Goal: Task Accomplishment & Management: Complete application form

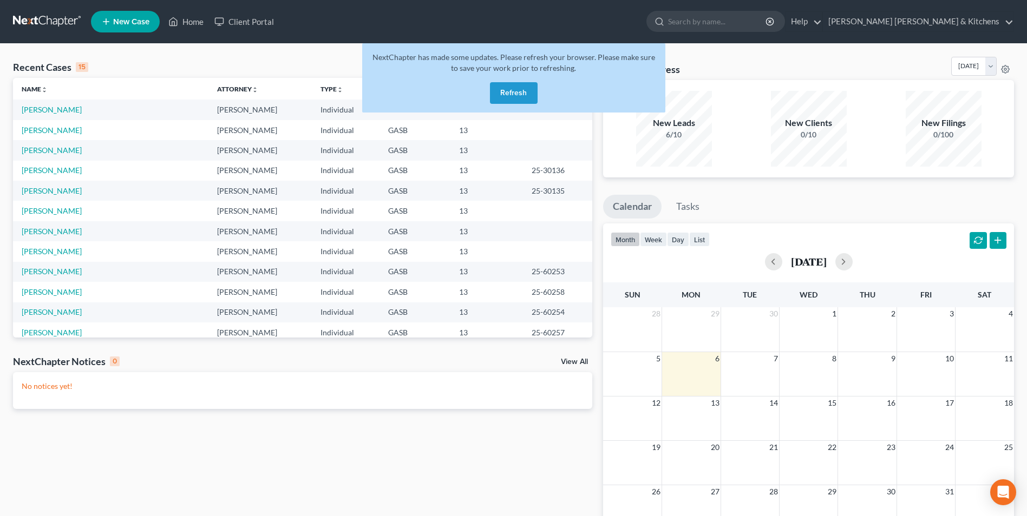
click at [510, 89] on button "Refresh" at bounding box center [514, 93] width 48 height 22
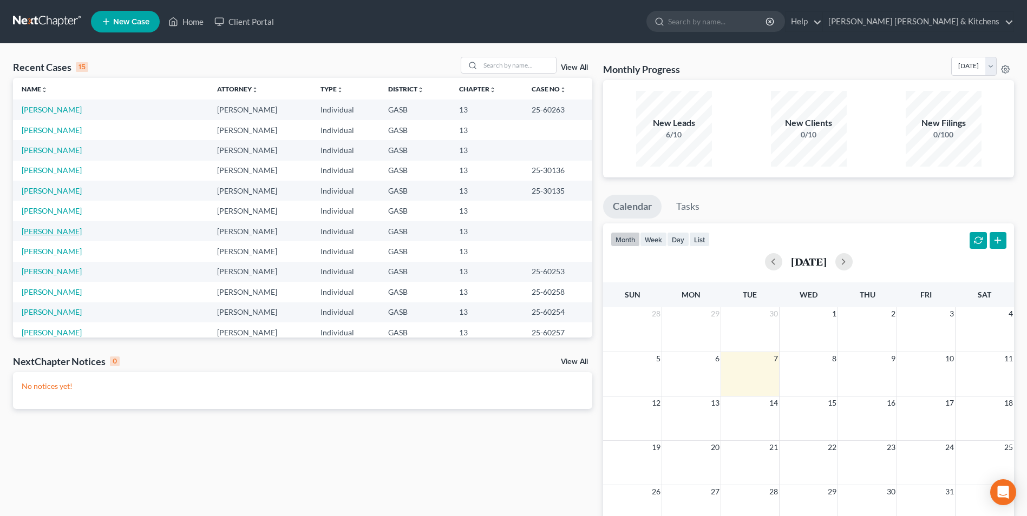
click at [35, 235] on link "[PERSON_NAME]" at bounding box center [52, 231] width 60 height 9
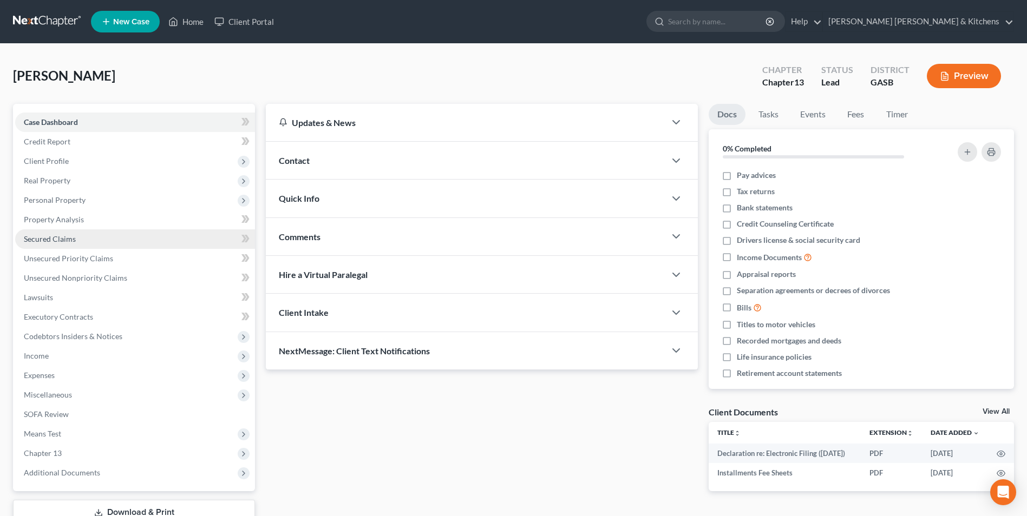
click at [51, 240] on span "Secured Claims" at bounding box center [50, 238] width 52 height 9
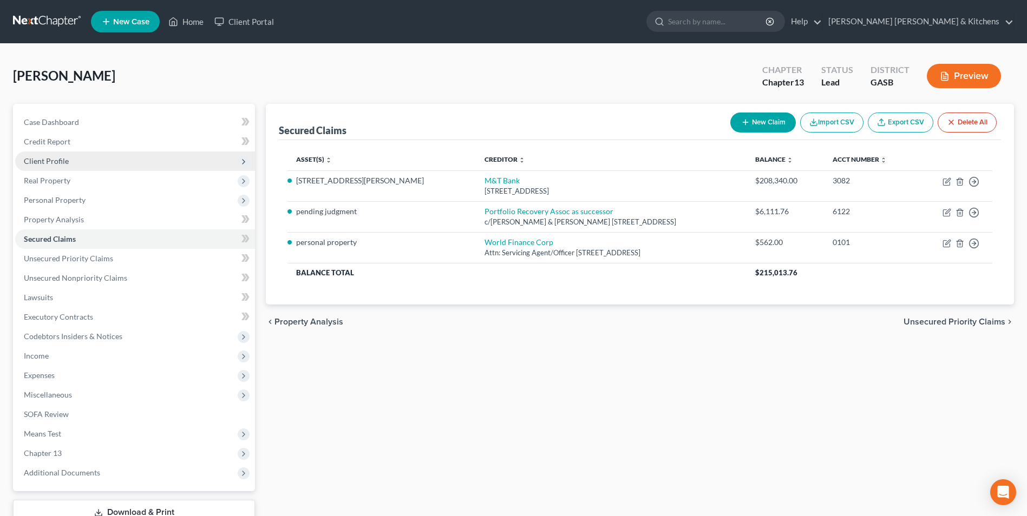
click at [38, 161] on span "Client Profile" at bounding box center [46, 160] width 45 height 9
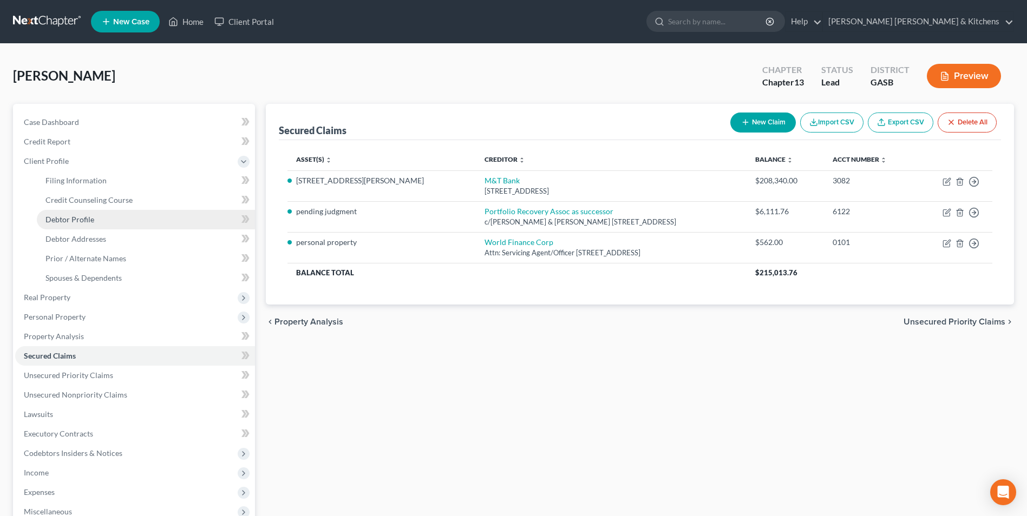
click at [60, 221] on span "Debtor Profile" at bounding box center [69, 219] width 49 height 9
select select "1"
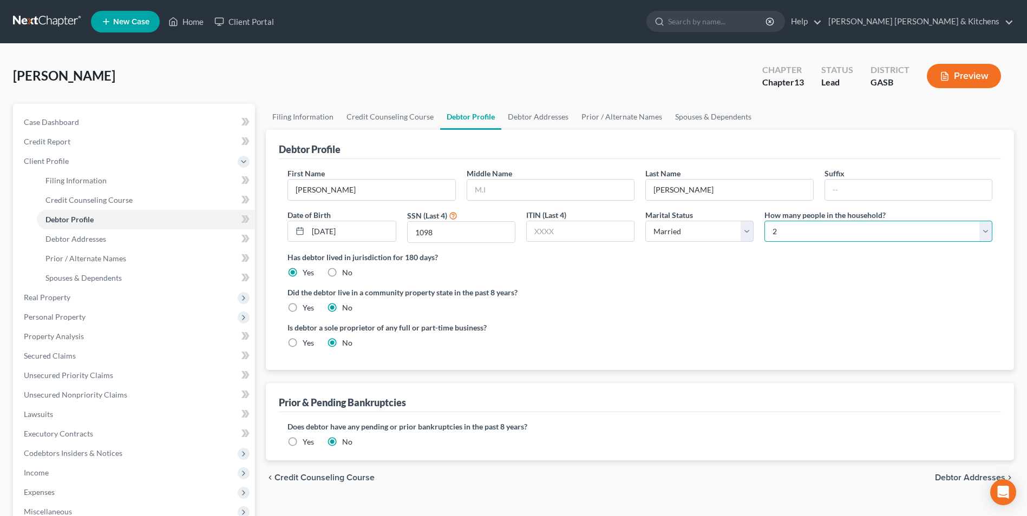
drag, startPoint x: 820, startPoint y: 238, endPoint x: 811, endPoint y: 243, distance: 9.9
click at [820, 238] on select "Select 1 2 3 4 5 6 7 8 9 10 11 12 13 14 15 16 17 18 19 20" at bounding box center [878, 232] width 228 height 22
select select "3"
click at [764, 221] on select "Select 1 2 3 4 5 6 7 8 9 10 11 12 13 14 15 16 17 18 19 20" at bounding box center [878, 232] width 228 height 22
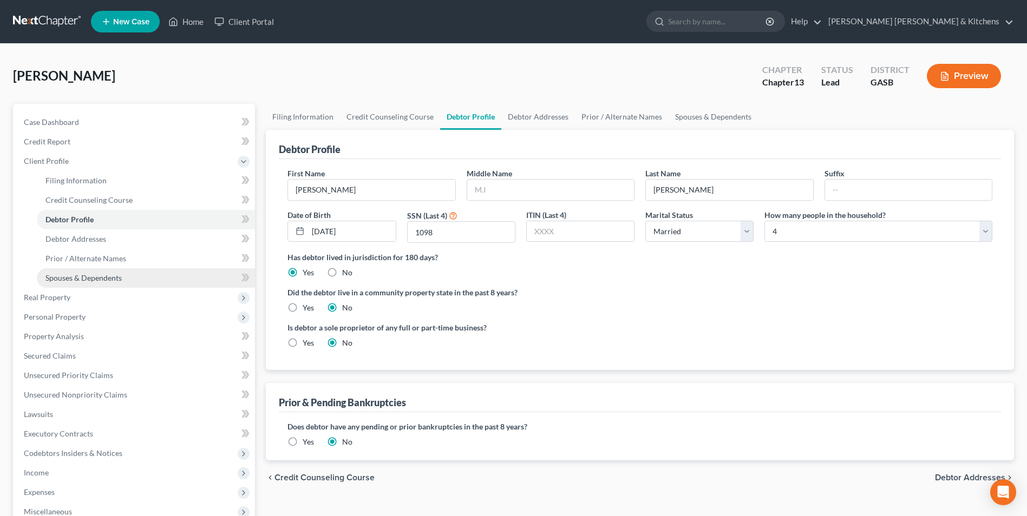
click at [84, 278] on span "Spouses & Dependents" at bounding box center [83, 277] width 76 height 9
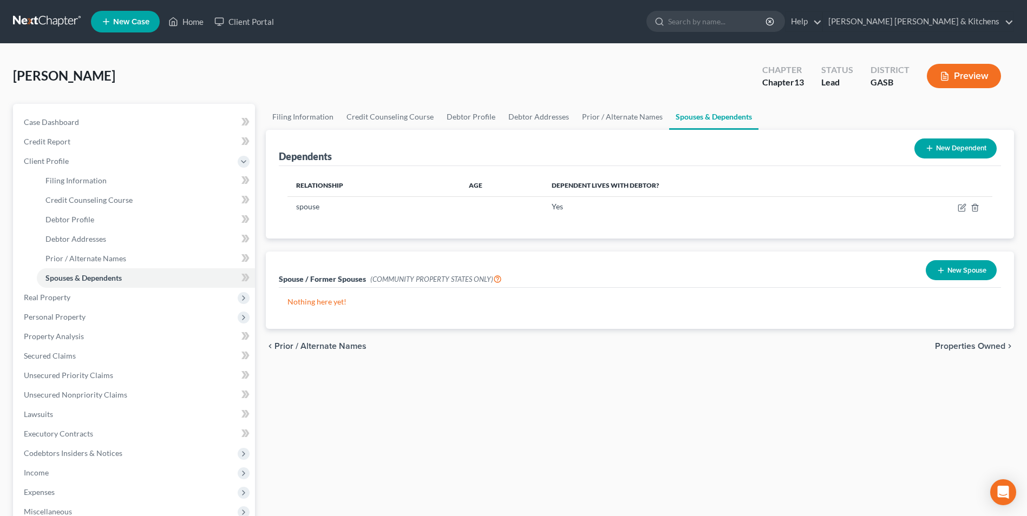
click at [946, 154] on button "New Dependent" at bounding box center [955, 149] width 82 height 20
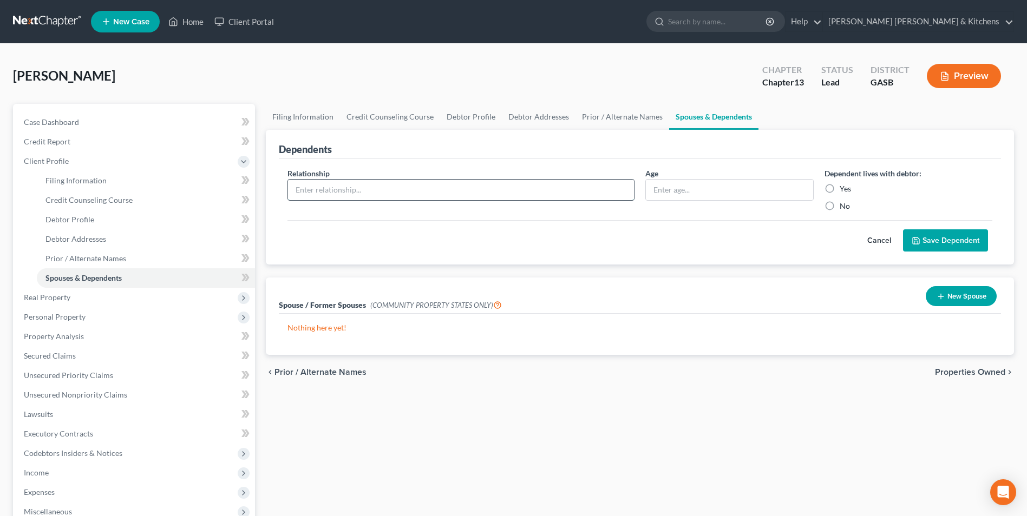
click at [364, 193] on input "text" at bounding box center [461, 190] width 346 height 21
type input "son"
click at [668, 191] on input "text" at bounding box center [729, 190] width 167 height 21
type input "2"
click at [839, 189] on label "Yes" at bounding box center [844, 188] width 11 height 11
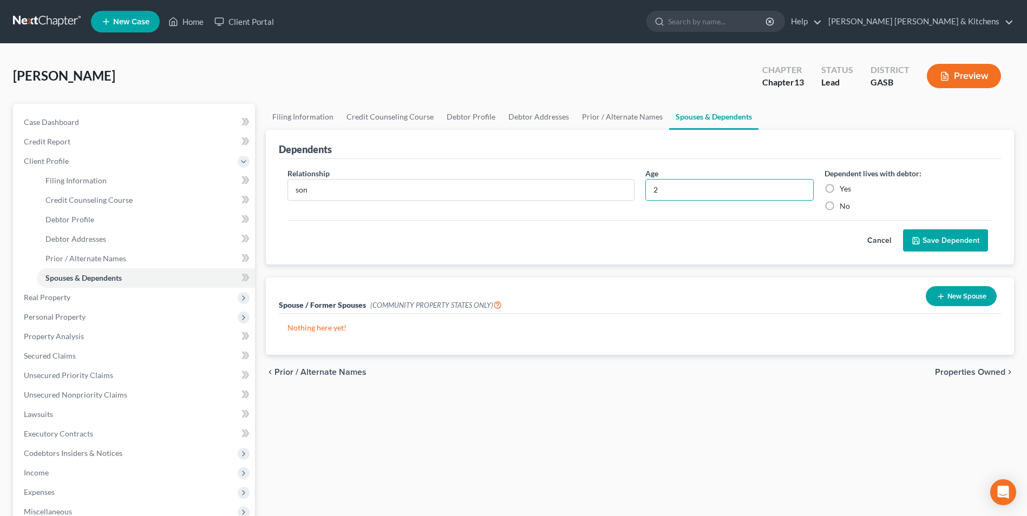
click at [844, 189] on input "Yes" at bounding box center [847, 186] width 7 height 7
radio input "true"
click at [941, 242] on button "Save Dependent" at bounding box center [945, 240] width 85 height 23
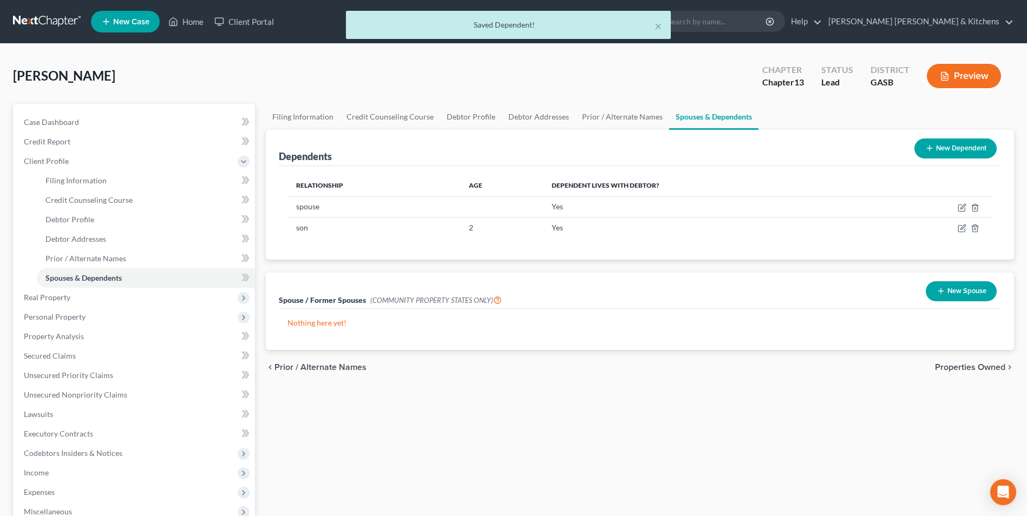
click at [958, 147] on button "New Dependent" at bounding box center [955, 149] width 82 height 20
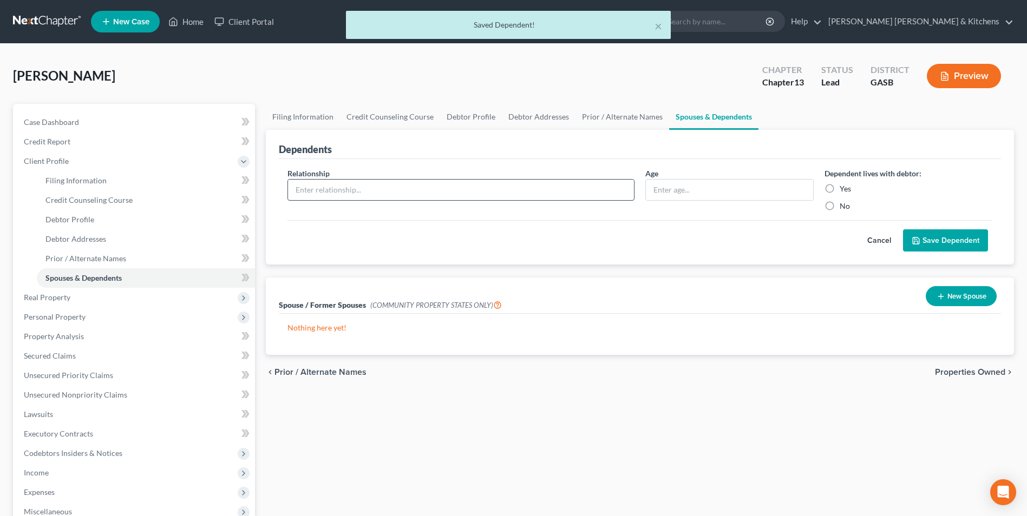
click at [342, 196] on input "text" at bounding box center [461, 190] width 346 height 21
type input "son"
type input "2"
click at [727, 195] on input "2" at bounding box center [729, 190] width 167 height 21
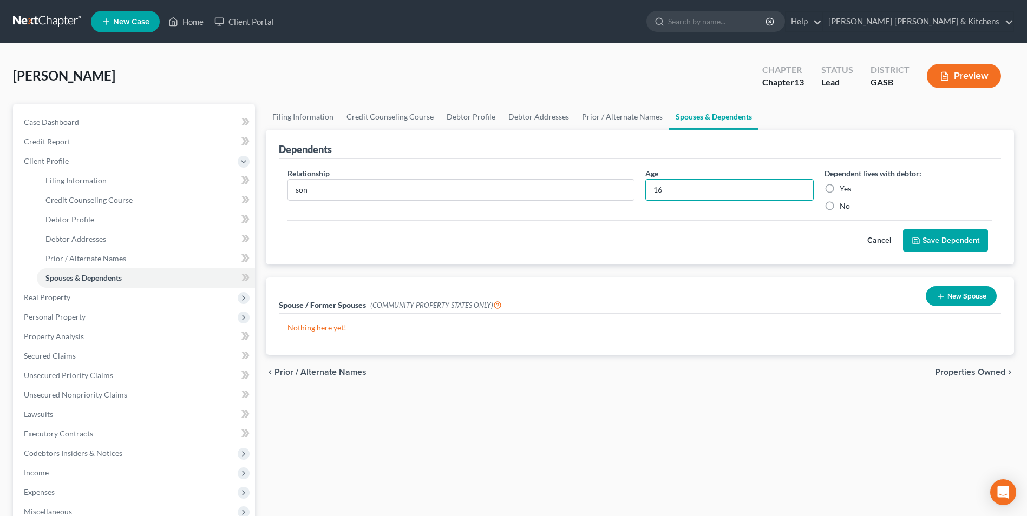
type input "16"
click at [839, 187] on label "Yes" at bounding box center [844, 188] width 11 height 11
click at [844, 187] on input "Yes" at bounding box center [847, 186] width 7 height 7
radio input "true"
click at [939, 248] on button "Save Dependent" at bounding box center [945, 240] width 85 height 23
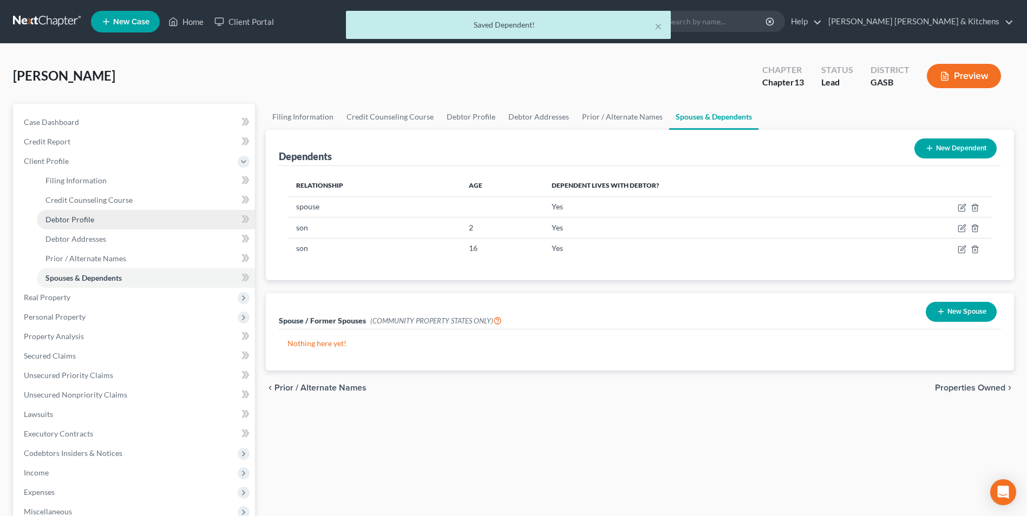
click at [83, 215] on span "Debtor Profile" at bounding box center [69, 219] width 49 height 9
select select "1"
select select "3"
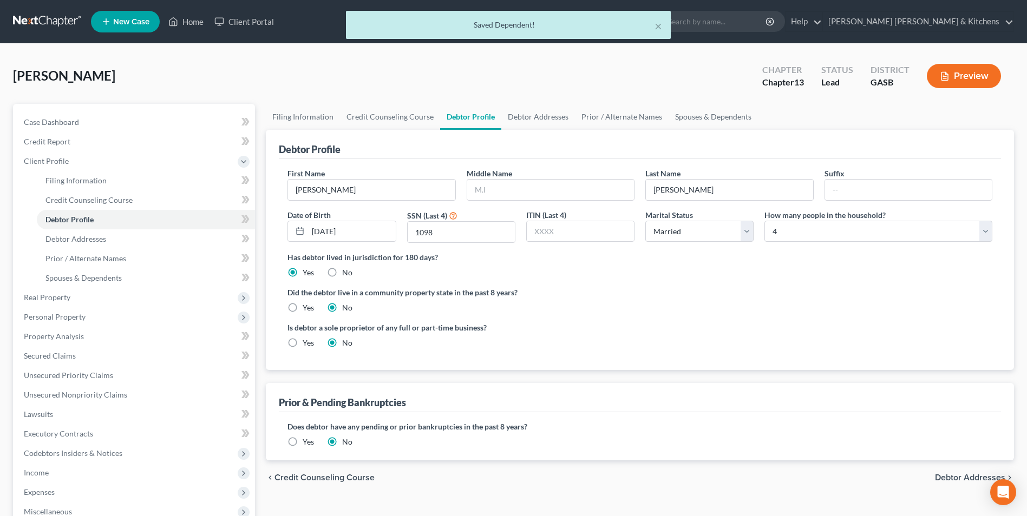
click at [303, 441] on label "Yes" at bounding box center [308, 442] width 11 height 11
click at [307, 441] on input "Yes" at bounding box center [310, 440] width 7 height 7
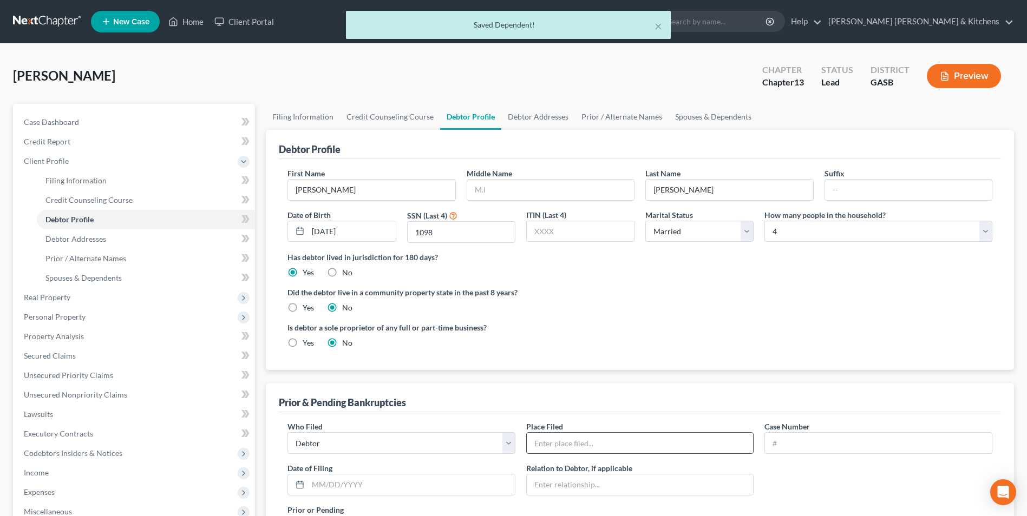
click at [652, 446] on input "text" at bounding box center [640, 443] width 227 height 21
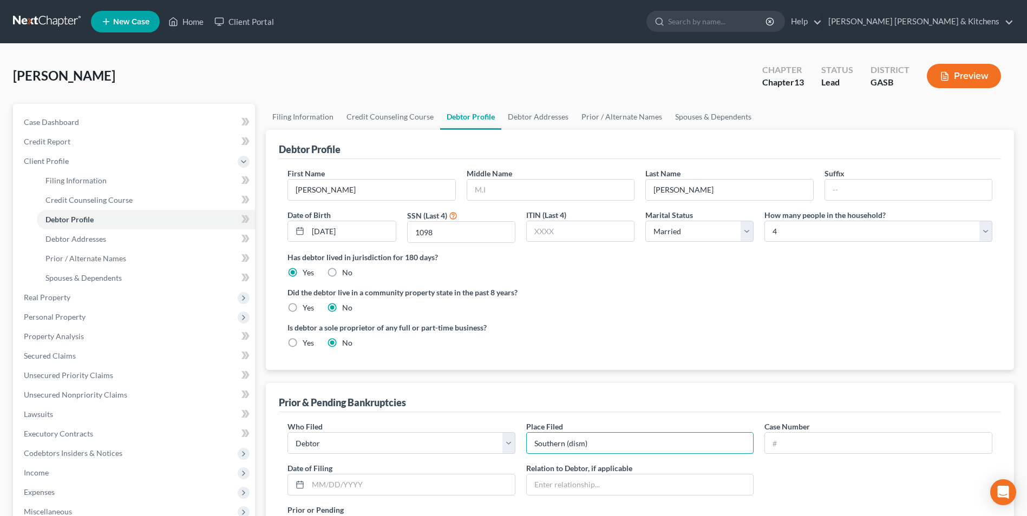
type input "Southern (dism)"
type input "12-30164"
type input "[DATE]"
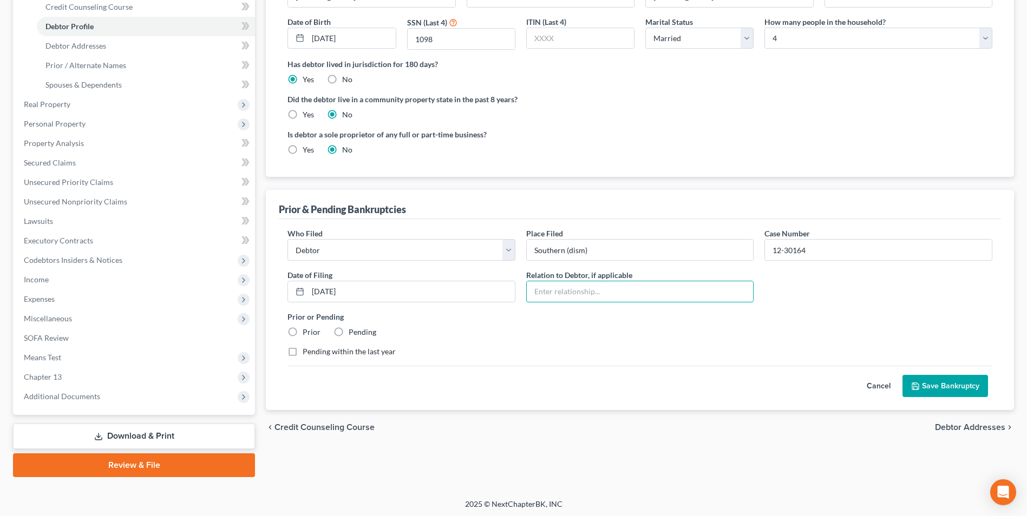
scroll to position [195, 0]
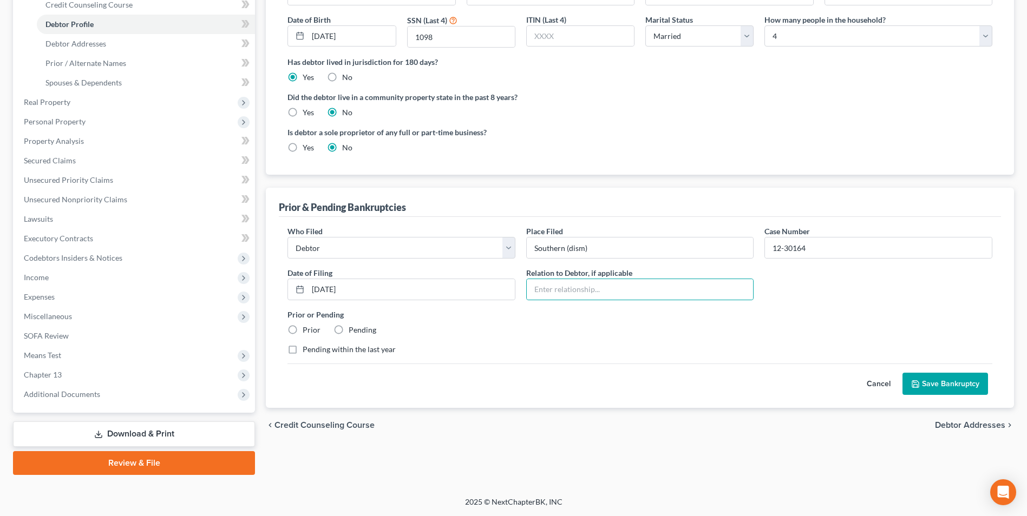
click at [303, 329] on label "Prior" at bounding box center [312, 330] width 18 height 11
click at [307, 329] on input "Prior" at bounding box center [310, 328] width 7 height 7
radio input "true"
click at [934, 383] on button "Save Bankruptcy" at bounding box center [945, 384] width 86 height 23
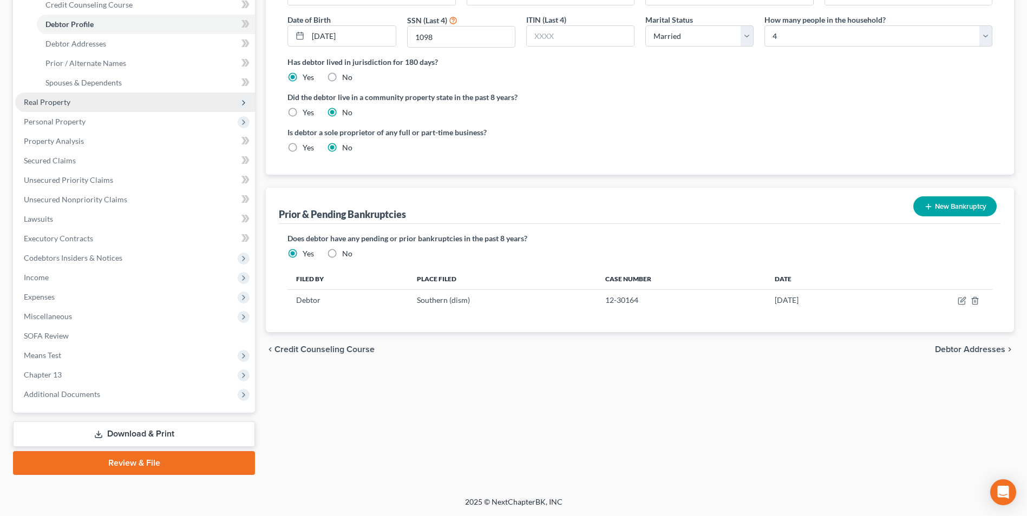
click at [54, 100] on span "Real Property" at bounding box center [47, 101] width 47 height 9
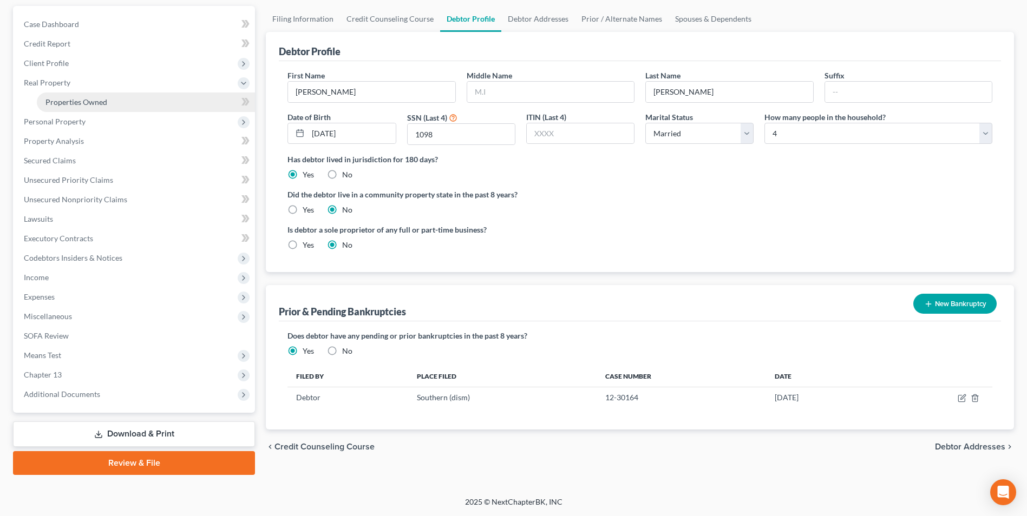
click at [64, 101] on span "Properties Owned" at bounding box center [76, 101] width 62 height 9
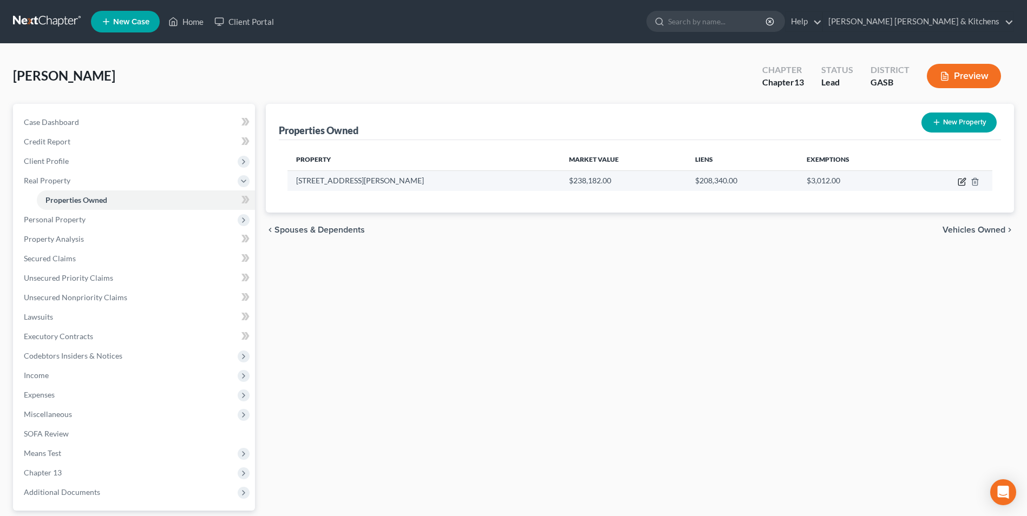
click at [962, 182] on icon "button" at bounding box center [962, 180] width 5 height 5
select select "10"
select select "3"
select select "0"
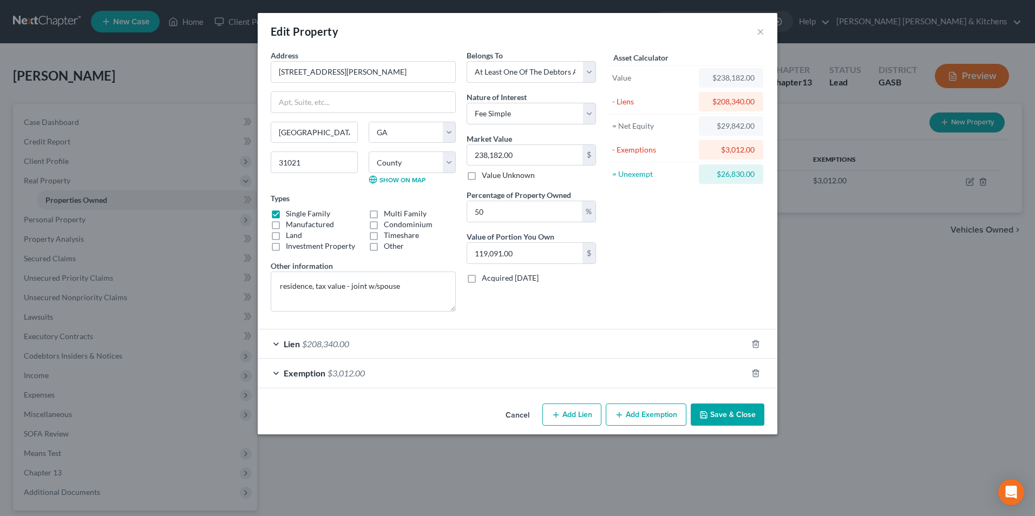
click at [517, 418] on button "Cancel" at bounding box center [517, 416] width 41 height 22
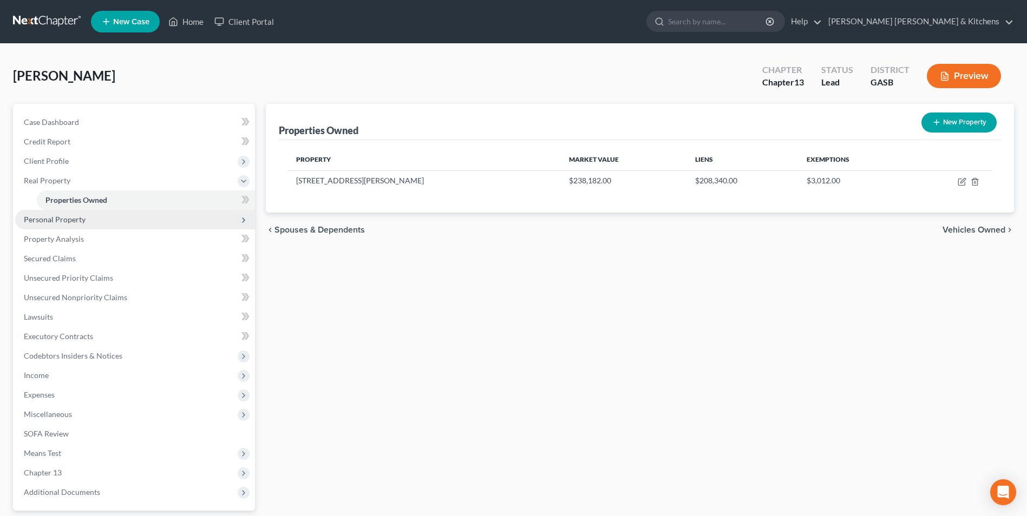
click at [57, 220] on span "Personal Property" at bounding box center [55, 219] width 62 height 9
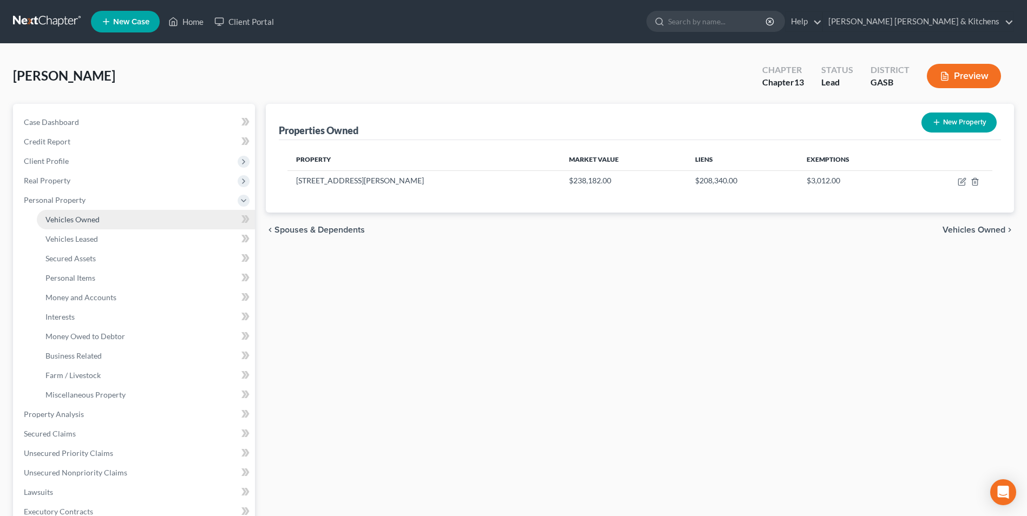
click at [60, 222] on span "Vehicles Owned" at bounding box center [72, 219] width 54 height 9
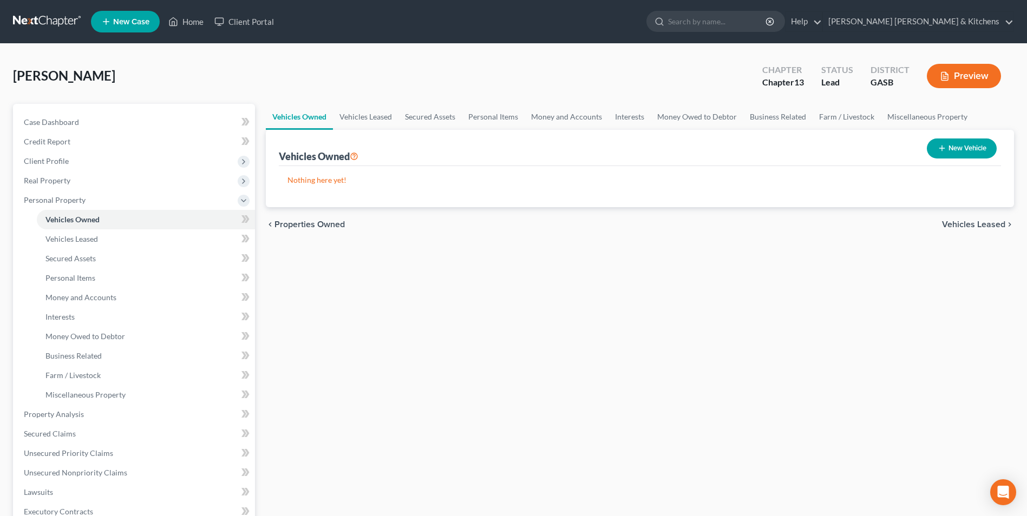
click at [972, 146] on button "New Vehicle" at bounding box center [962, 149] width 70 height 20
select select "0"
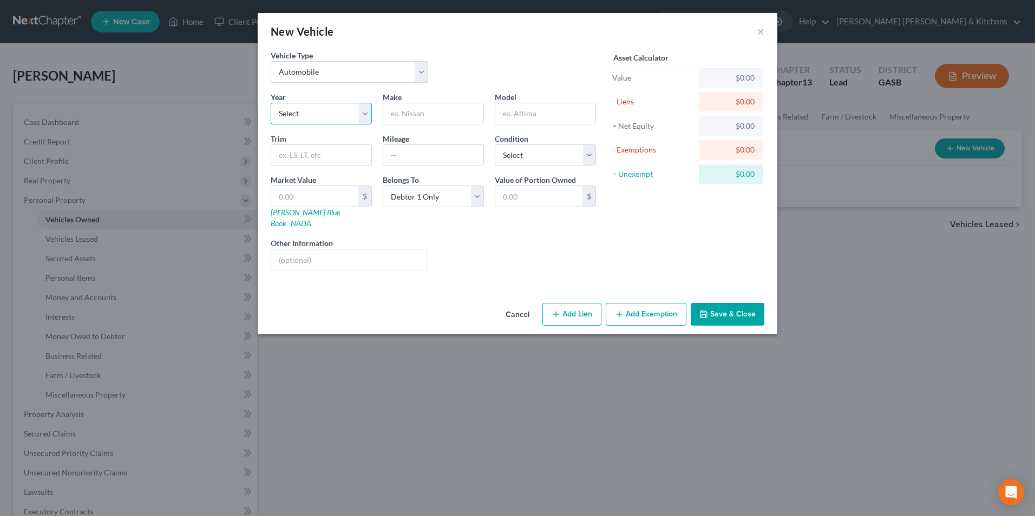
click at [284, 111] on select "Select 2026 2025 2024 2023 2022 2021 2020 2019 2018 2017 2016 2015 2014 2013 20…" at bounding box center [321, 114] width 101 height 22
select select "6"
click at [271, 103] on select "Select 2026 2025 2024 2023 2022 2021 2020 2019 2018 2017 2016 2015 2014 2013 20…" at bounding box center [321, 114] width 101 height 22
click at [417, 113] on input "text" at bounding box center [433, 113] width 100 height 21
type input "Toyota"
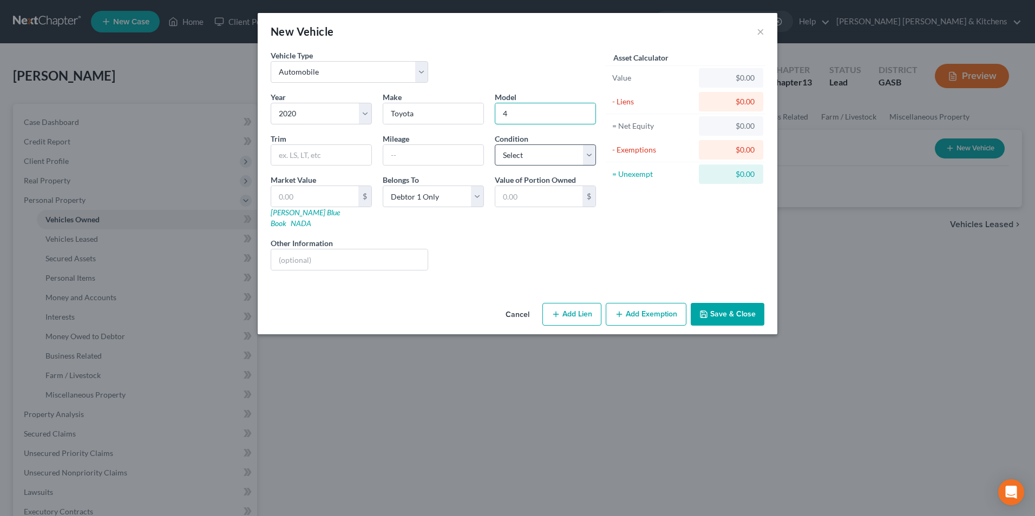
type input "4runner"
click at [468, 155] on input "text" at bounding box center [433, 155] width 100 height 21
type input "46,834"
type input "3"
type input "3.00"
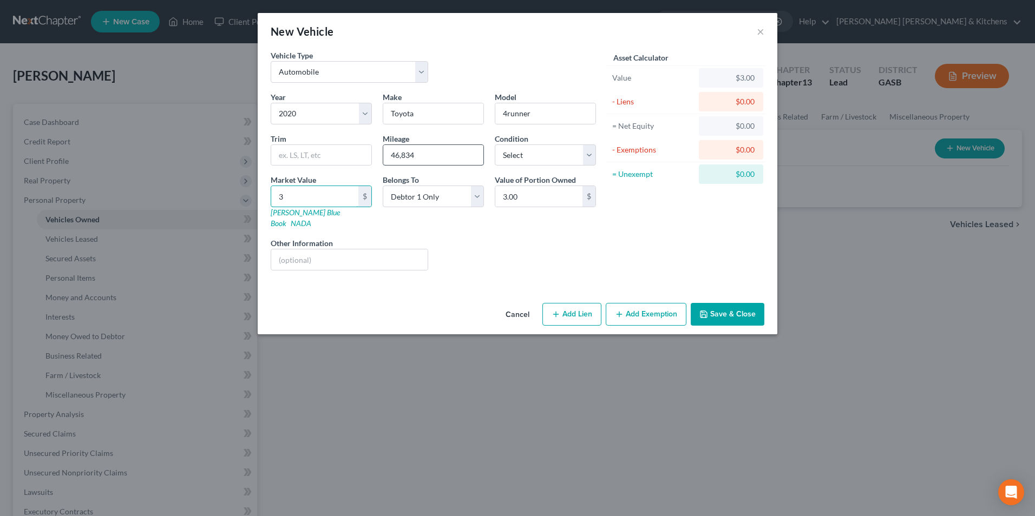
type input "35"
type input "35.00"
type input "357"
type input "357.00"
type input "3575"
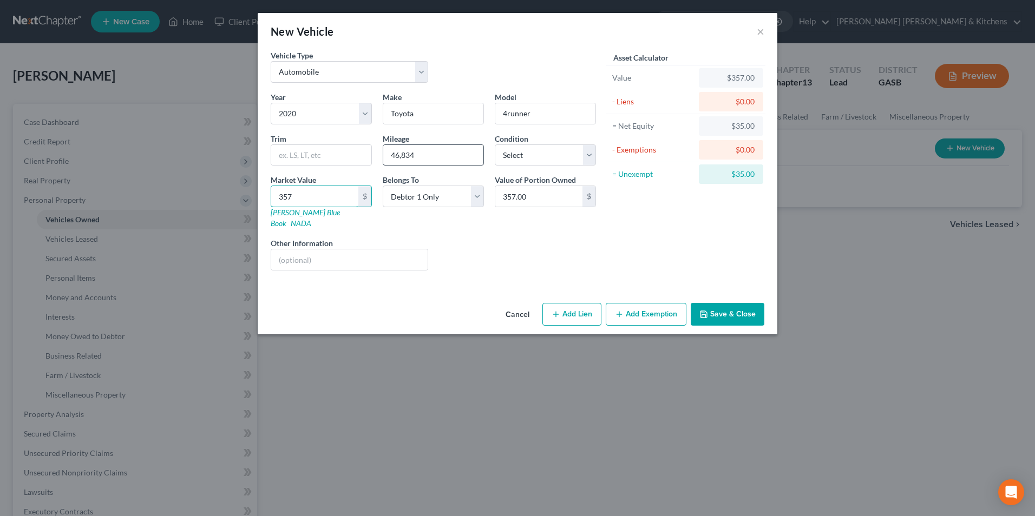
type input "3,575.00"
type input "3,5753"
type input "35,753.00"
type input "35,75"
type input "3,575.00"
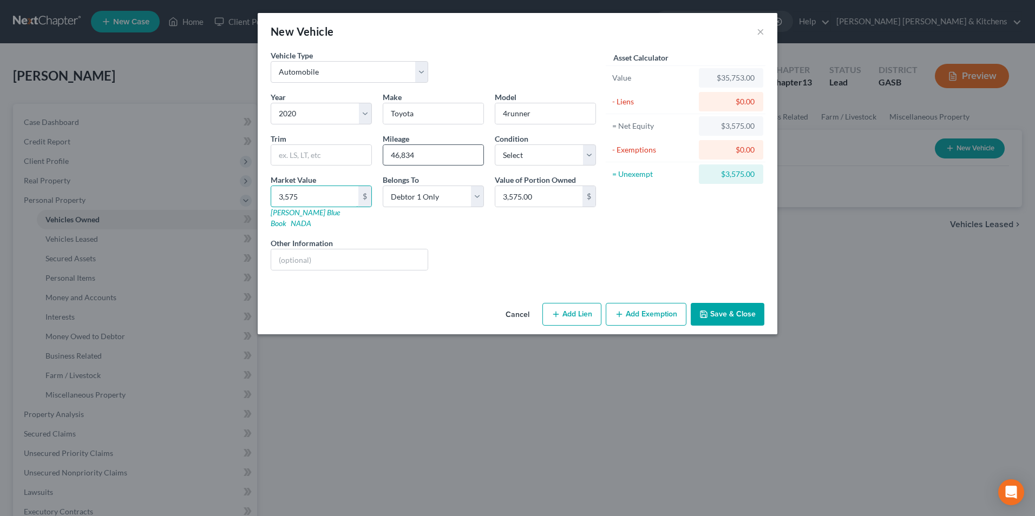
type input "3,57"
type input "357.00"
type input "35"
type input "35.00"
type input "3"
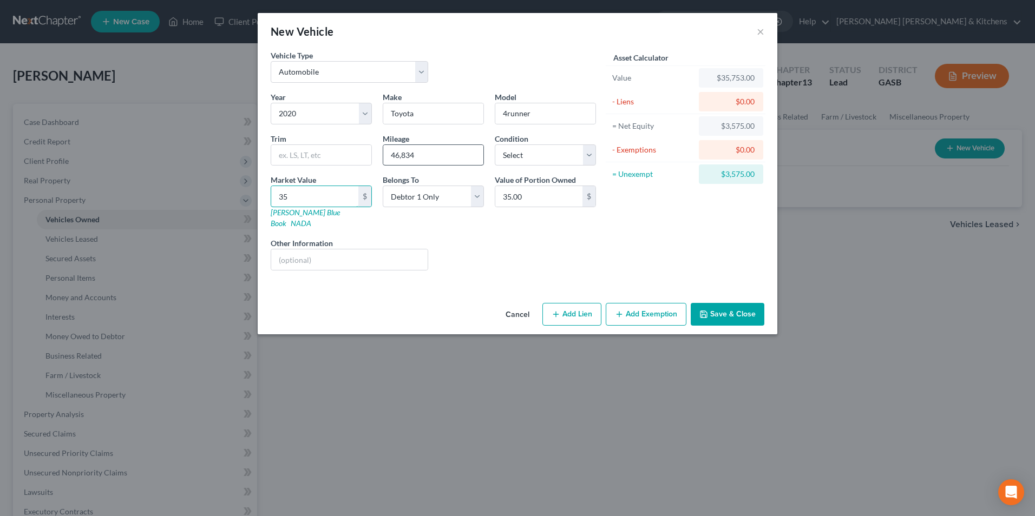
type input "3.00"
type input "3"
type input "3.00"
type input "30"
type input "30.00"
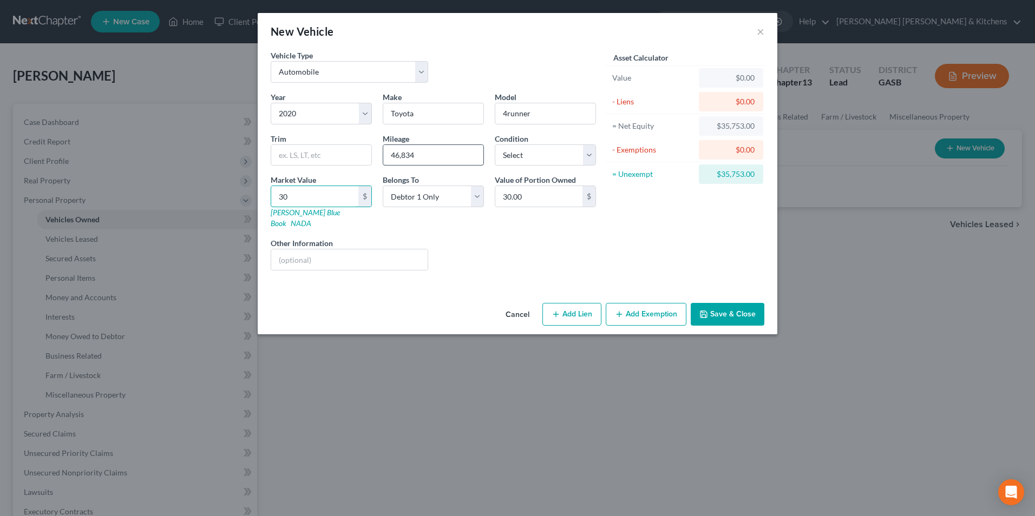
type input "300"
type input "300.00"
type input "3000"
type input "3,000.00"
type input "3,0000"
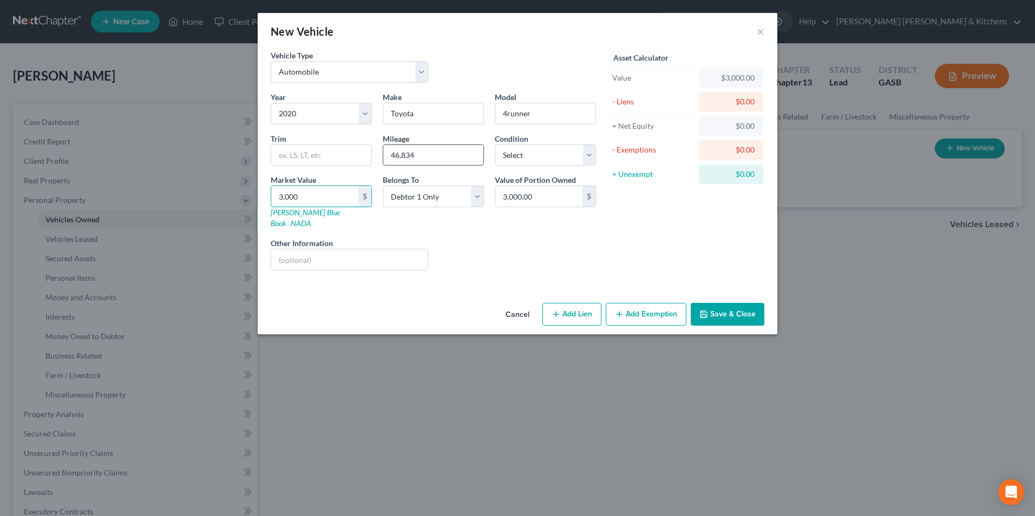
type input "30,000.00"
type input "30,000"
click at [563, 303] on button "Add Lien" at bounding box center [571, 314] width 59 height 23
select select "0"
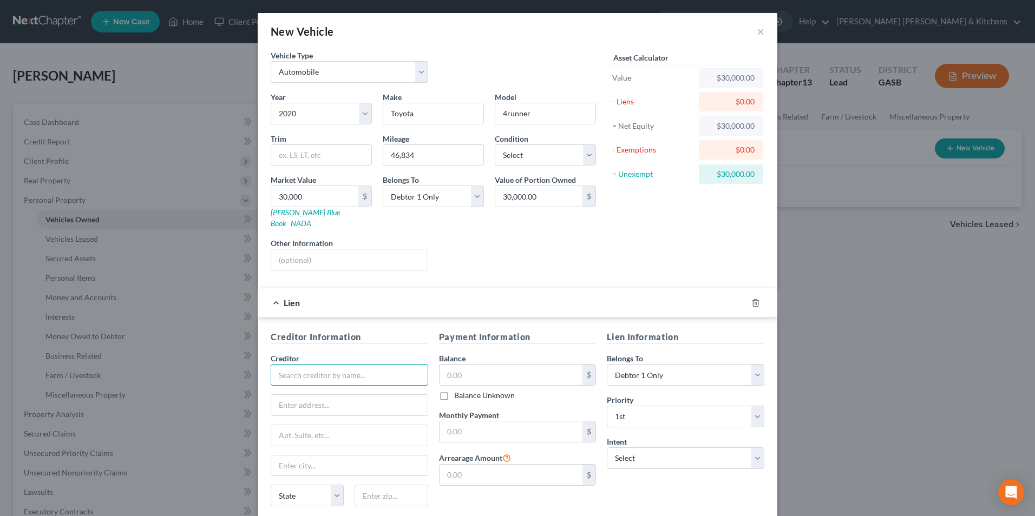
click at [292, 364] on input "text" at bounding box center [349, 375] width 157 height 22
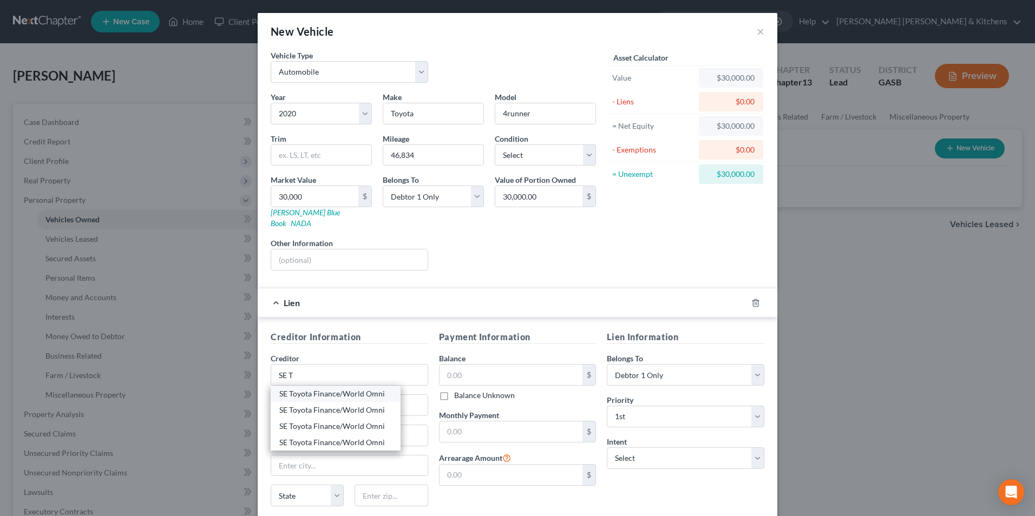
click at [298, 389] on div "SE Toyota Finance/World Omni" at bounding box center [335, 394] width 113 height 11
type input "SE Toyota Finance/World Omni"
type input "PO Box 991817"
type input "Mobile"
select select "0"
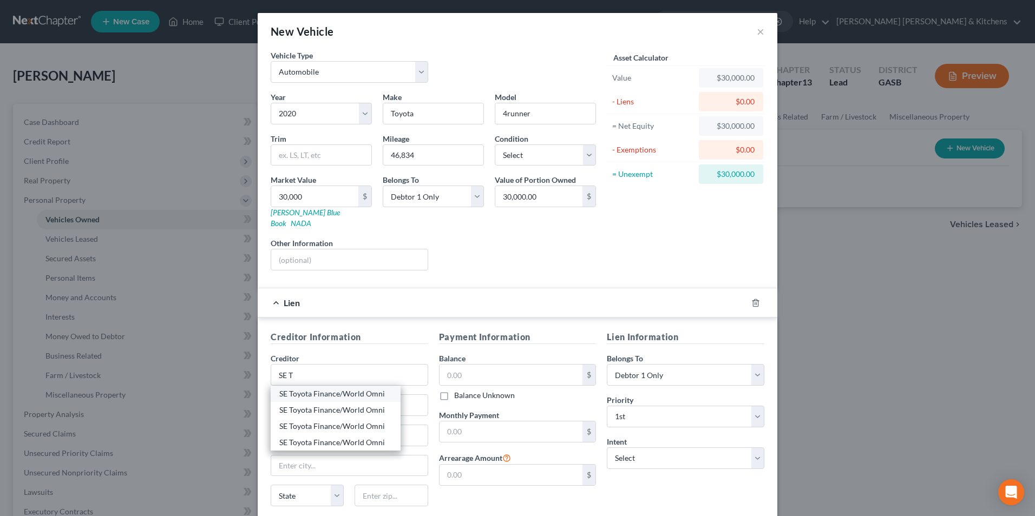
type input "36691"
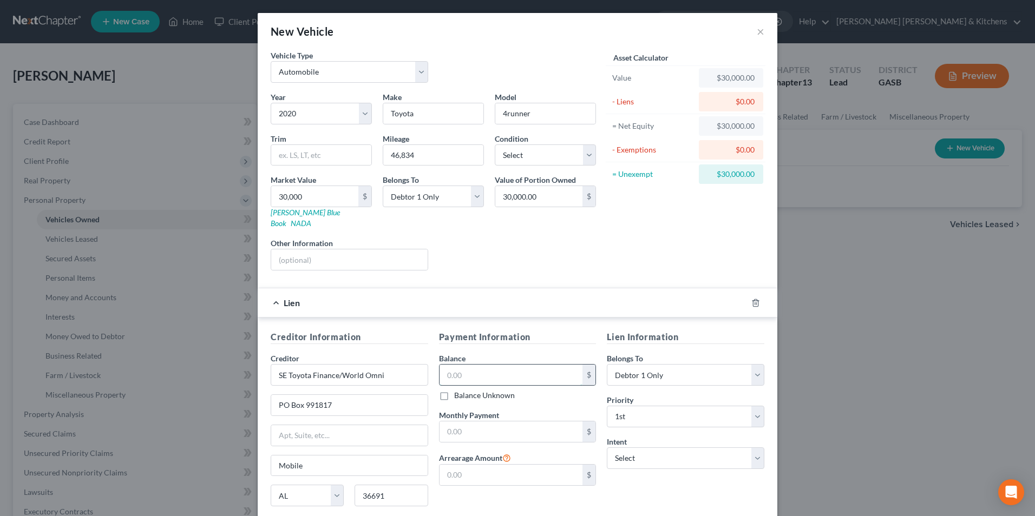
click at [510, 365] on input "text" at bounding box center [510, 375] width 143 height 21
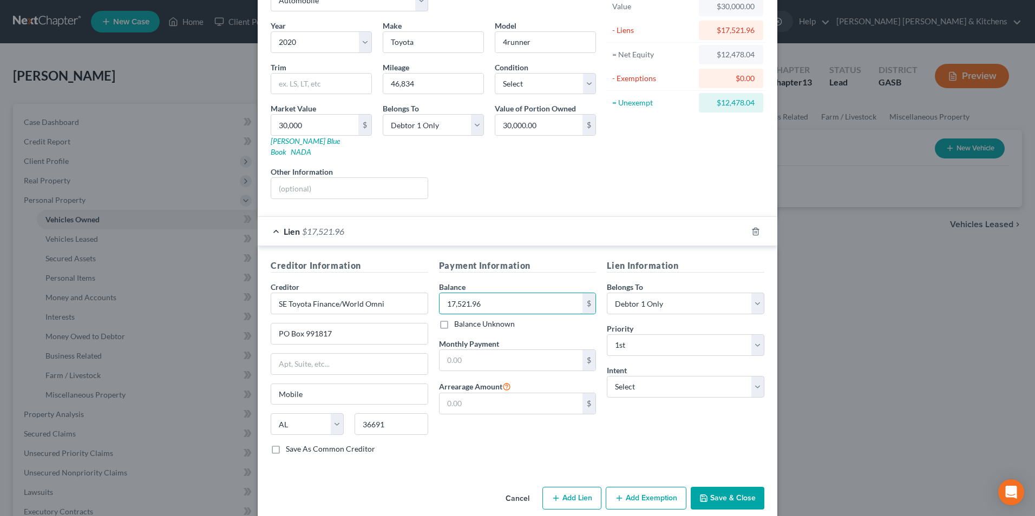
scroll to position [76, 0]
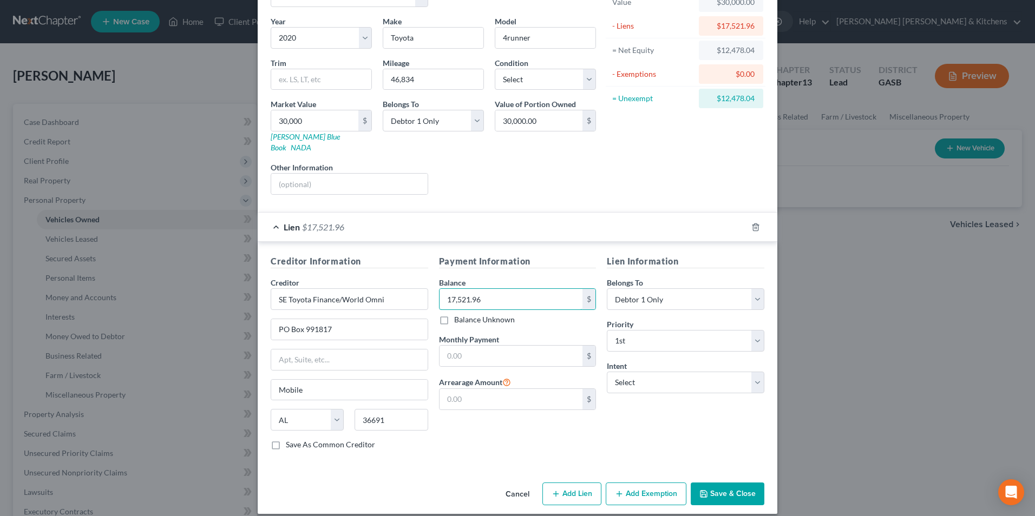
type input "17,521.96"
click at [653, 485] on button "Add Exemption" at bounding box center [646, 494] width 81 height 23
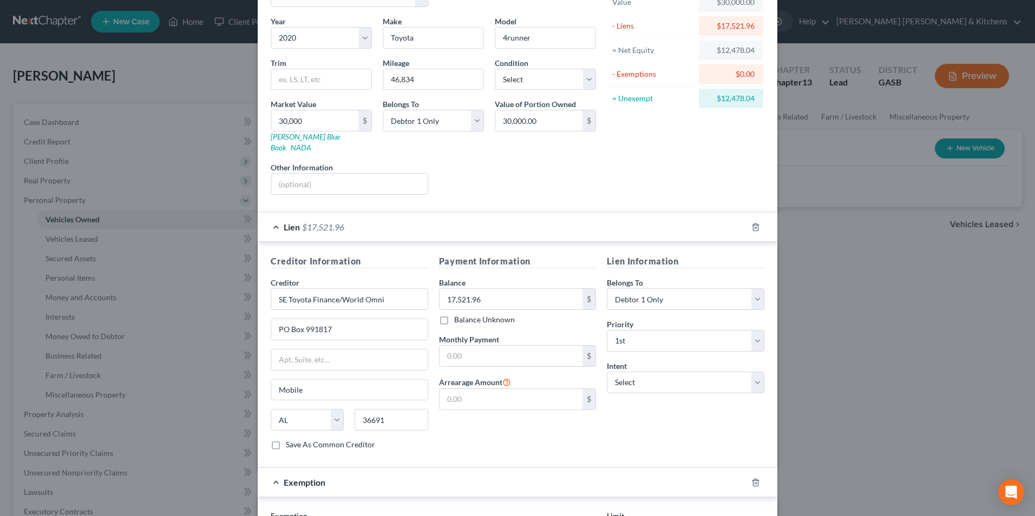
scroll to position [238, 0]
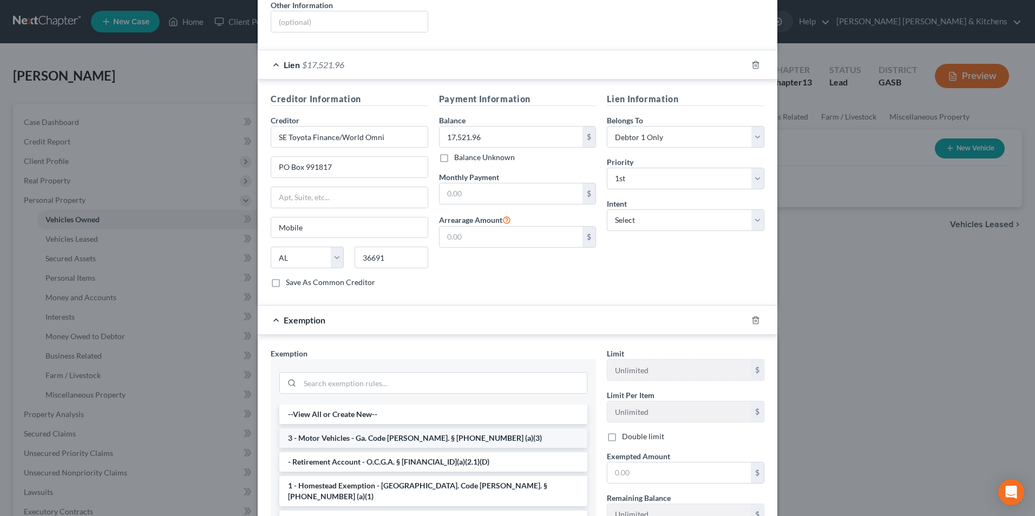
click at [354, 429] on li "3 - Motor Vehicles - Ga. Code [PERSON_NAME]. § [PHONE_NUMBER] (a)(3)" at bounding box center [433, 438] width 308 height 19
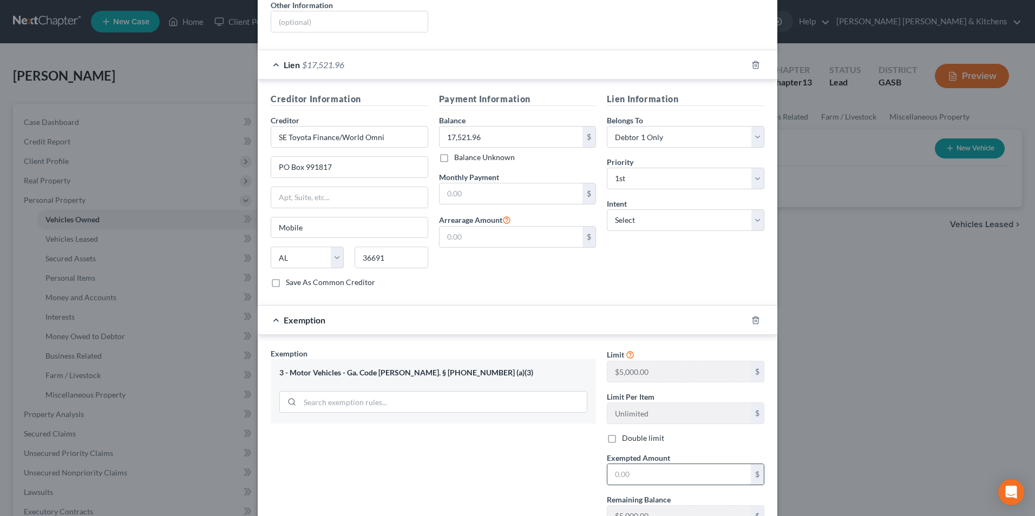
click at [619, 464] on input "text" at bounding box center [678, 474] width 143 height 21
type input "5,000"
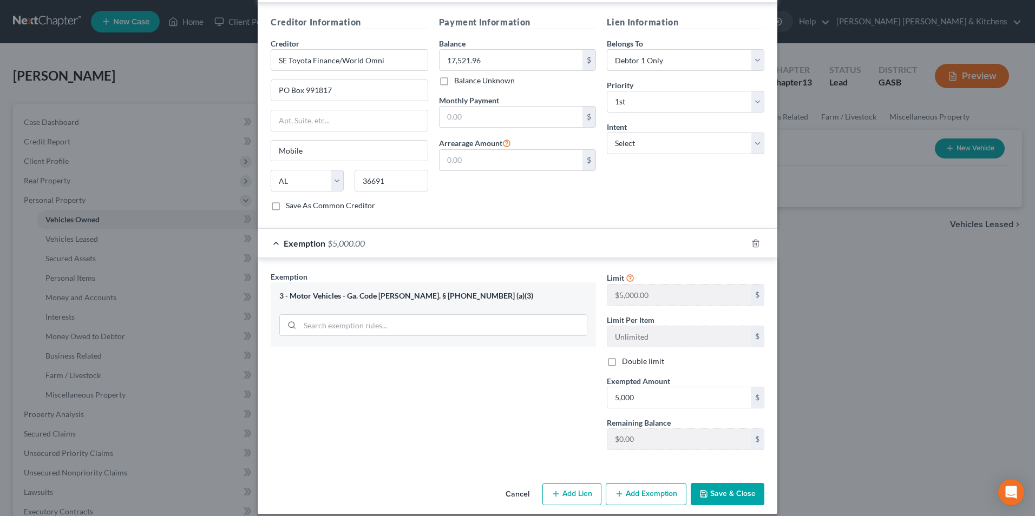
click at [662, 483] on button "Add Exemption" at bounding box center [646, 494] width 81 height 23
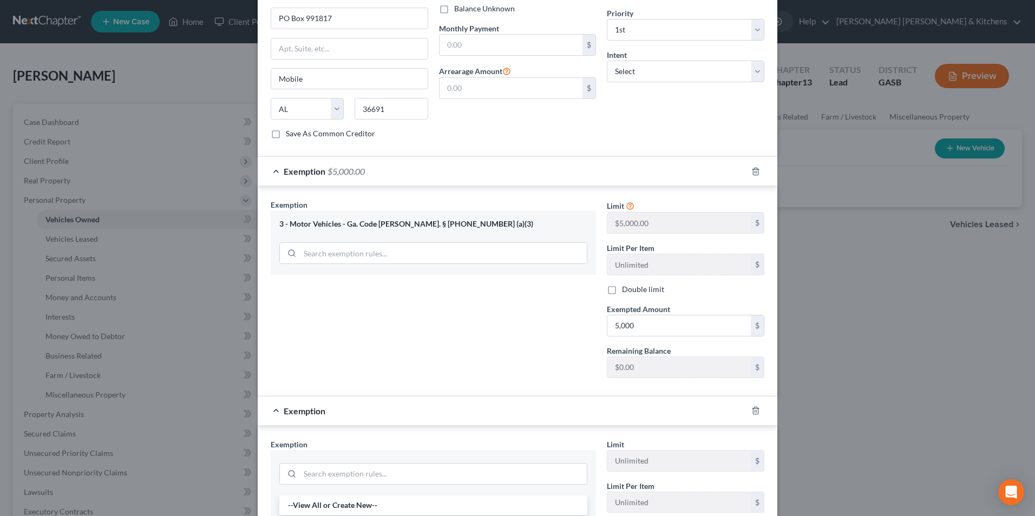
scroll to position [531, 0]
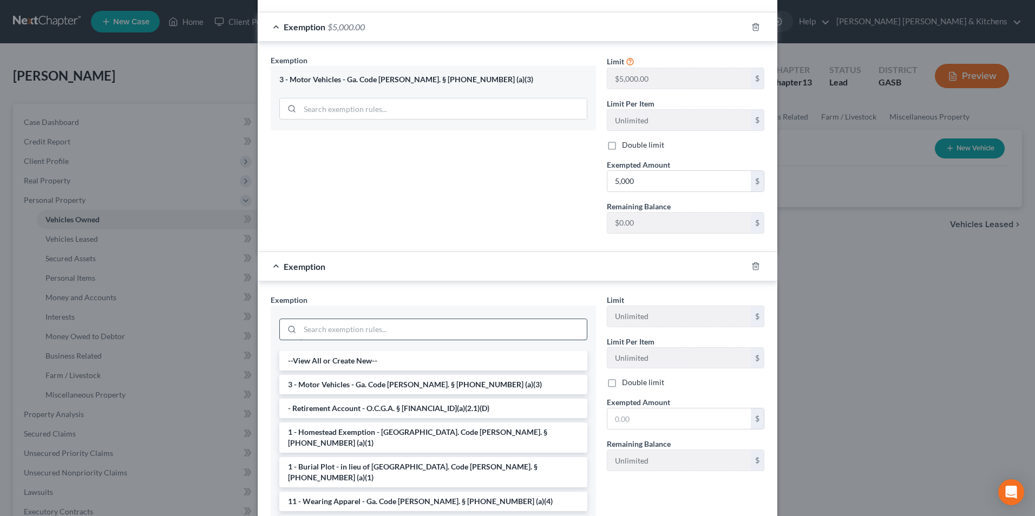
click at [366, 325] on input "search" at bounding box center [443, 329] width 287 height 21
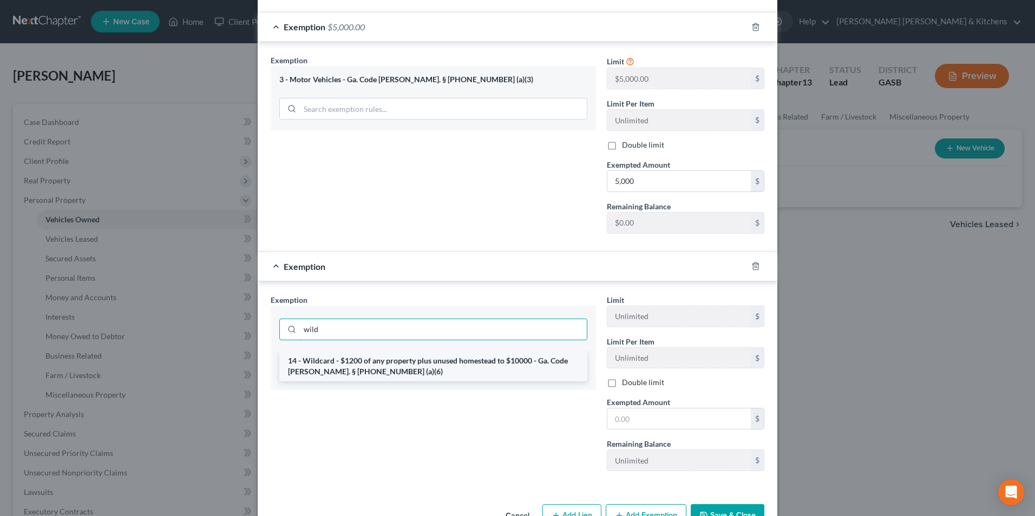
type input "wild"
click at [370, 353] on li "14 - Wildcard - $1200 of any property plus unused homestead to $10000 - Ga. Cod…" at bounding box center [433, 366] width 308 height 30
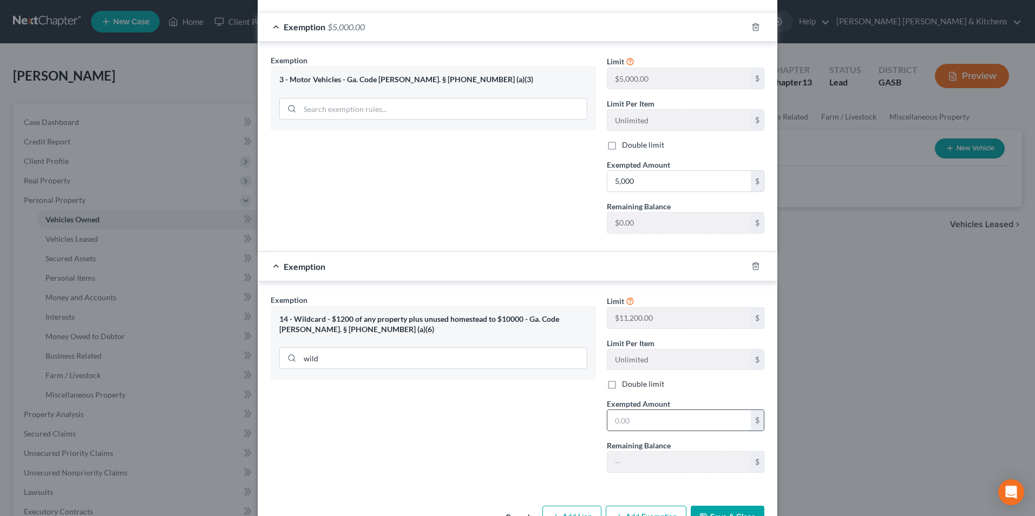
click at [649, 410] on input "text" at bounding box center [678, 420] width 143 height 21
drag, startPoint x: 648, startPoint y: 413, endPoint x: 607, endPoint y: 416, distance: 41.3
click at [607, 416] on input "7,478.04" at bounding box center [678, 420] width 143 height 21
type input "5"
type input "1"
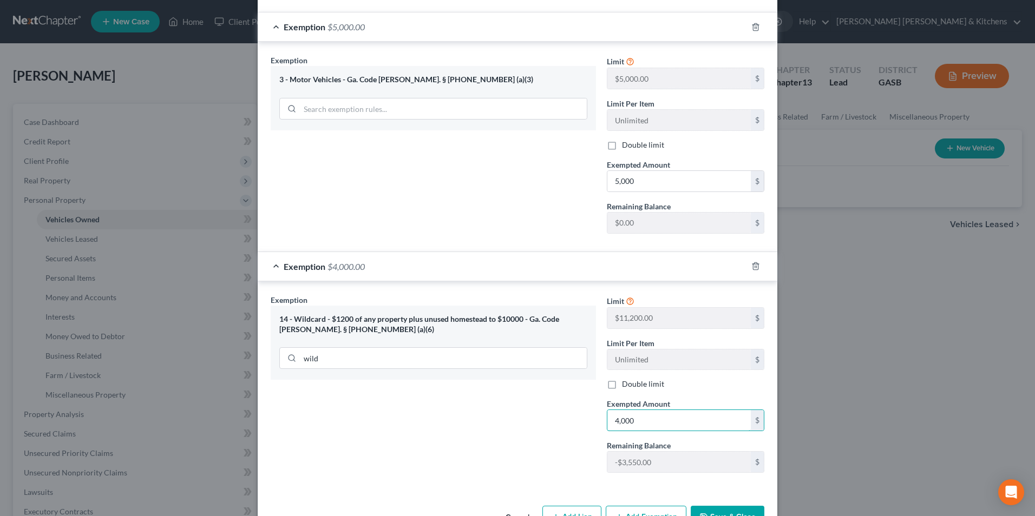
type input "4,000"
click at [728, 508] on button "Save & Close" at bounding box center [728, 517] width 74 height 23
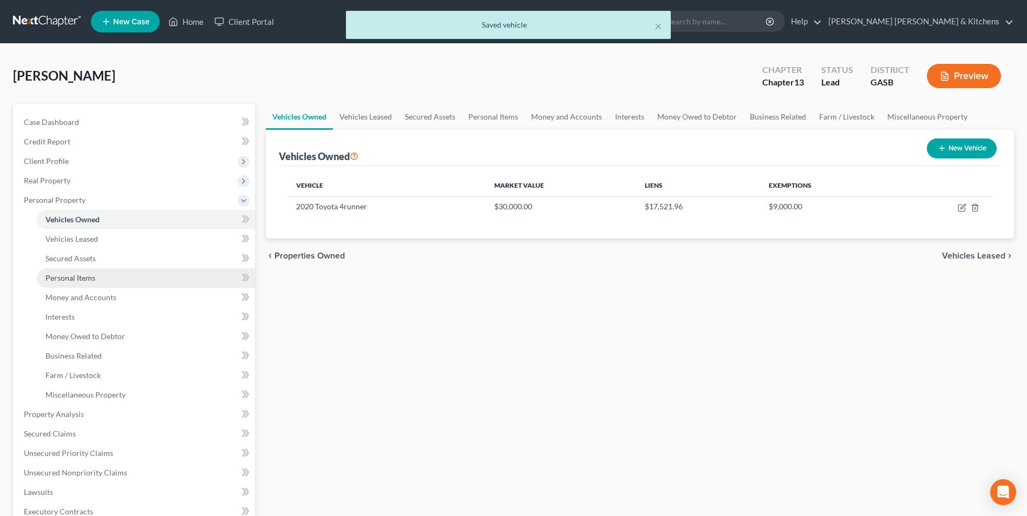
click at [69, 278] on span "Personal Items" at bounding box center [70, 277] width 50 height 9
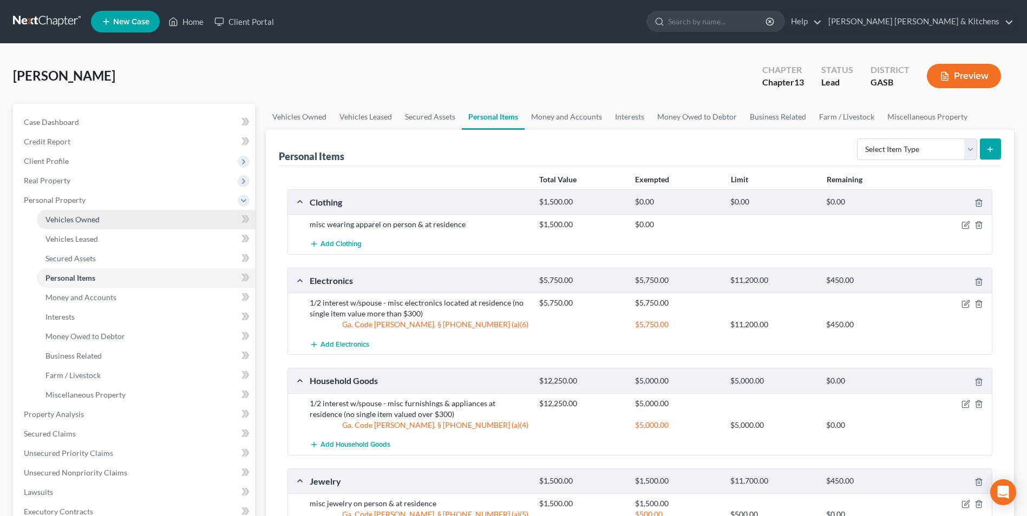
click at [78, 221] on span "Vehicles Owned" at bounding box center [72, 219] width 54 height 9
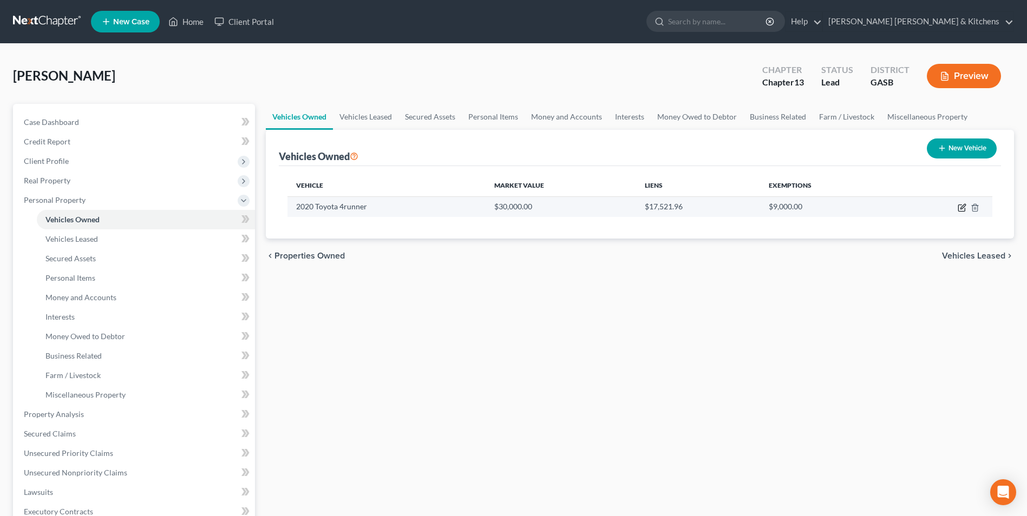
click at [961, 208] on icon "button" at bounding box center [961, 207] width 9 height 9
select select "0"
select select "6"
select select "0"
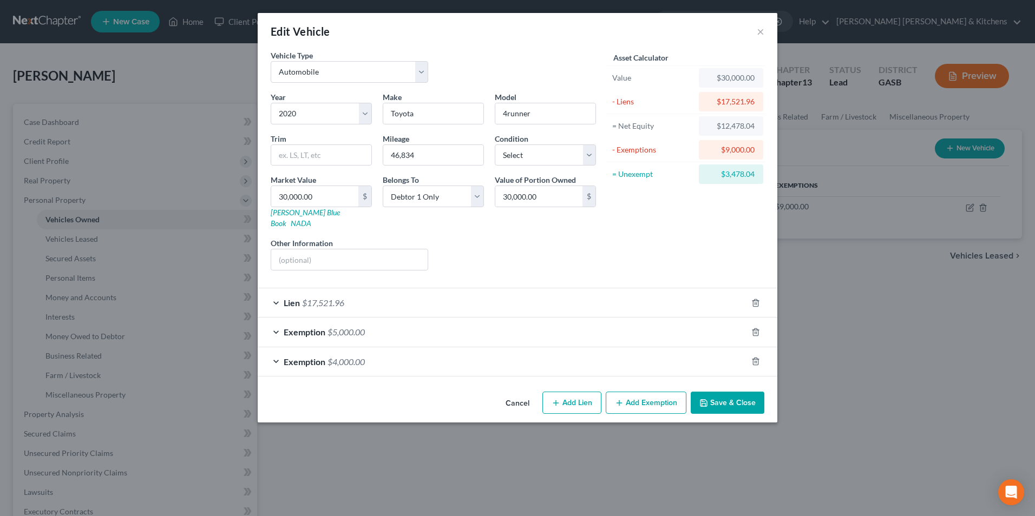
click at [338, 357] on span "$4,000.00" at bounding box center [345, 362] width 37 height 10
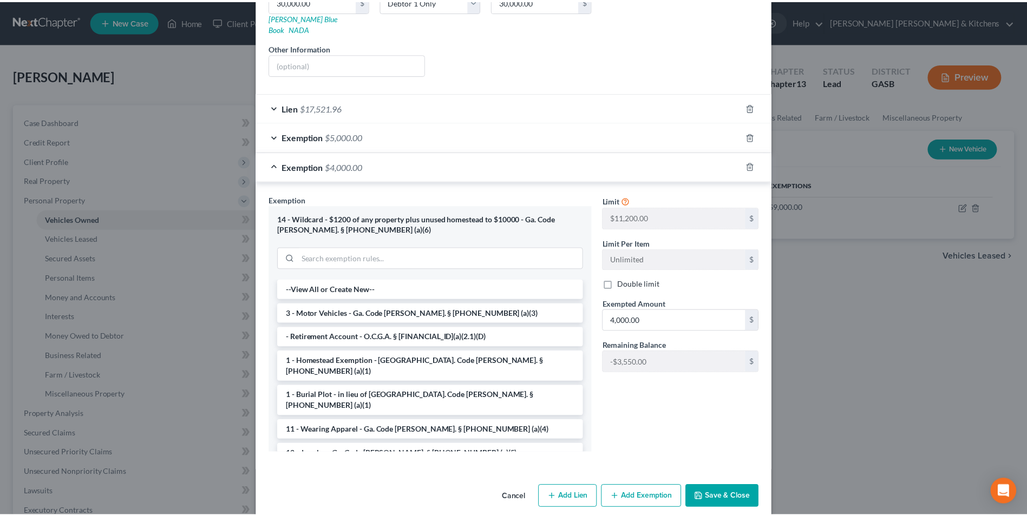
scroll to position [199, 0]
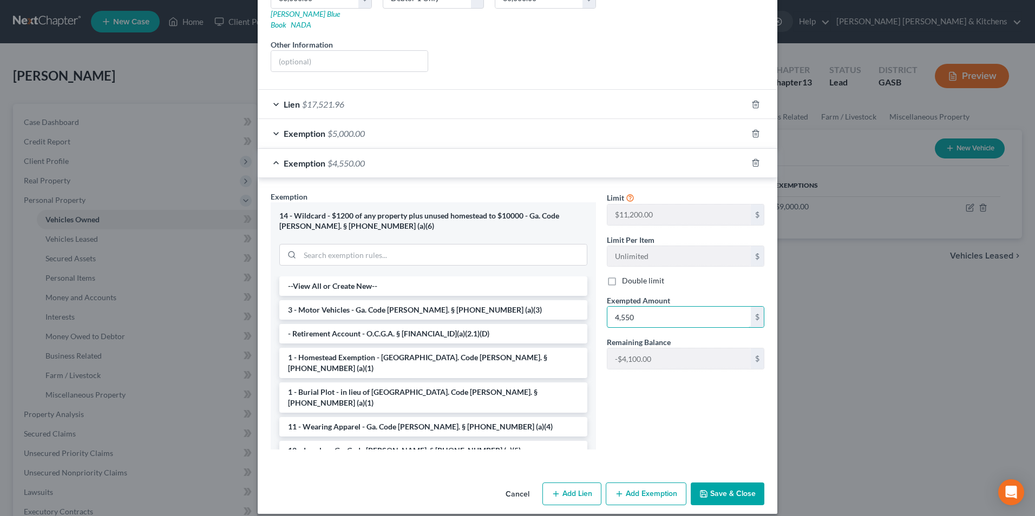
type input "4,550"
click at [749, 486] on button "Save & Close" at bounding box center [728, 494] width 74 height 23
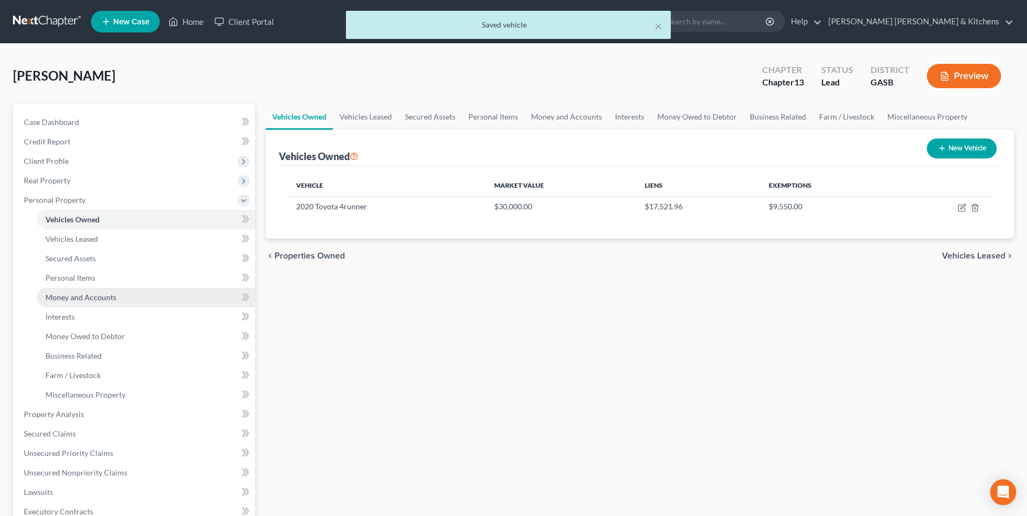
click at [60, 297] on span "Money and Accounts" at bounding box center [80, 297] width 71 height 9
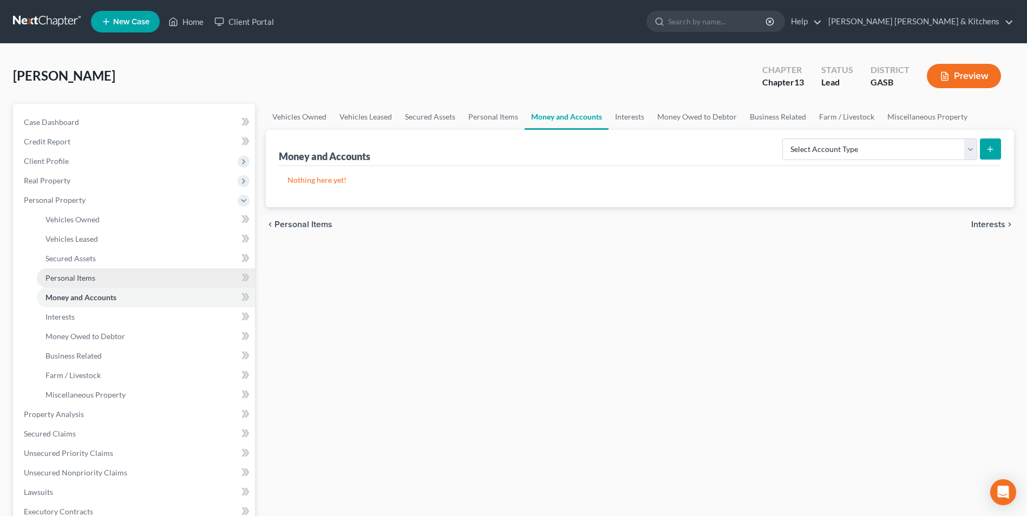
click at [57, 279] on span "Personal Items" at bounding box center [70, 277] width 50 height 9
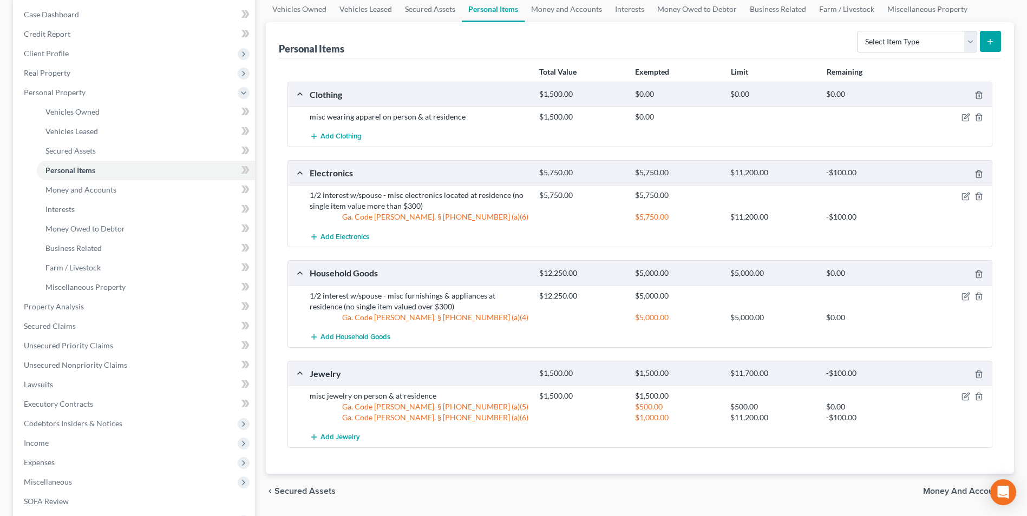
scroll to position [108, 0]
click at [71, 115] on span "Vehicles Owned" at bounding box center [72, 111] width 54 height 9
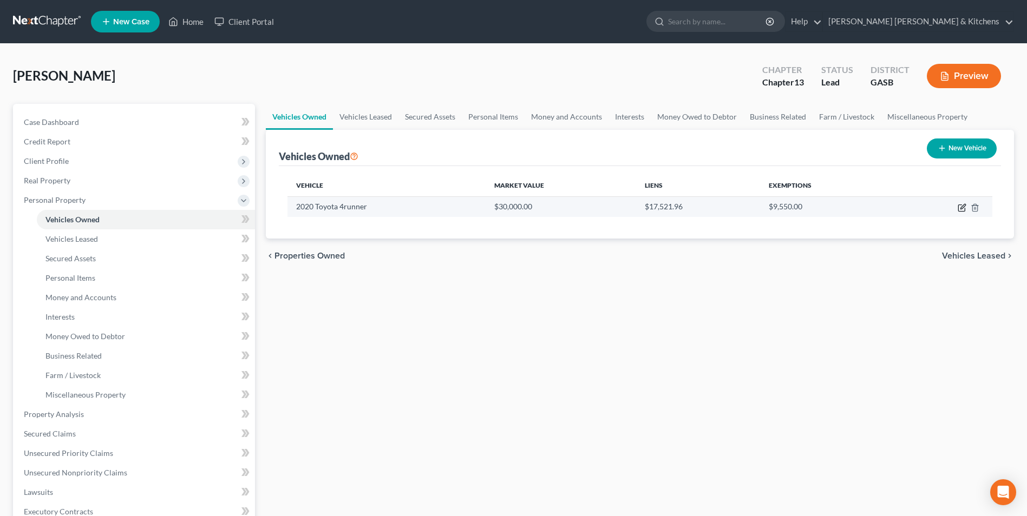
click at [962, 208] on icon "button" at bounding box center [962, 206] width 5 height 5
select select "0"
select select "6"
select select "0"
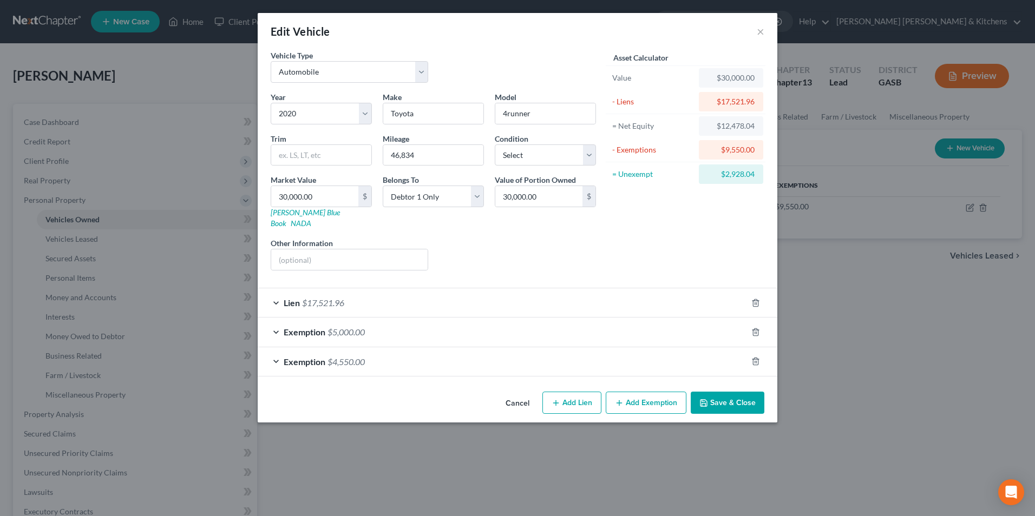
click at [285, 357] on span "Exemption" at bounding box center [305, 362] width 42 height 10
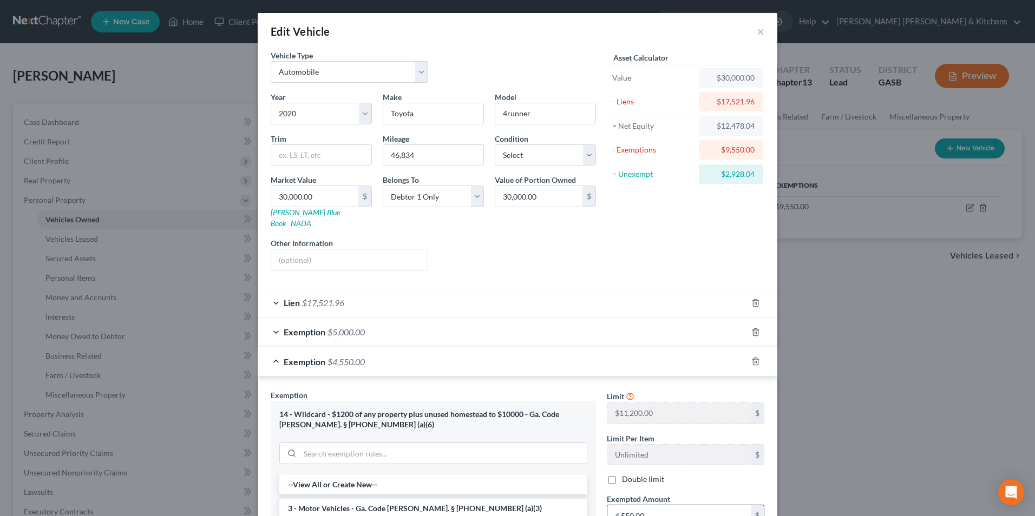
click at [618, 509] on input "4,550.00" at bounding box center [678, 515] width 143 height 21
type input "4,450"
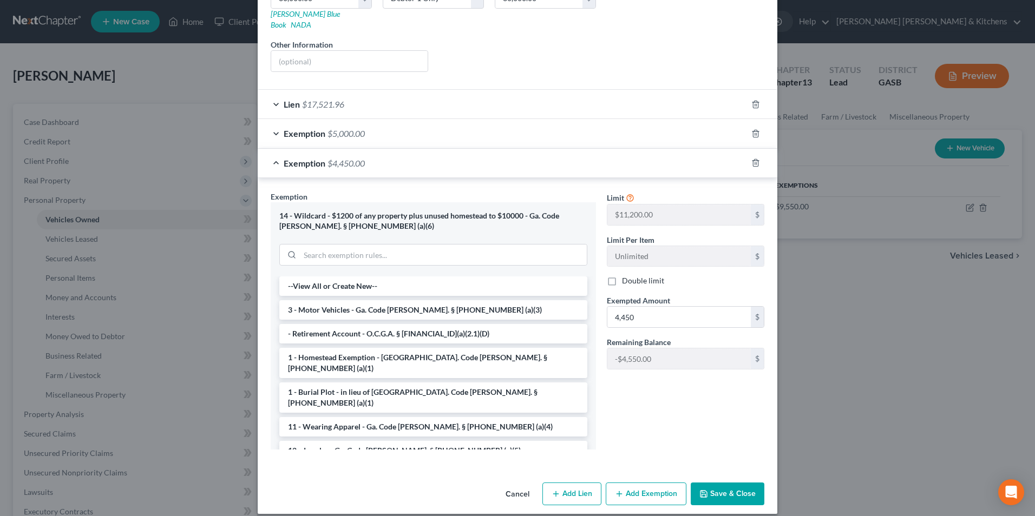
click at [727, 487] on button "Save & Close" at bounding box center [728, 494] width 74 height 23
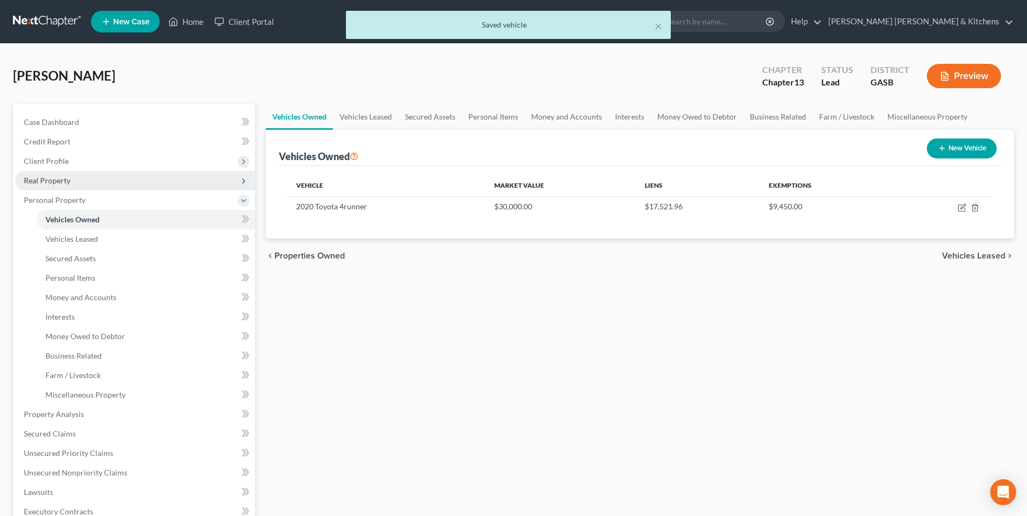
click at [35, 180] on span "Real Property" at bounding box center [47, 180] width 47 height 9
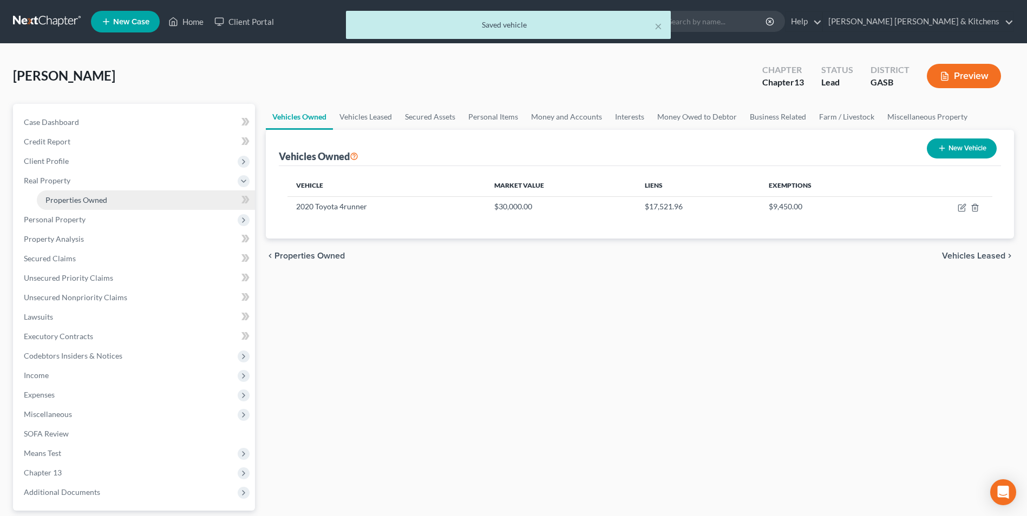
click at [56, 200] on span "Properties Owned" at bounding box center [76, 199] width 62 height 9
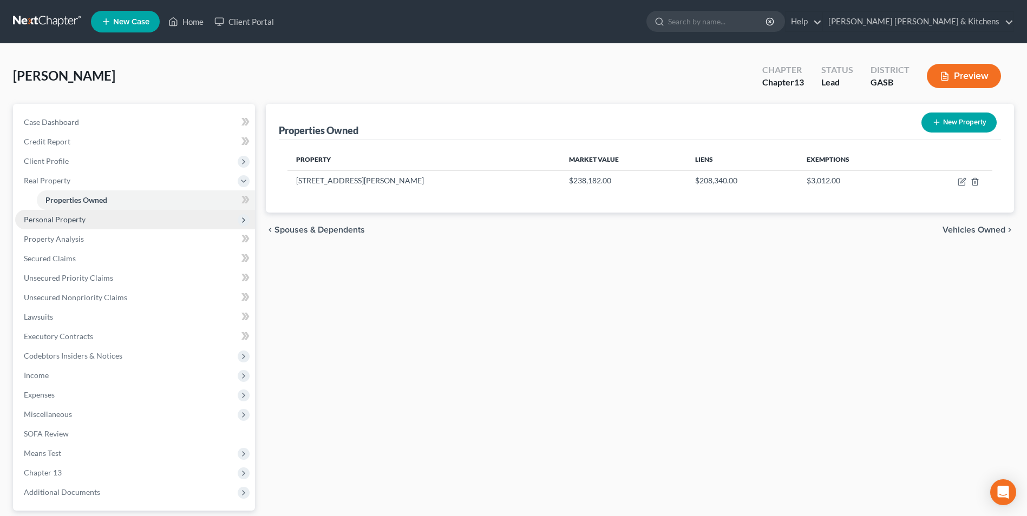
click at [57, 218] on span "Personal Property" at bounding box center [55, 219] width 62 height 9
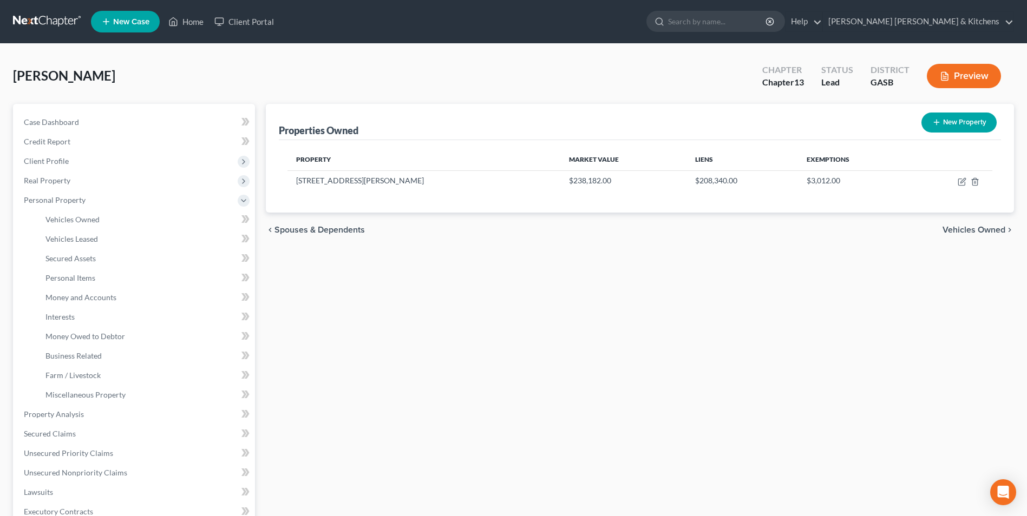
click at [967, 75] on button "Preview" at bounding box center [964, 76] width 74 height 24
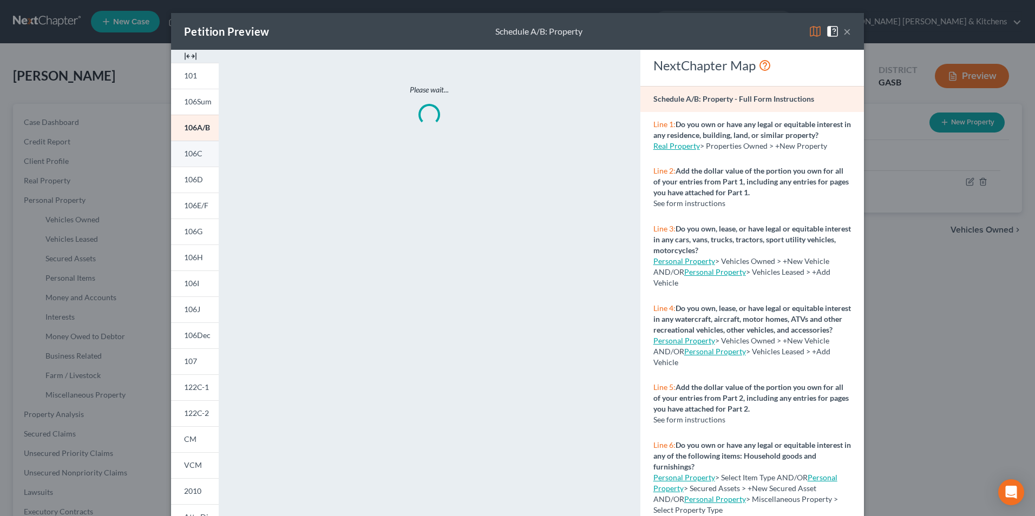
click at [187, 153] on span "106C" at bounding box center [193, 153] width 18 height 9
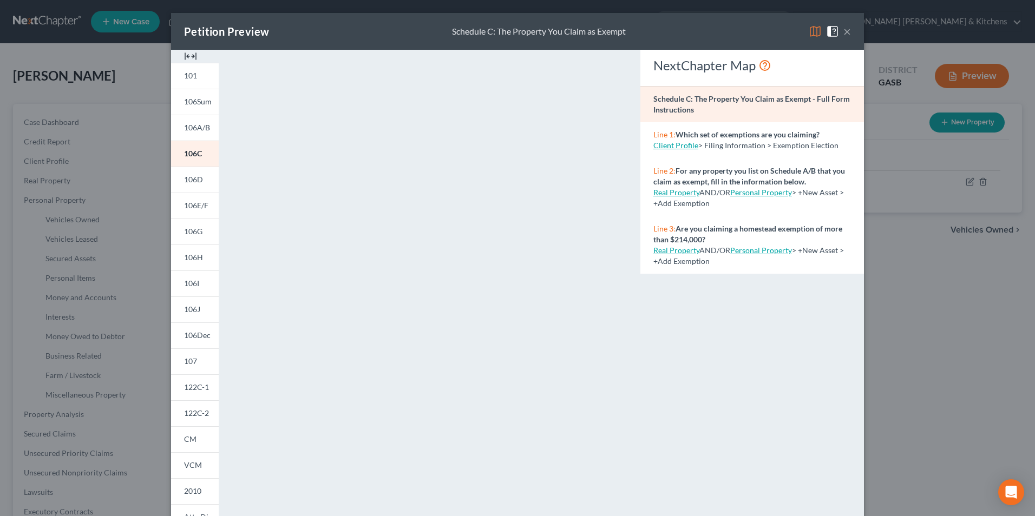
click at [915, 316] on div "Petition Preview Schedule C: The Property You Claim as Exempt × 101 106Sum 106A…" at bounding box center [517, 258] width 1035 height 516
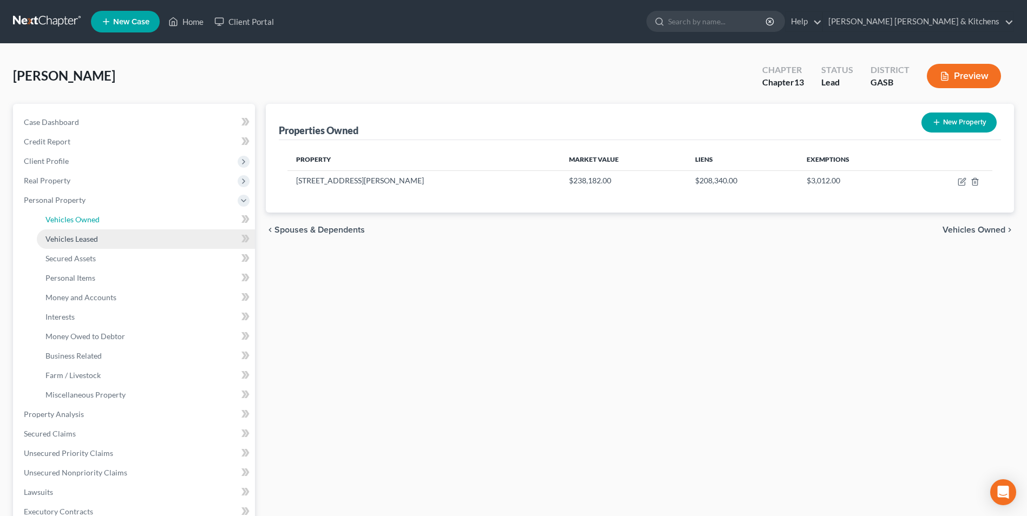
drag, startPoint x: 81, startPoint y: 221, endPoint x: 123, endPoint y: 237, distance: 44.3
click at [81, 221] on span "Vehicles Owned" at bounding box center [72, 219] width 54 height 9
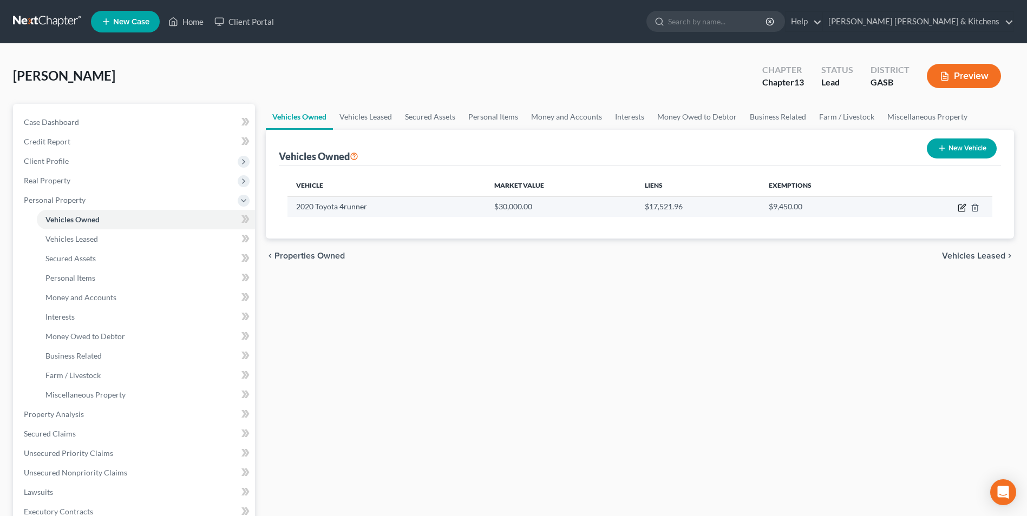
click at [961, 211] on icon "button" at bounding box center [961, 207] width 9 height 9
select select "0"
select select "6"
select select "0"
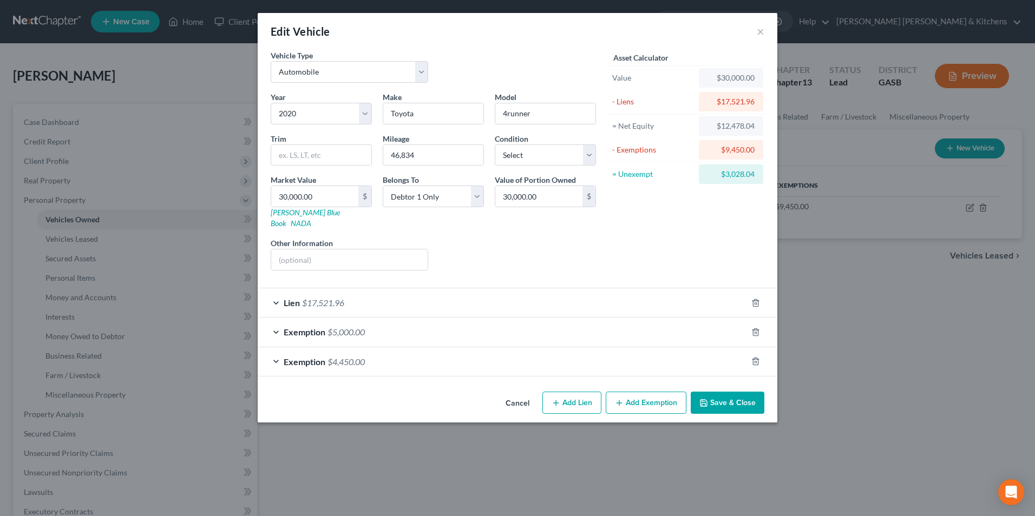
click at [745, 392] on button "Save & Close" at bounding box center [728, 403] width 74 height 23
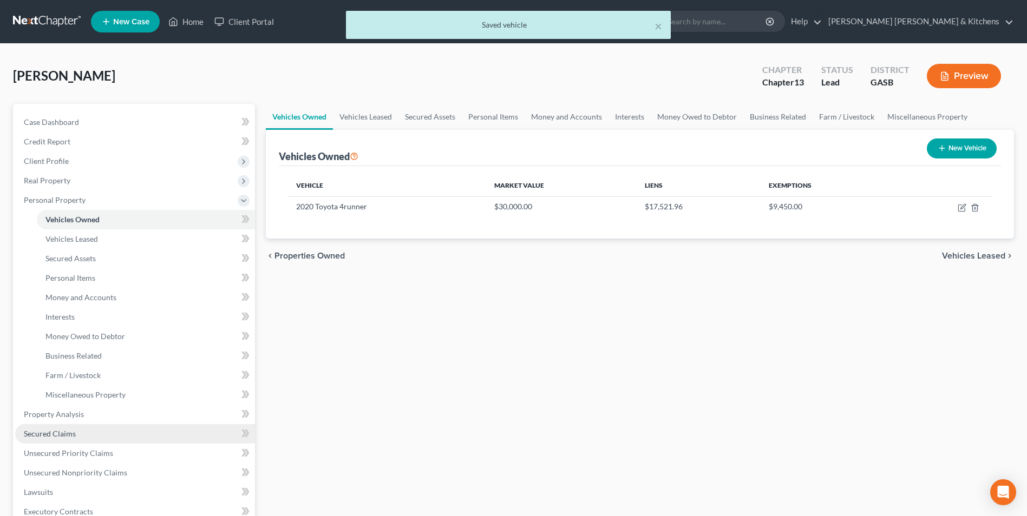
click at [65, 437] on span "Secured Claims" at bounding box center [50, 433] width 52 height 9
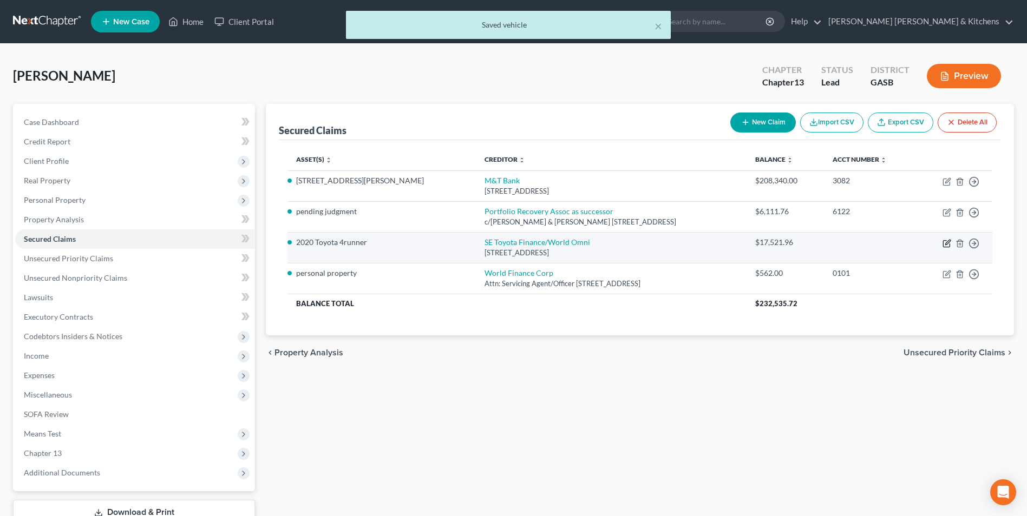
click at [946, 245] on icon "button" at bounding box center [946, 243] width 9 height 9
select select "0"
select select "4"
select select "0"
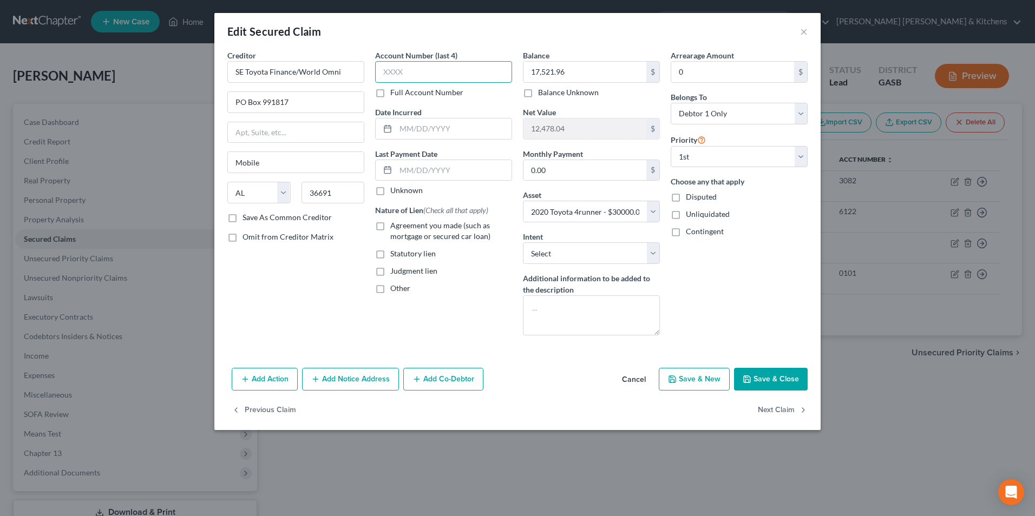
click at [435, 70] on input "text" at bounding box center [443, 72] width 137 height 22
type input "9592"
click at [411, 134] on input "text" at bounding box center [454, 129] width 116 height 21
type input "[DATE]"
click at [390, 226] on label "Agreement you made (such as mortgage or secured car loan)" at bounding box center [451, 231] width 122 height 22
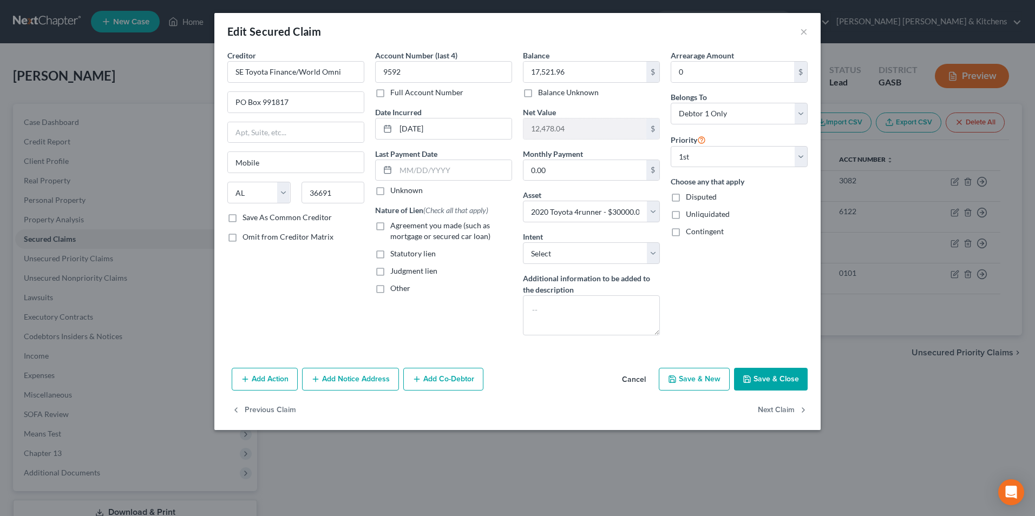
click at [395, 226] on input "Agreement you made (such as mortgage or secured car loan)" at bounding box center [398, 223] width 7 height 7
checkbox input "true"
click at [361, 378] on button "Add Notice Address" at bounding box center [350, 379] width 97 height 23
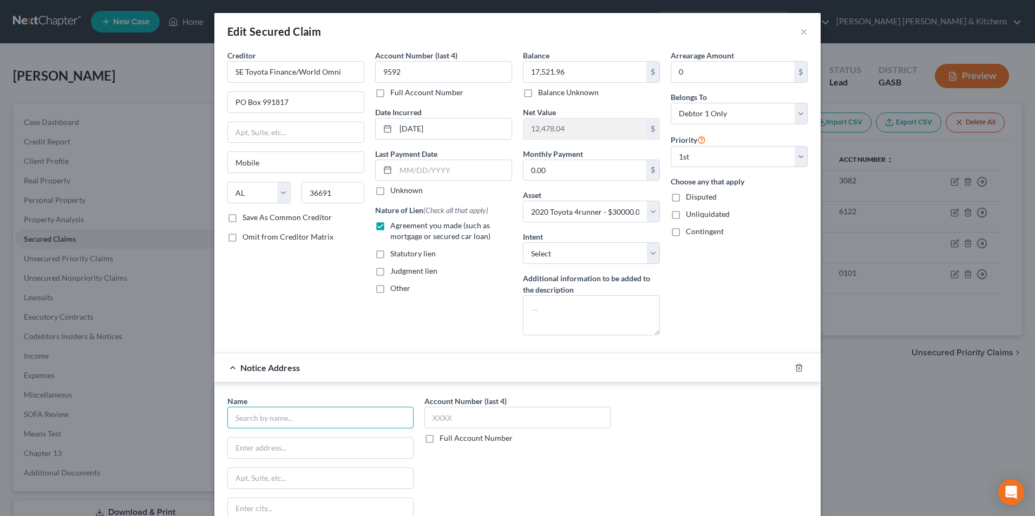
click at [320, 421] on input "text" at bounding box center [320, 418] width 186 height 22
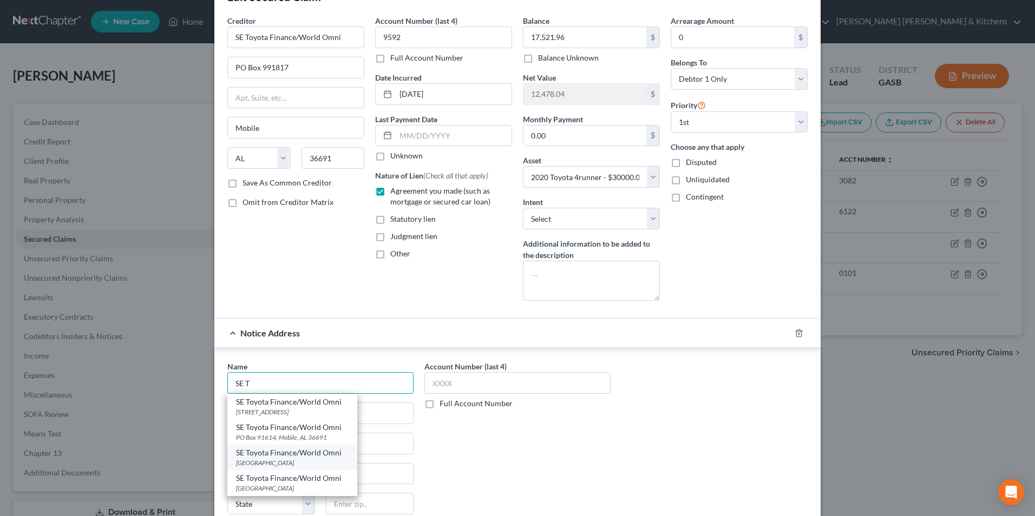
scroll to position [54, 0]
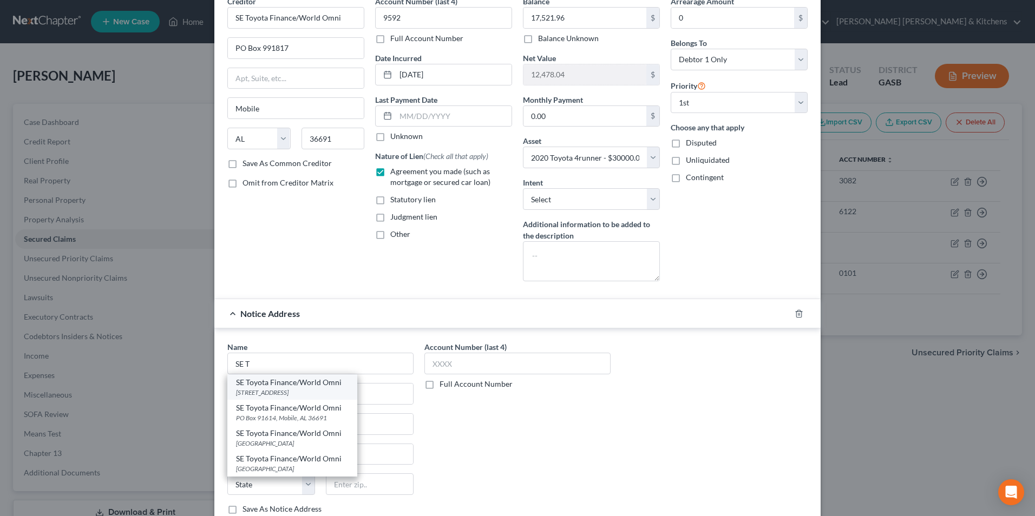
click at [303, 386] on div "SE Toyota Finance/World Omni" at bounding box center [292, 382] width 113 height 11
type input "SE Toyota Finance/World Omni"
type input "PO Box 991817"
type input "Mobile"
select select "0"
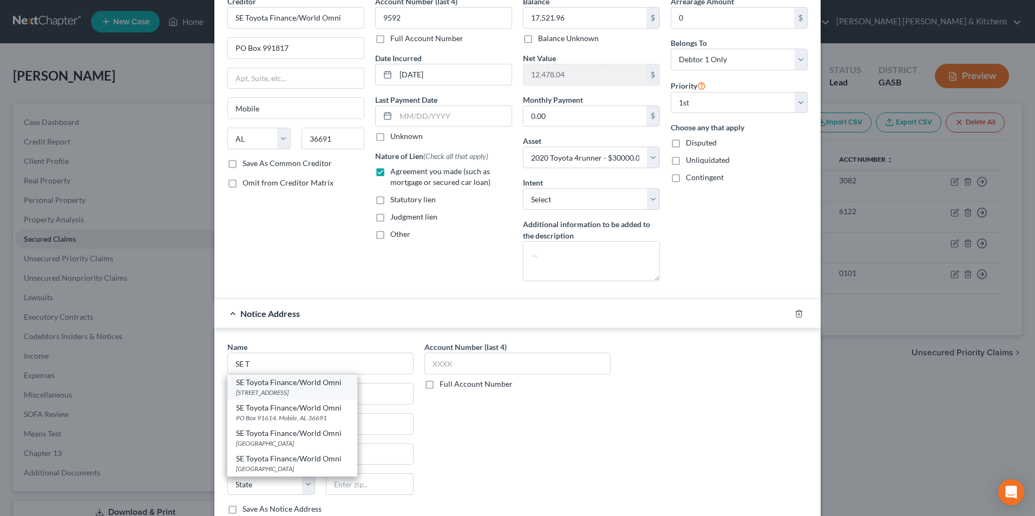
type input "36691"
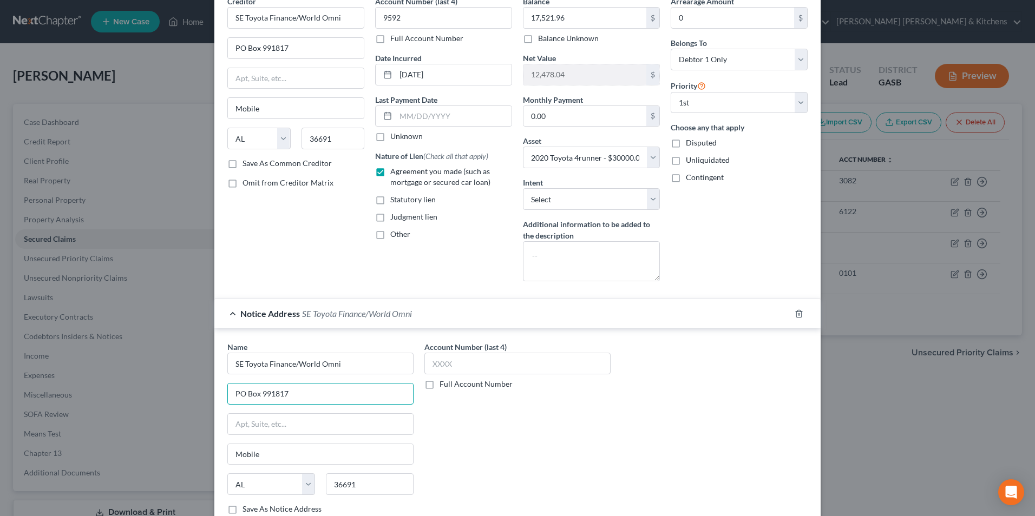
drag, startPoint x: 295, startPoint y: 401, endPoint x: 215, endPoint y: 412, distance: 81.4
click at [216, 412] on div "Name * SE Toyota Finance/World Omni PO Box 991817 Mobile State [US_STATE][GEOGR…" at bounding box center [517, 430] width 606 height 203
type input "[STREET_ADDRESS]"
type input "63045"
type input "Earth City"
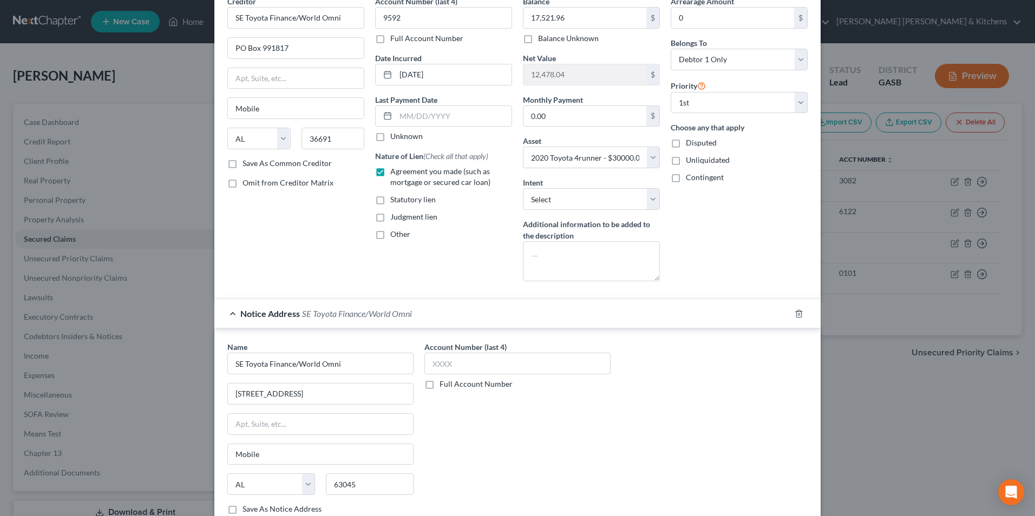
select select "26"
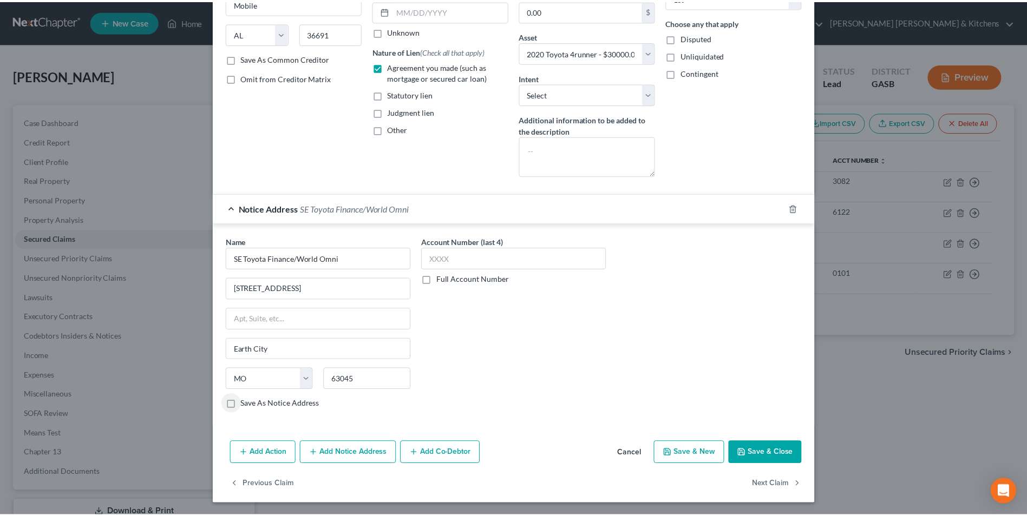
scroll to position [160, 0]
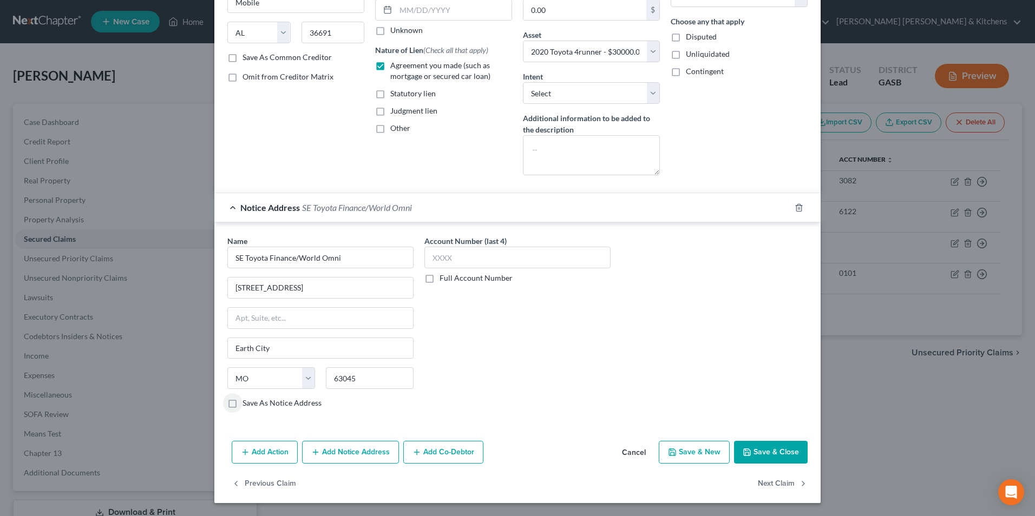
click at [762, 452] on button "Save & Close" at bounding box center [771, 452] width 74 height 23
select select
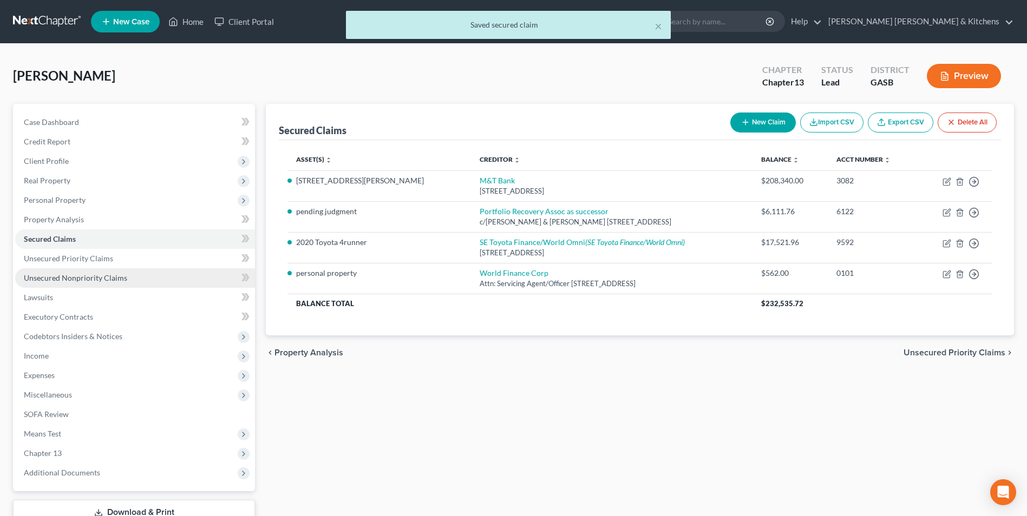
click at [34, 270] on link "Unsecured Nonpriority Claims" at bounding box center [135, 277] width 240 height 19
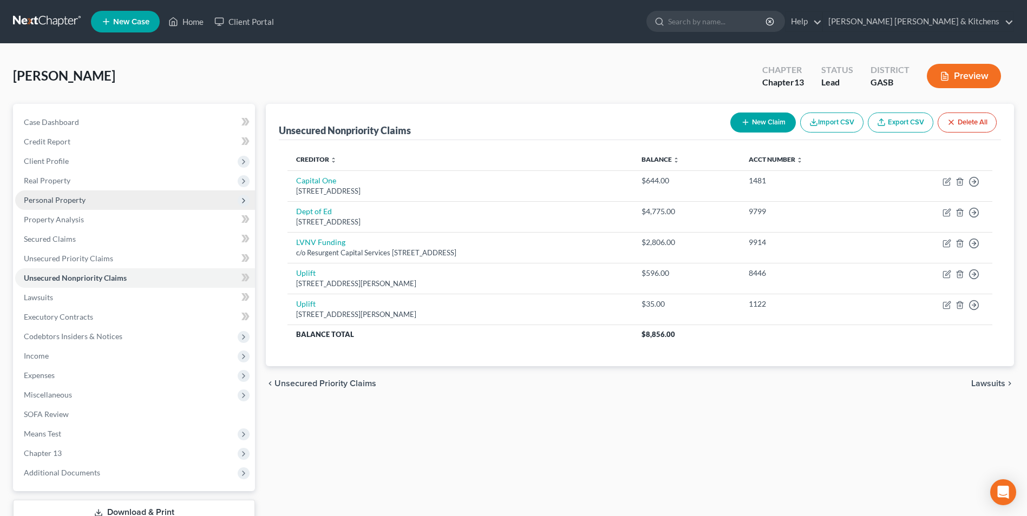
click at [43, 191] on span "Personal Property" at bounding box center [135, 200] width 240 height 19
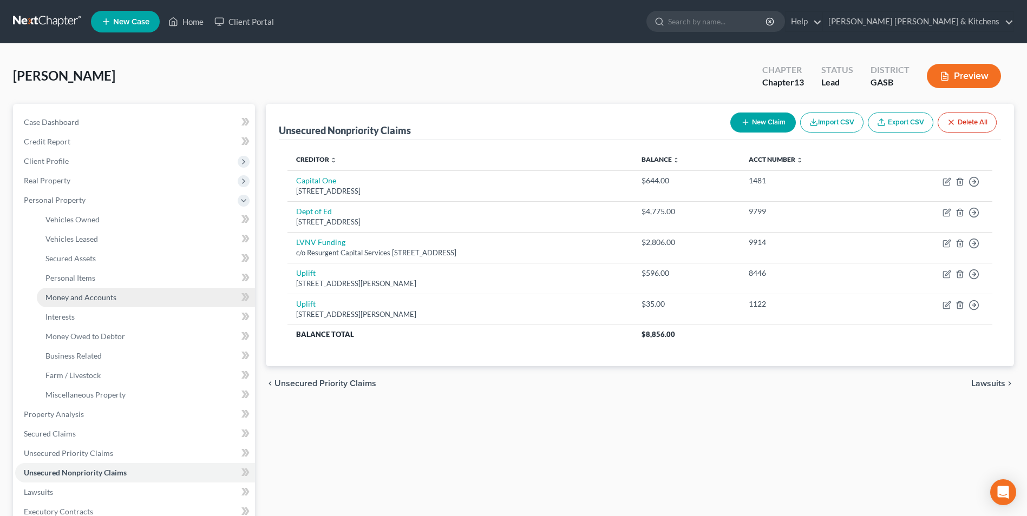
click at [89, 295] on span "Money and Accounts" at bounding box center [80, 297] width 71 height 9
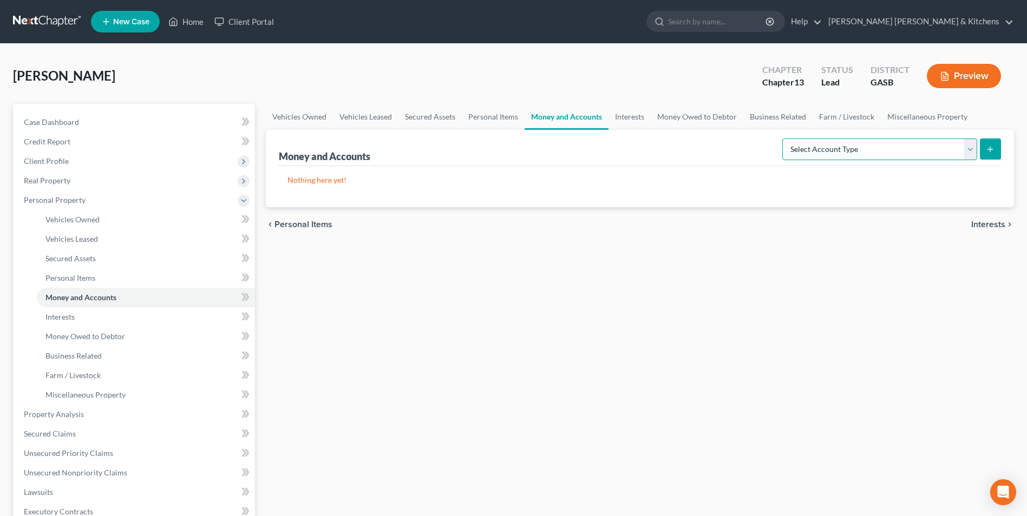
click at [804, 154] on select "Select Account Type Brokerage Cash on Hand Certificates of Deposit Checking Acc…" at bounding box center [879, 150] width 195 height 22
select select "checking"
click at [784, 139] on select "Select Account Type Brokerage Cash on Hand Certificates of Deposit Checking Acc…" at bounding box center [879, 150] width 195 height 22
click at [981, 152] on button "submit" at bounding box center [990, 149] width 21 height 21
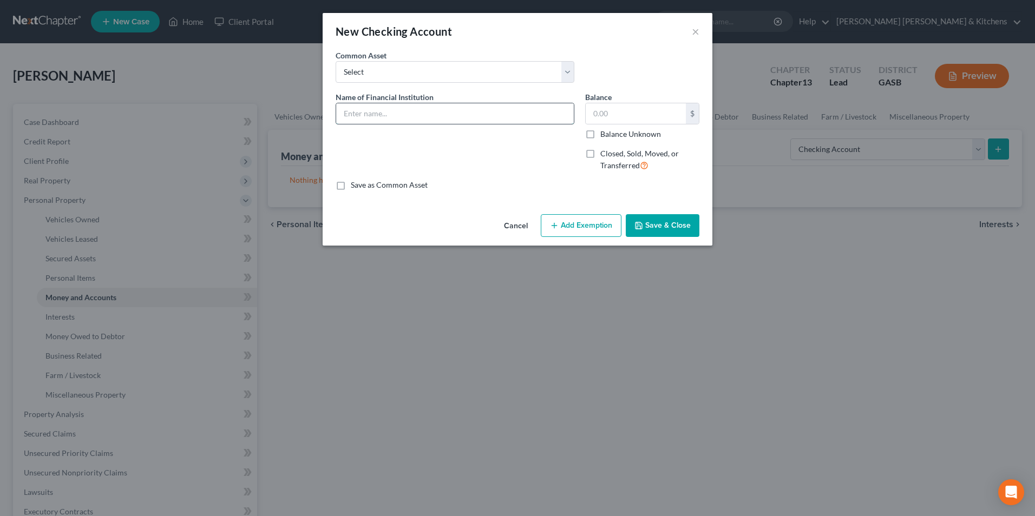
click at [406, 121] on input "text" at bounding box center [455, 113] width 238 height 21
drag, startPoint x: 373, startPoint y: 114, endPoint x: 455, endPoint y: 118, distance: 82.4
click at [454, 118] on input "Ameris (..6283)" at bounding box center [455, 113] width 238 height 21
type input "Ameris (..3075)"
type input "0.23"
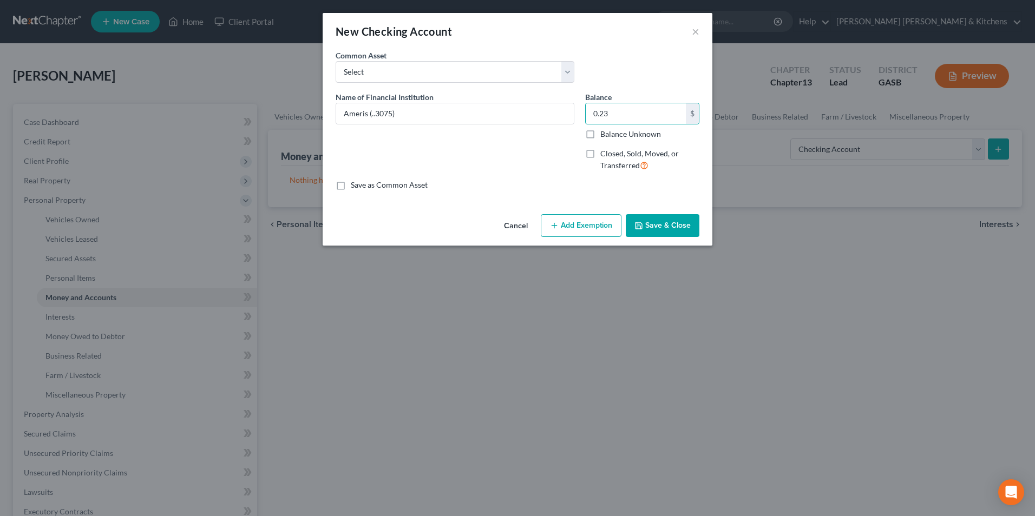
click at [664, 229] on button "Save & Close" at bounding box center [663, 225] width 74 height 23
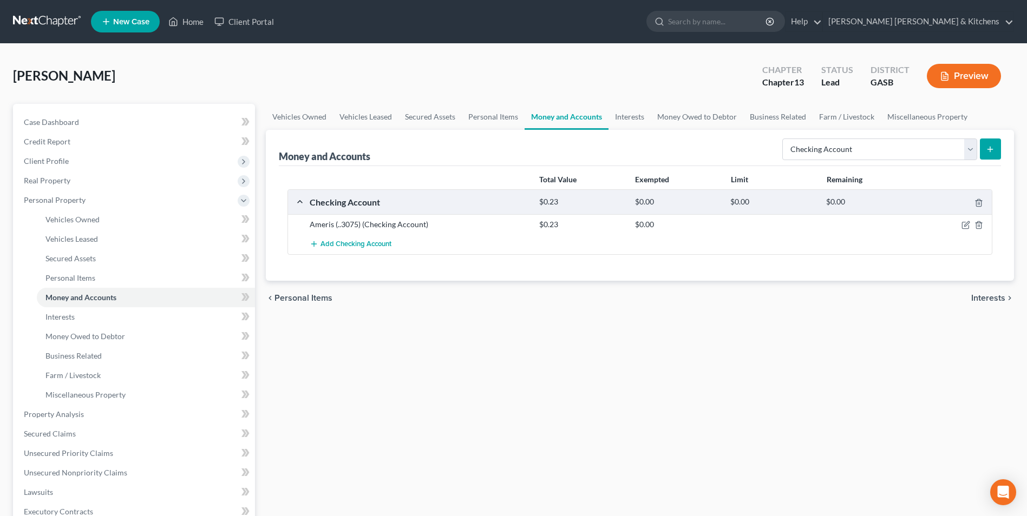
click at [993, 154] on button "submit" at bounding box center [990, 149] width 21 height 21
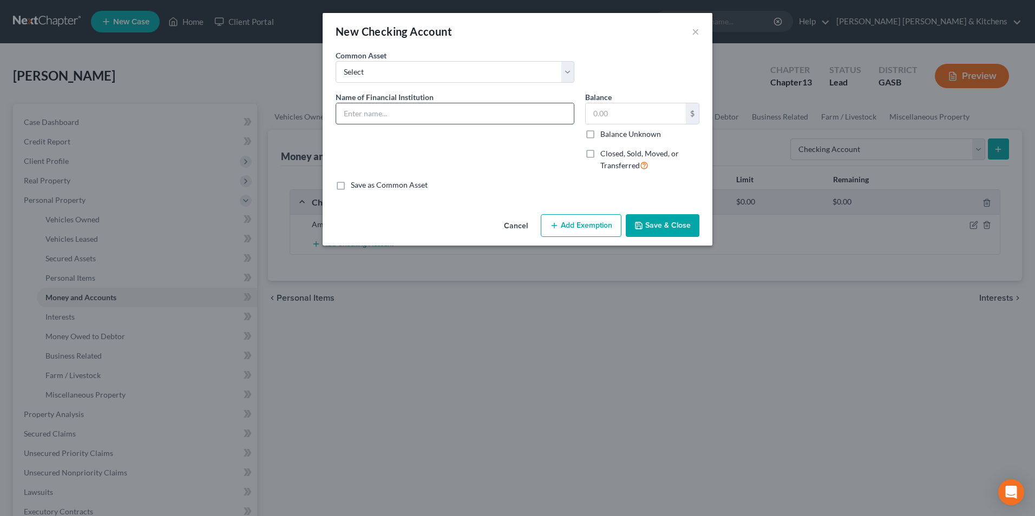
click at [474, 108] on input "text" at bounding box center [455, 113] width 238 height 21
type input "a"
type input "Ameris (...6870)"
type input "4.75"
click at [668, 228] on button "Save & Close" at bounding box center [663, 225] width 74 height 23
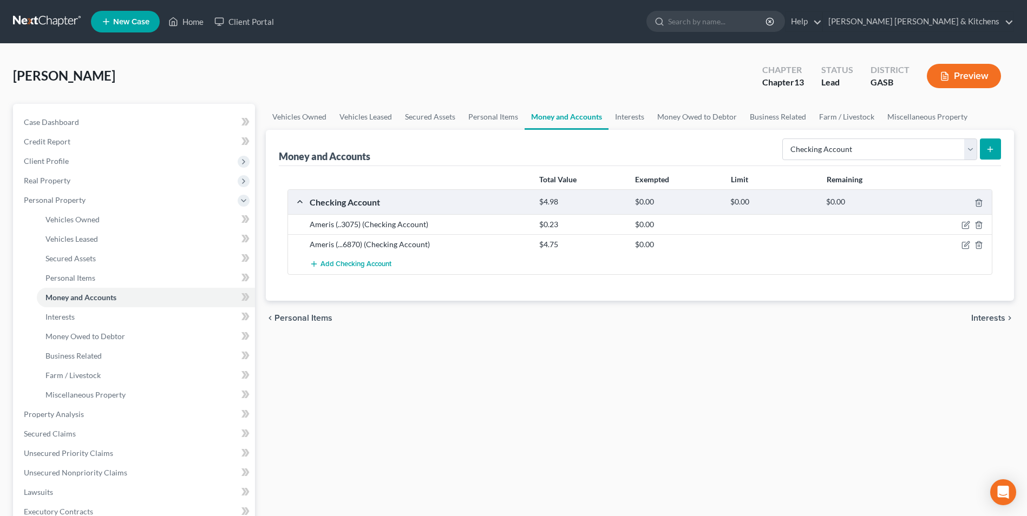
click at [990, 153] on icon "submit" at bounding box center [990, 149] width 9 height 9
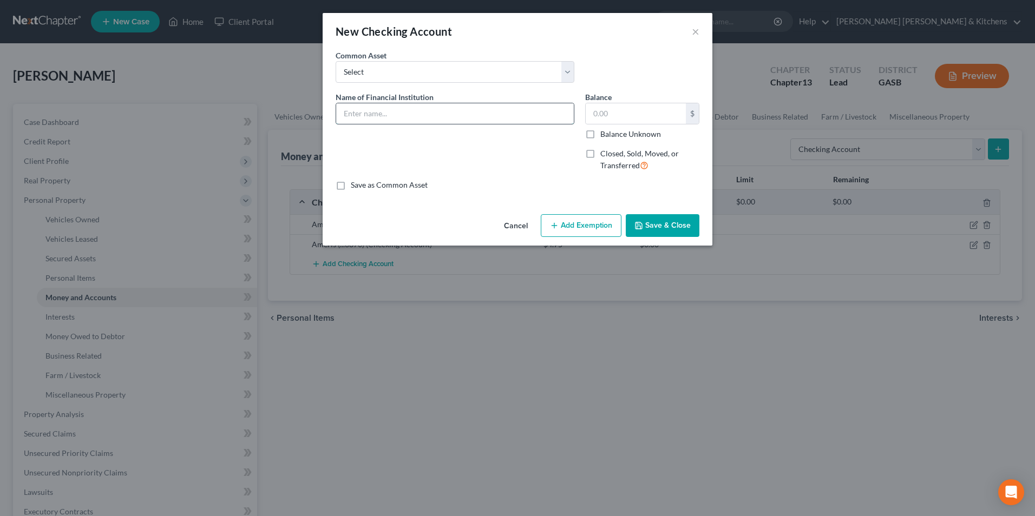
click at [365, 122] on input "text" at bounding box center [455, 113] width 238 height 21
type input "Ameris (...4858)"
type input "0.00"
click at [660, 229] on button "Save & Close" at bounding box center [663, 225] width 74 height 23
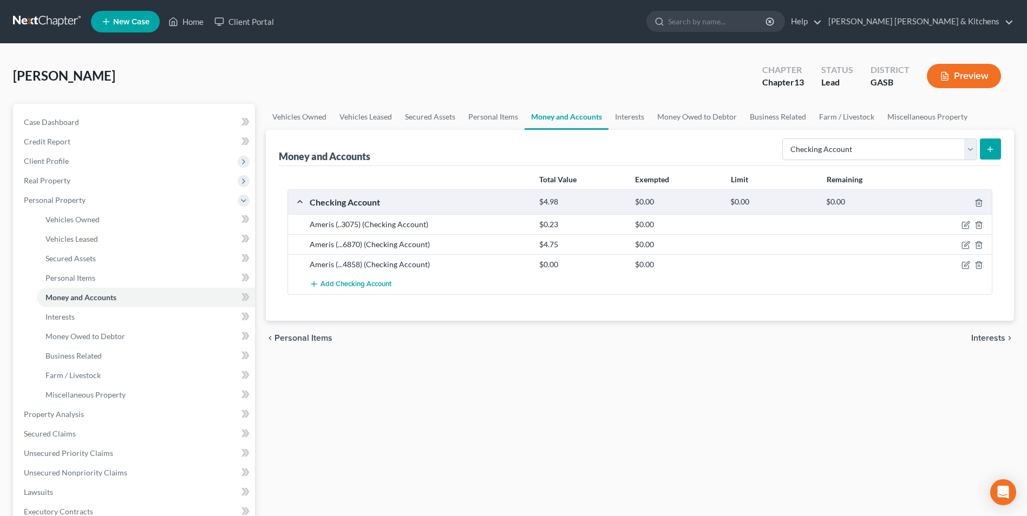
click at [985, 152] on button "submit" at bounding box center [990, 149] width 21 height 21
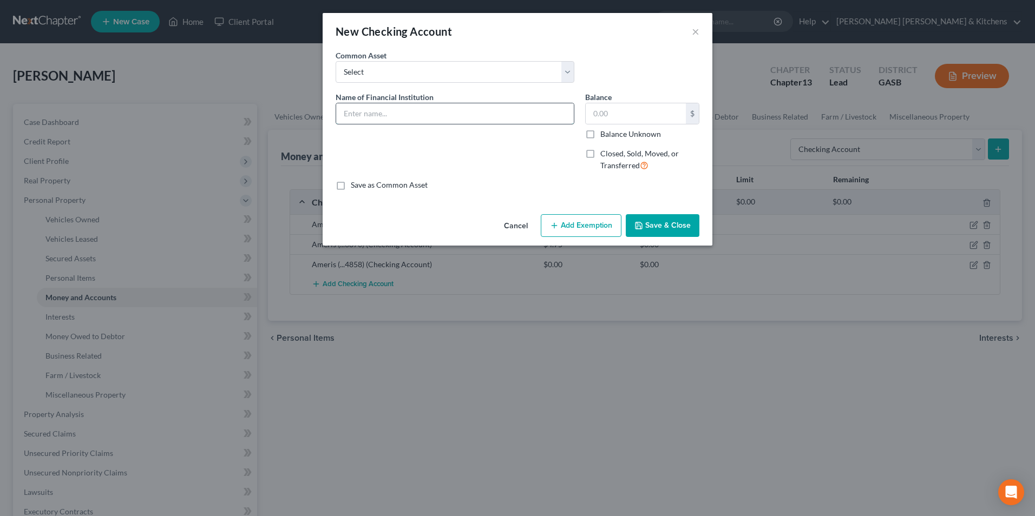
click at [497, 111] on input "text" at bounding box center [455, 113] width 238 height 21
type input "Robins FCU"
type input "18.25"
click at [664, 228] on button "Save & Close" at bounding box center [663, 225] width 74 height 23
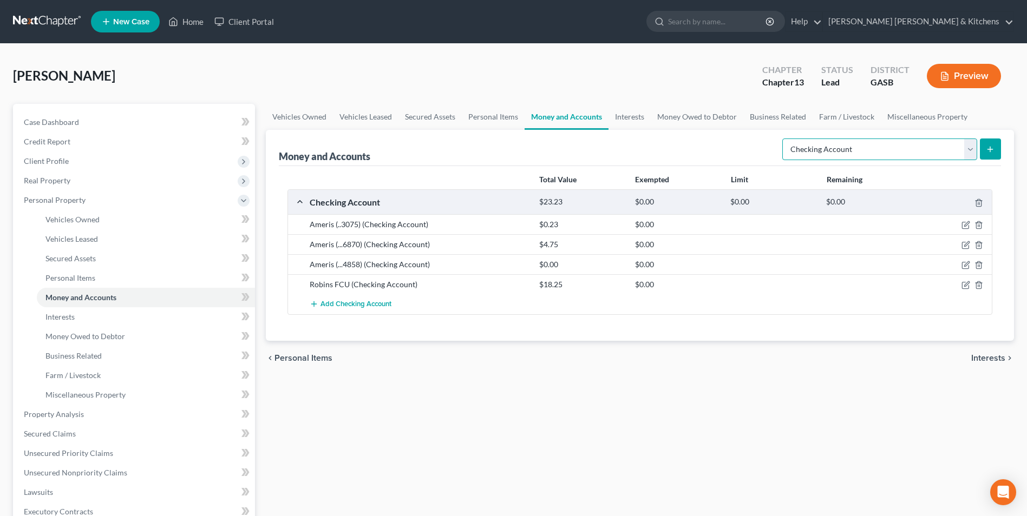
click at [832, 153] on select "Select Account Type Brokerage Cash on Hand Certificates of Deposit Checking Acc…" at bounding box center [879, 150] width 195 height 22
select select "savings"
click at [784, 139] on select "Select Account Type Brokerage Cash on Hand Certificates of Deposit Checking Acc…" at bounding box center [879, 150] width 195 height 22
click at [987, 148] on icon "submit" at bounding box center [990, 149] width 9 height 9
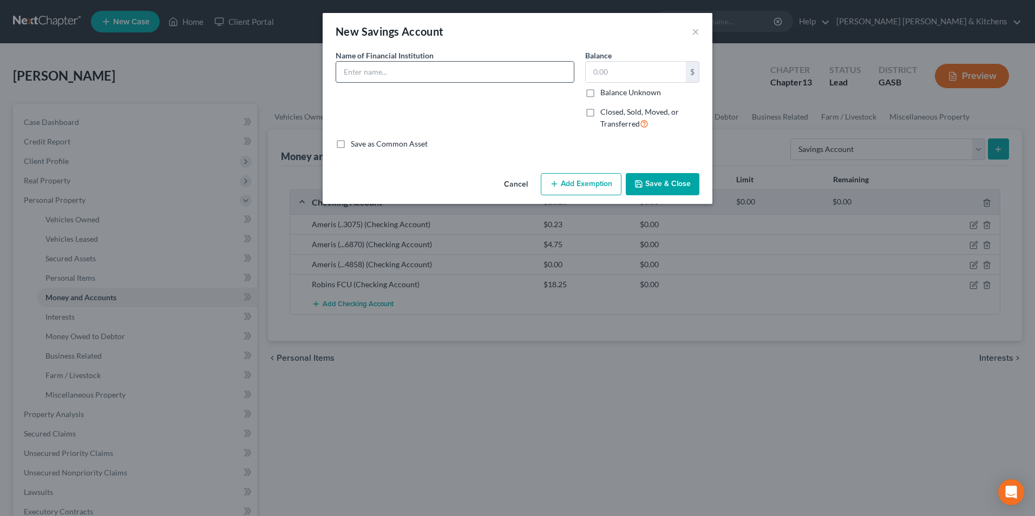
click at [384, 75] on input "text" at bounding box center [455, 72] width 238 height 21
type input "Robins FCU"
drag, startPoint x: 625, startPoint y: 74, endPoint x: 589, endPoint y: 77, distance: 36.5
click at [589, 77] on input "18.25" at bounding box center [636, 72] width 100 height 21
type input "9.00"
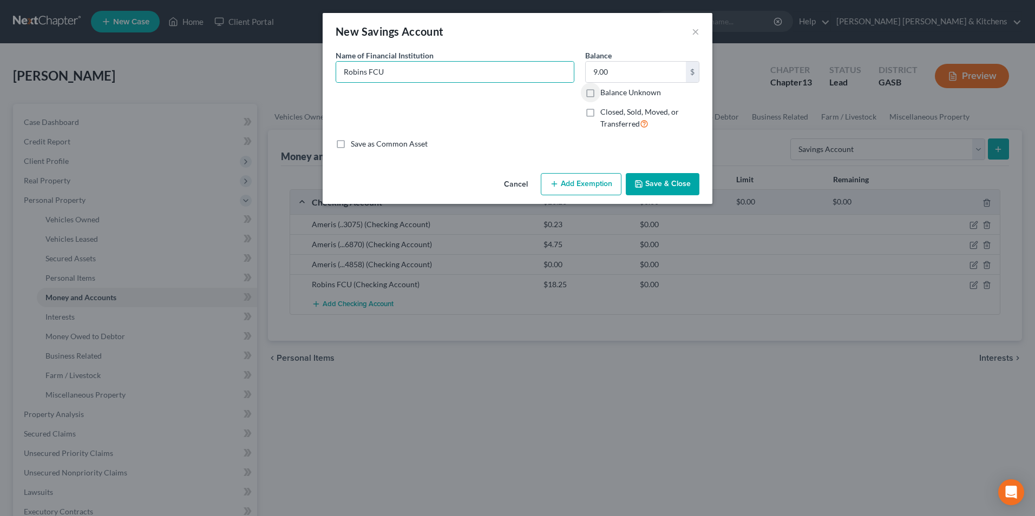
click at [671, 187] on button "Save & Close" at bounding box center [663, 184] width 74 height 23
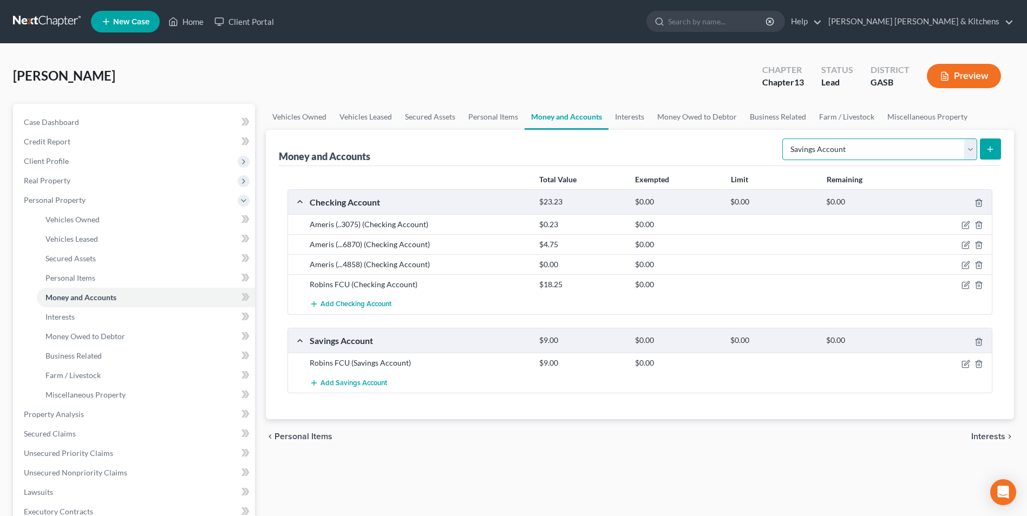
click at [849, 159] on select "Select Account Type Brokerage Cash on Hand Certificates of Deposit Checking Acc…" at bounding box center [879, 150] width 195 height 22
select select "other"
click at [784, 139] on select "Select Account Type Brokerage Cash on Hand Certificates of Deposit Checking Acc…" at bounding box center [879, 150] width 195 height 22
click at [990, 154] on button "submit" at bounding box center [990, 149] width 21 height 21
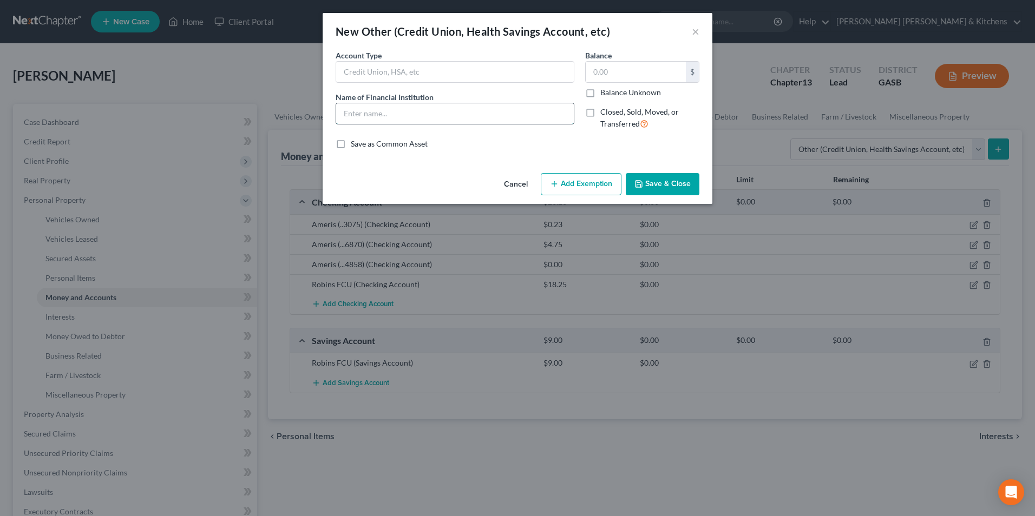
click at [454, 109] on input "text" at bounding box center [455, 113] width 238 height 21
type input "cash app"
click at [598, 75] on input "text" at bounding box center [636, 72] width 100 height 21
type input "0.00"
click at [669, 188] on button "Save & Close" at bounding box center [663, 184] width 74 height 23
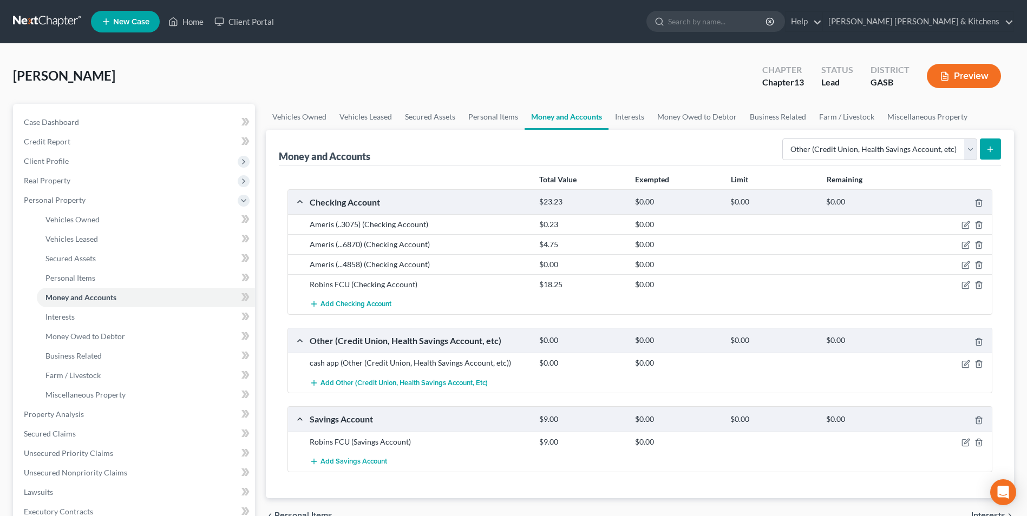
click at [995, 148] on button "submit" at bounding box center [990, 149] width 21 height 21
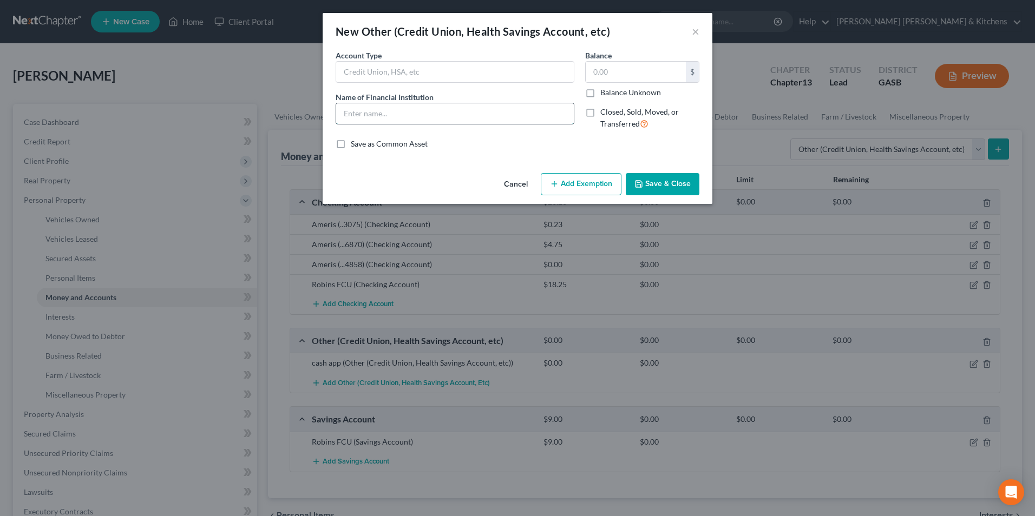
click at [364, 120] on input "text" at bounding box center [455, 113] width 238 height 21
type input "Venmo"
click at [604, 73] on input "text" at bounding box center [636, 72] width 100 height 21
type input "0.00"
click at [662, 183] on button "Save & Close" at bounding box center [663, 184] width 74 height 23
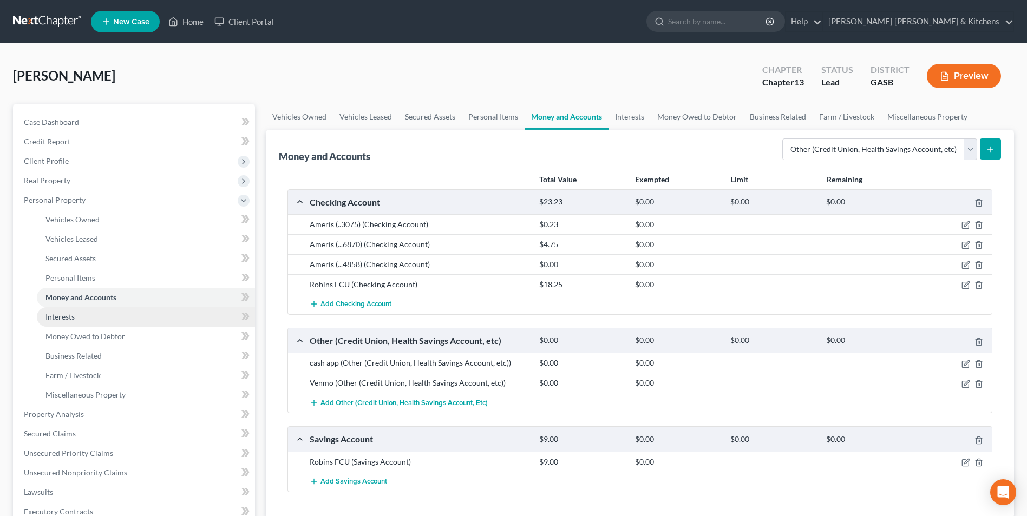
click at [50, 319] on span "Interests" at bounding box center [59, 316] width 29 height 9
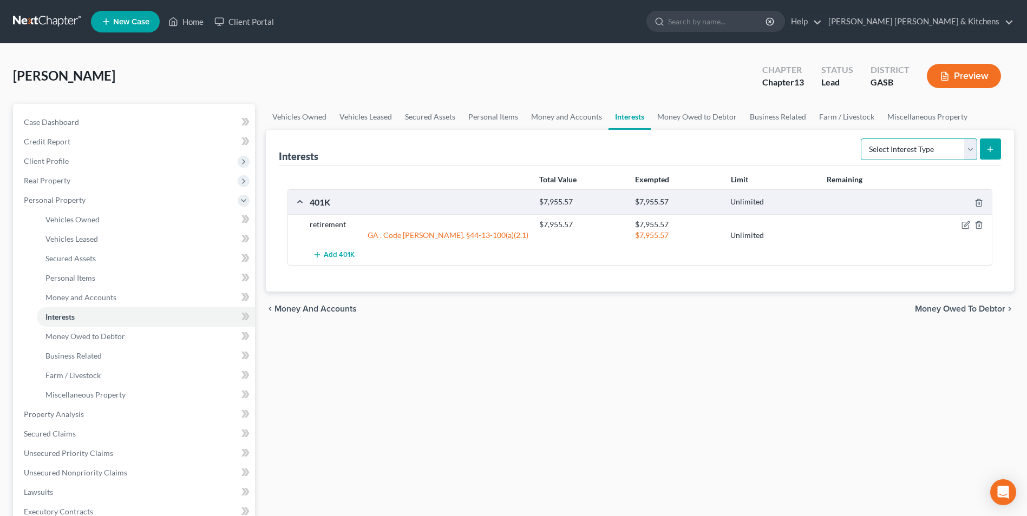
click at [918, 148] on select "Select Interest Type 401K Annuity Bond Education IRA Government Bond Government…" at bounding box center [919, 150] width 116 height 22
select select "term_life_insurance"
click at [862, 139] on select "Select Interest Type 401K Annuity Bond Education IRA Government Bond Government…" at bounding box center [919, 150] width 116 height 22
click at [986, 150] on icon "submit" at bounding box center [990, 149] width 9 height 9
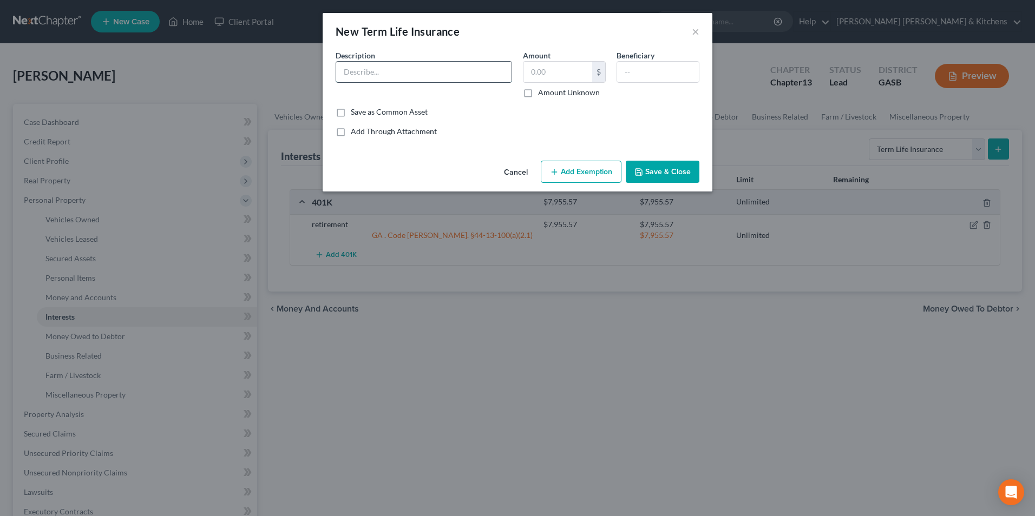
click at [403, 70] on input "text" at bounding box center [423, 72] width 175 height 21
type input "FEGLI"
type input "0.00"
click at [642, 78] on input "text" at bounding box center [658, 72] width 82 height 21
type input "family"
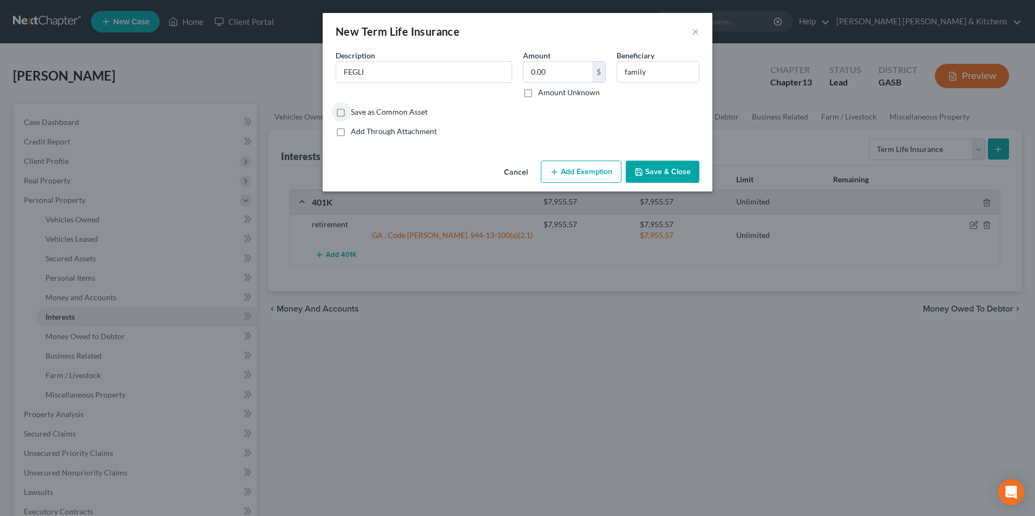
click at [649, 177] on button "Save & Close" at bounding box center [663, 172] width 74 height 23
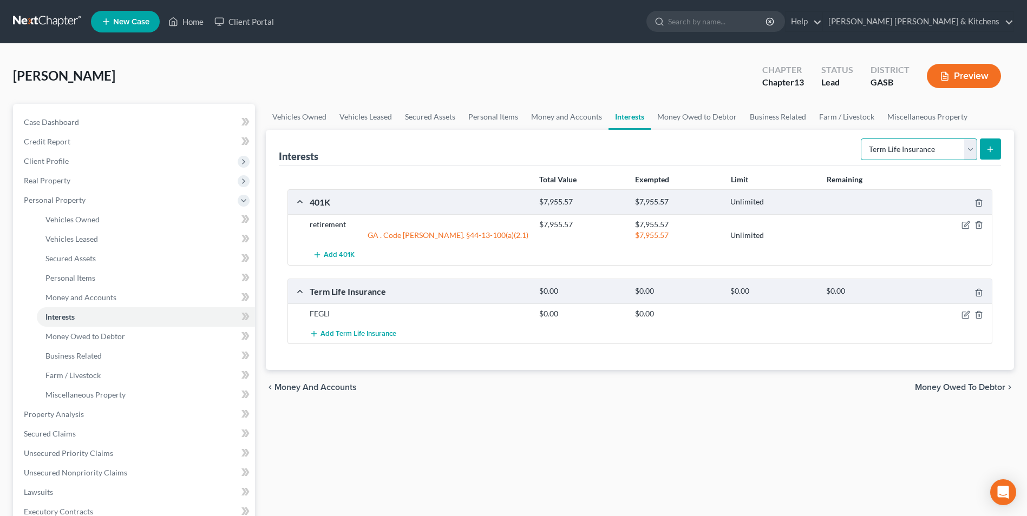
click at [976, 156] on select "Select Interest Type 401K Annuity Bond Education IRA Government Bond Government…" at bounding box center [919, 150] width 116 height 22
click at [989, 149] on line "submit" at bounding box center [990, 149] width 5 height 0
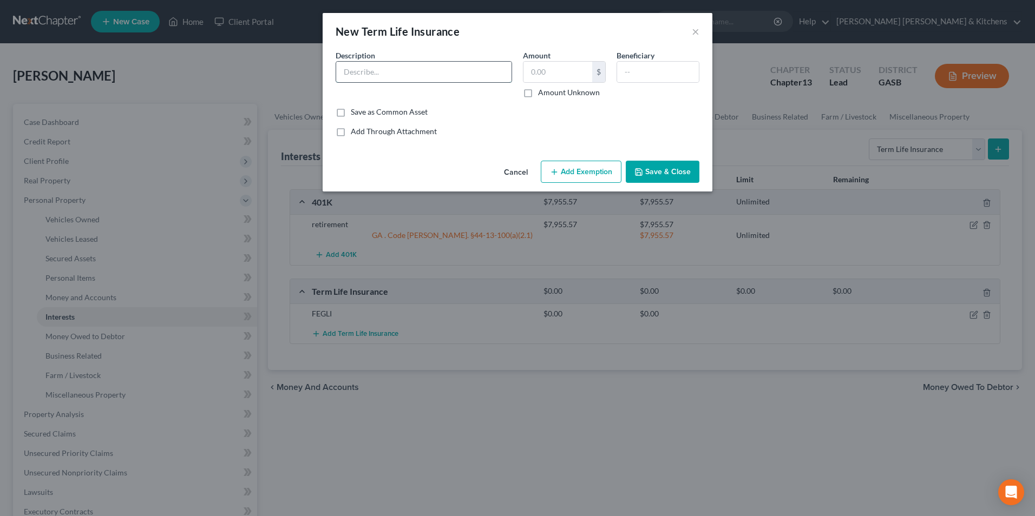
click at [482, 80] on input "text" at bounding box center [423, 72] width 175 height 21
type input "FEGLI"
type input "0.00"
type input "family"
click at [660, 163] on button "Save & Close" at bounding box center [663, 172] width 74 height 23
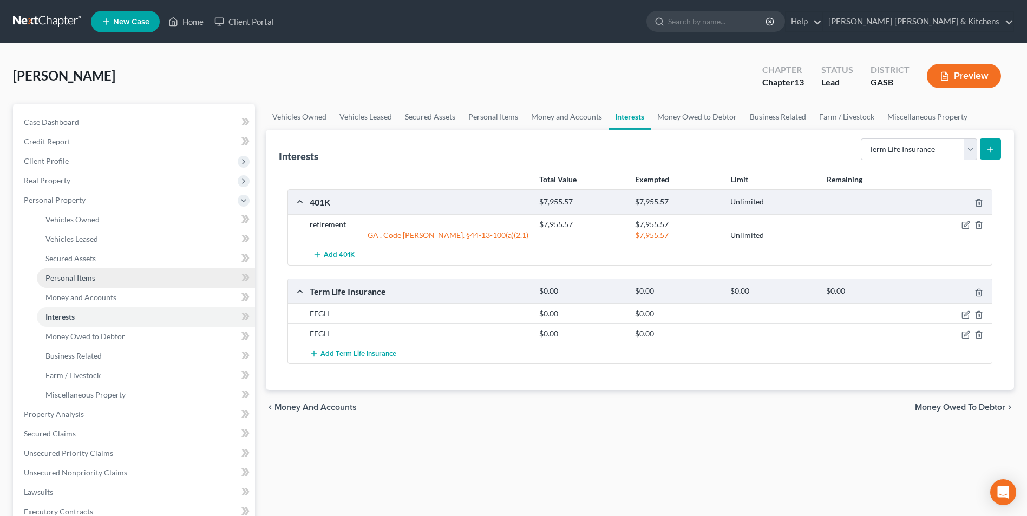
click at [82, 274] on span "Personal Items" at bounding box center [70, 277] width 50 height 9
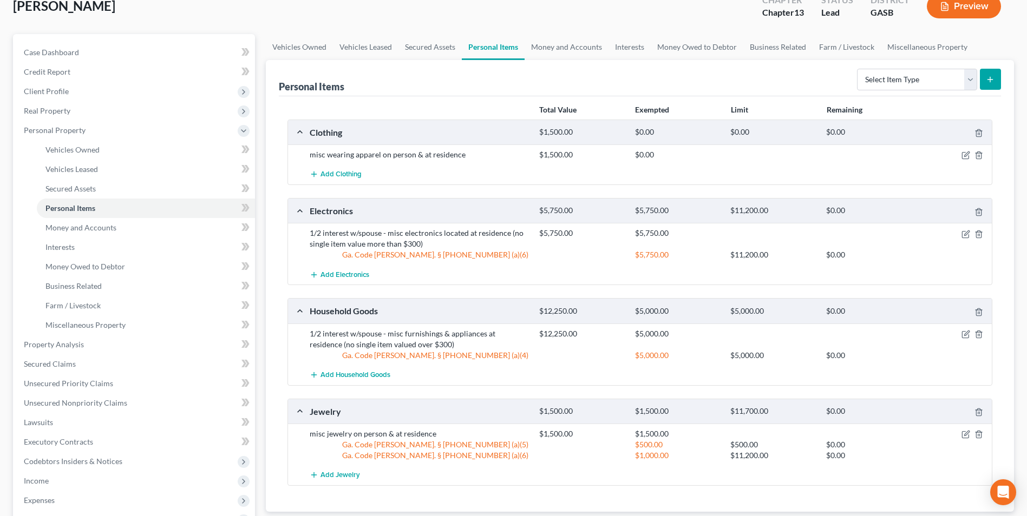
scroll to position [54, 0]
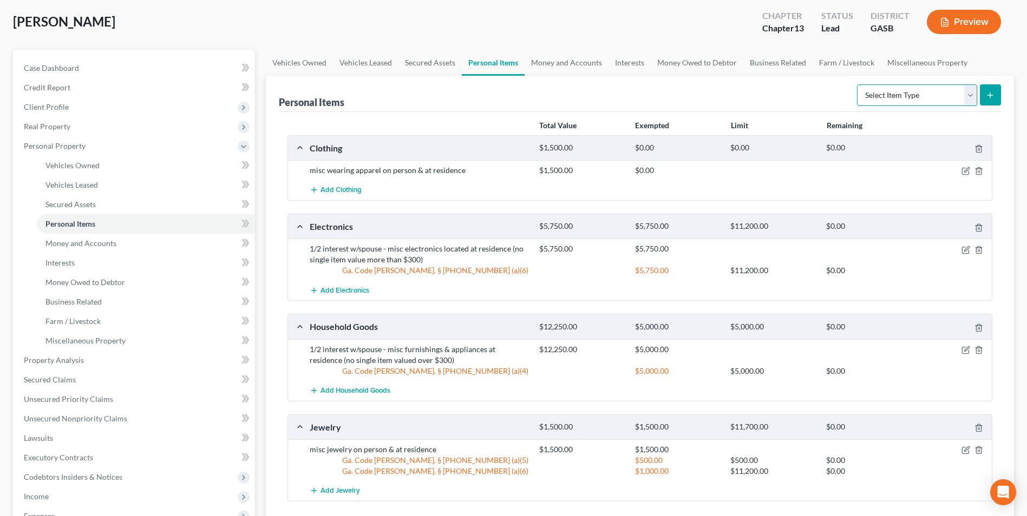
click at [889, 102] on select "Select Item Type Clothing Collectibles Of Value Electronics Firearms Household …" at bounding box center [917, 95] width 120 height 22
select select "firearms"
click at [858, 84] on select "Select Item Type Clothing Collectibles Of Value Electronics Firearms Household …" at bounding box center [917, 95] width 120 height 22
click at [990, 98] on icon "submit" at bounding box center [990, 95] width 9 height 9
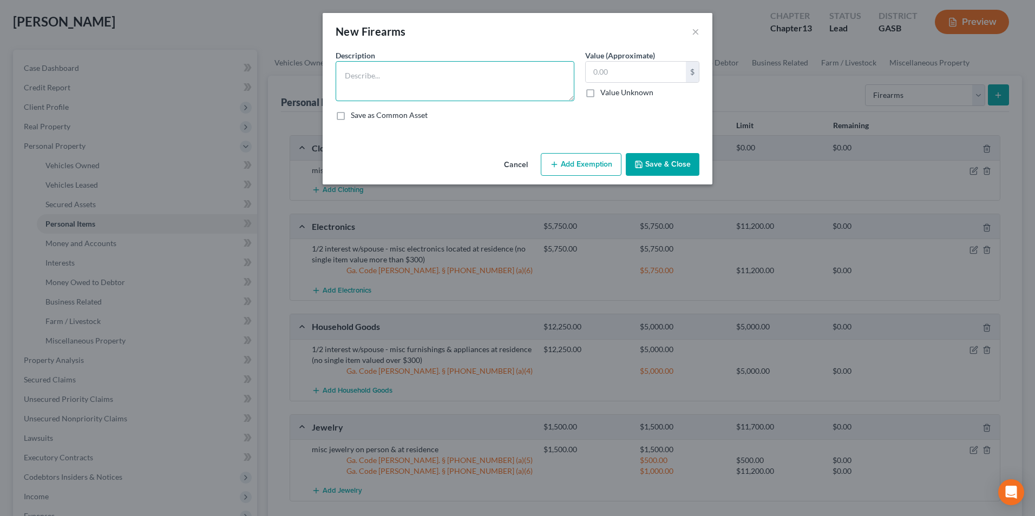
click at [500, 74] on textarea at bounding box center [455, 81] width 239 height 40
type textarea "9 mm"
type input "400"
click at [671, 164] on button "Save & Close" at bounding box center [663, 164] width 74 height 23
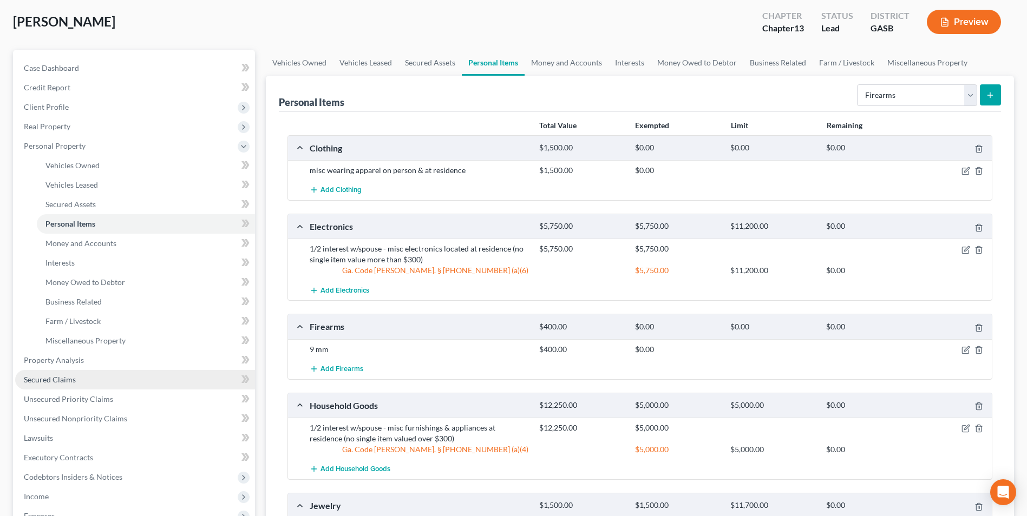
click at [68, 381] on span "Secured Claims" at bounding box center [50, 379] width 52 height 9
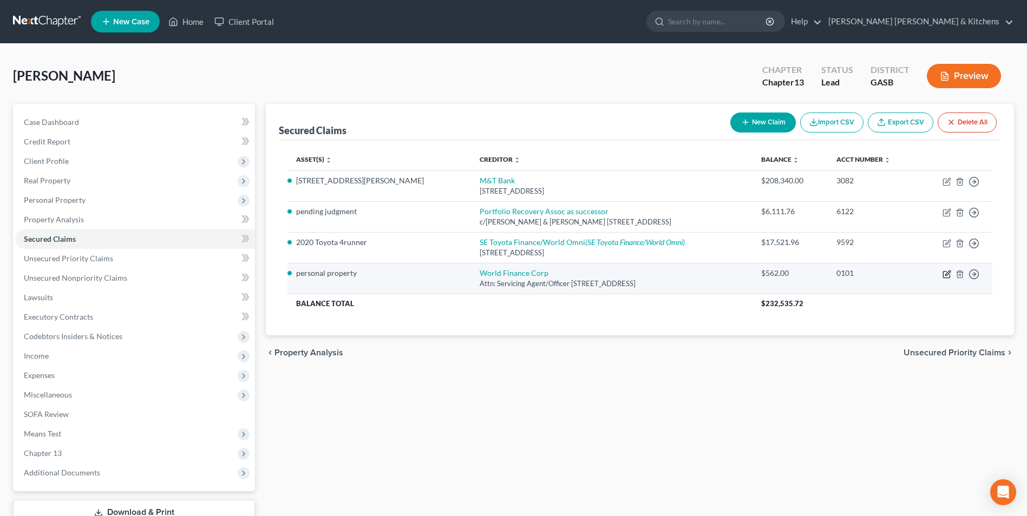
click at [949, 275] on icon "button" at bounding box center [946, 274] width 9 height 9
select select "42"
select select "0"
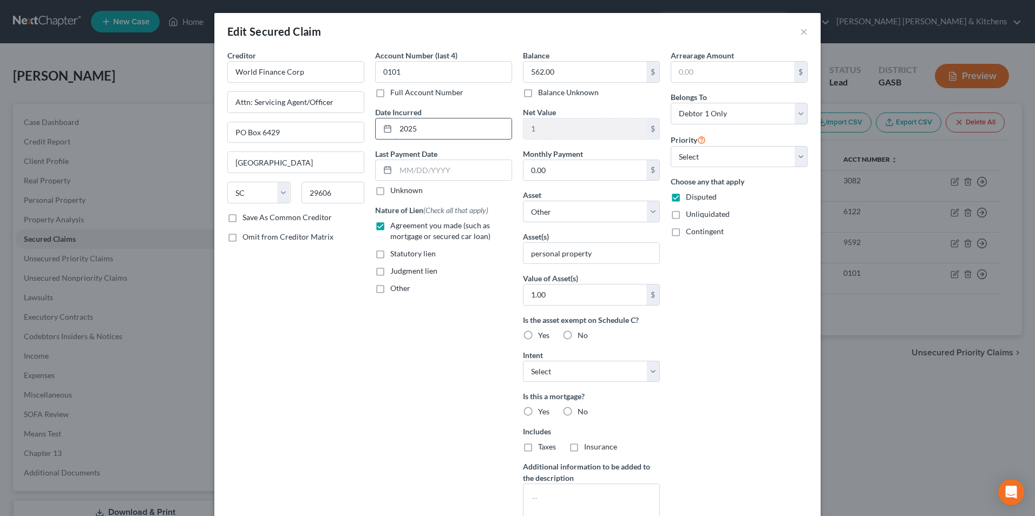
click at [396, 134] on input "2025" at bounding box center [454, 129] width 116 height 21
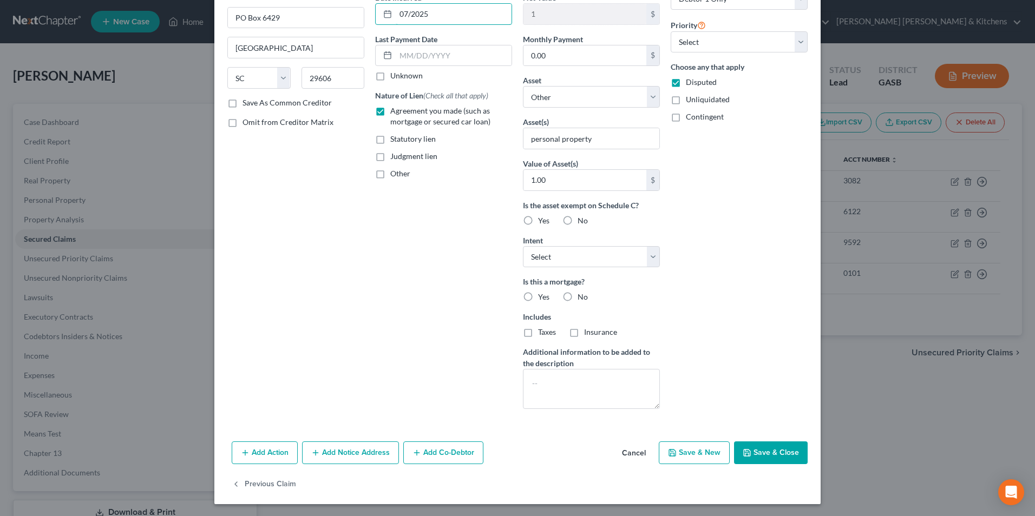
scroll to position [116, 0]
type input "07/2025"
drag, startPoint x: 756, startPoint y: 452, endPoint x: 749, endPoint y: 449, distance: 7.5
click at [756, 452] on button "Save & Close" at bounding box center [771, 452] width 74 height 23
select select
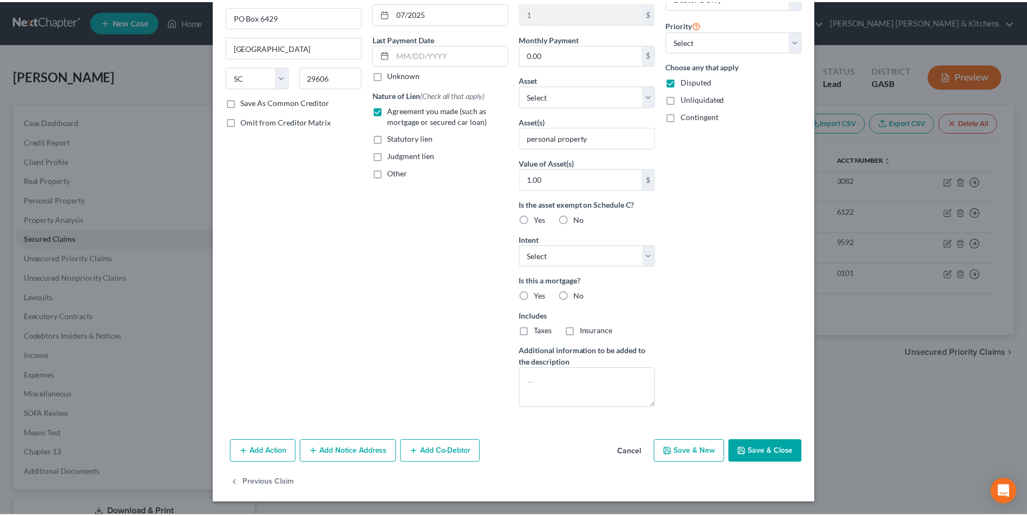
scroll to position [0, 0]
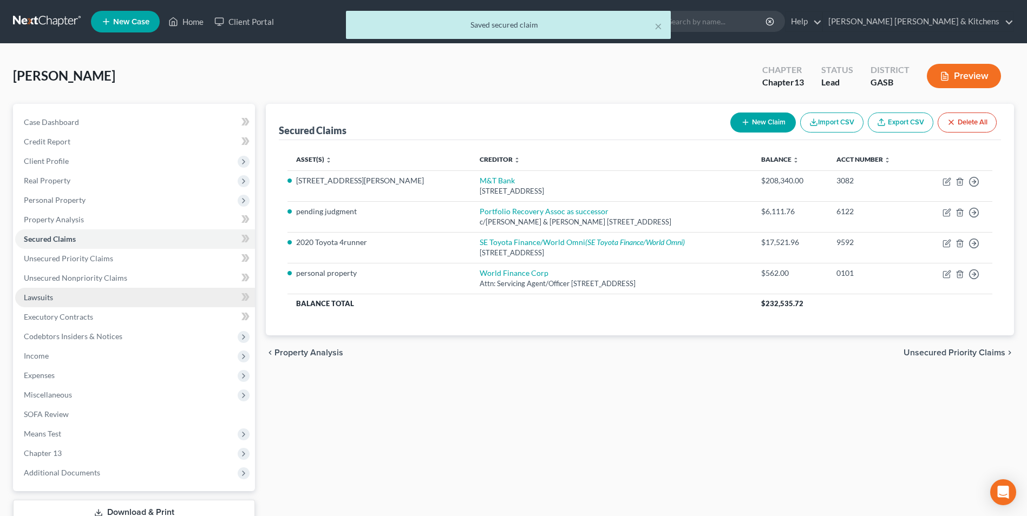
click at [46, 299] on span "Lawsuits" at bounding box center [38, 297] width 29 height 9
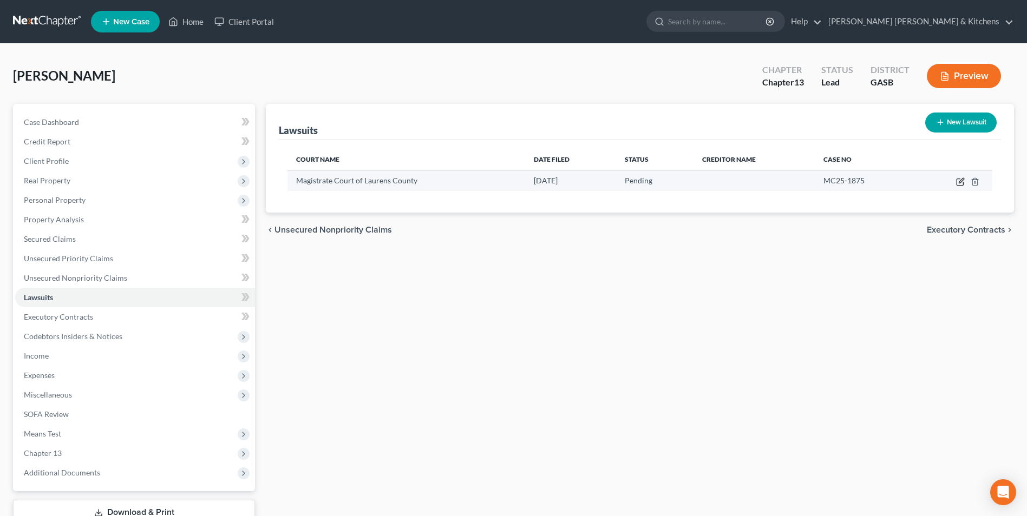
click at [957, 181] on icon "button" at bounding box center [960, 182] width 9 height 9
select select "10"
select select "0"
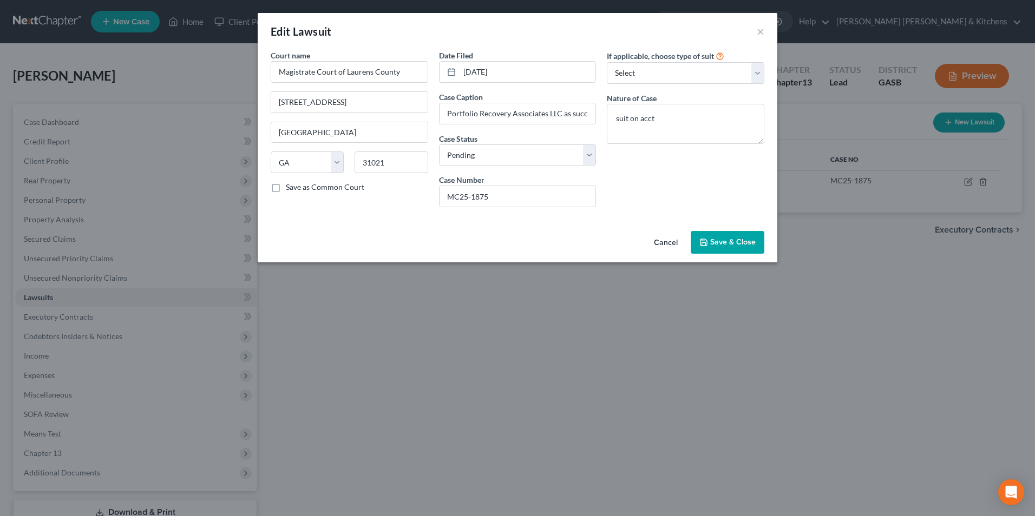
click at [659, 239] on button "Cancel" at bounding box center [665, 243] width 41 height 22
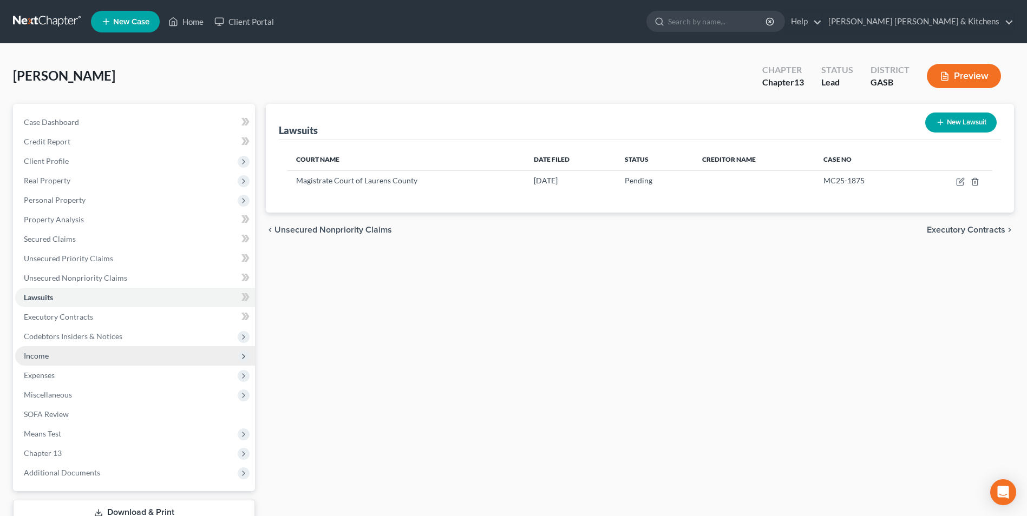
click at [63, 354] on span "Income" at bounding box center [135, 355] width 240 height 19
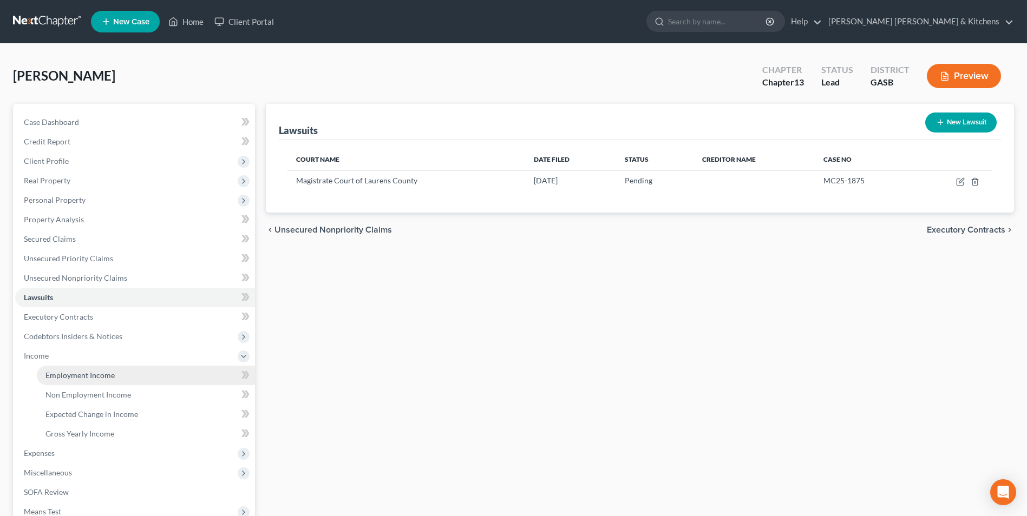
click at [66, 379] on span "Employment Income" at bounding box center [79, 375] width 69 height 9
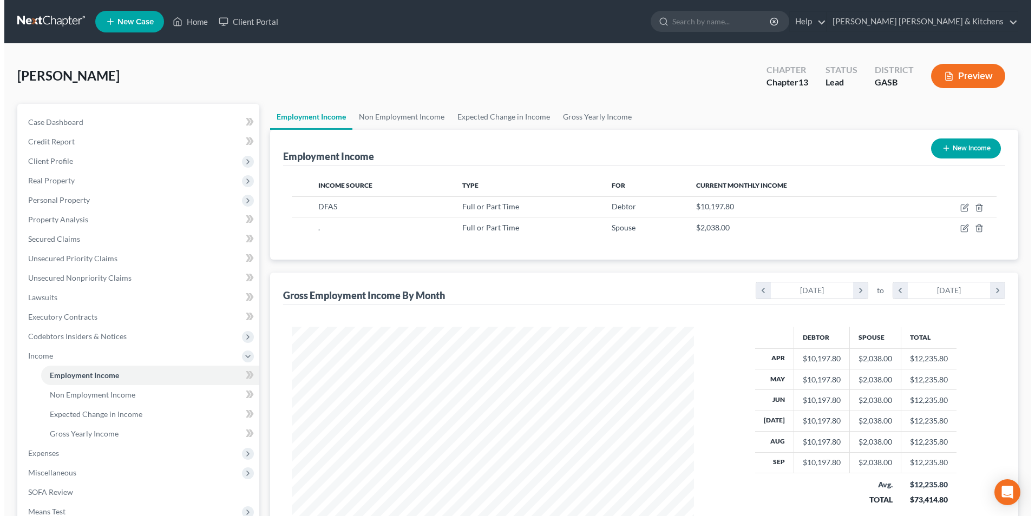
scroll to position [201, 423]
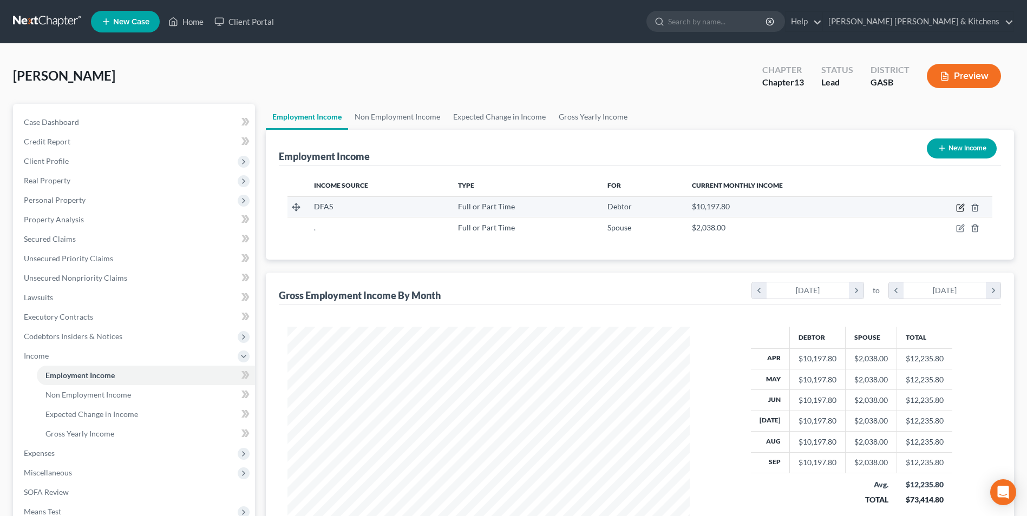
click at [960, 211] on icon "button" at bounding box center [960, 207] width 9 height 9
select select "0"
select select "36"
select select "0"
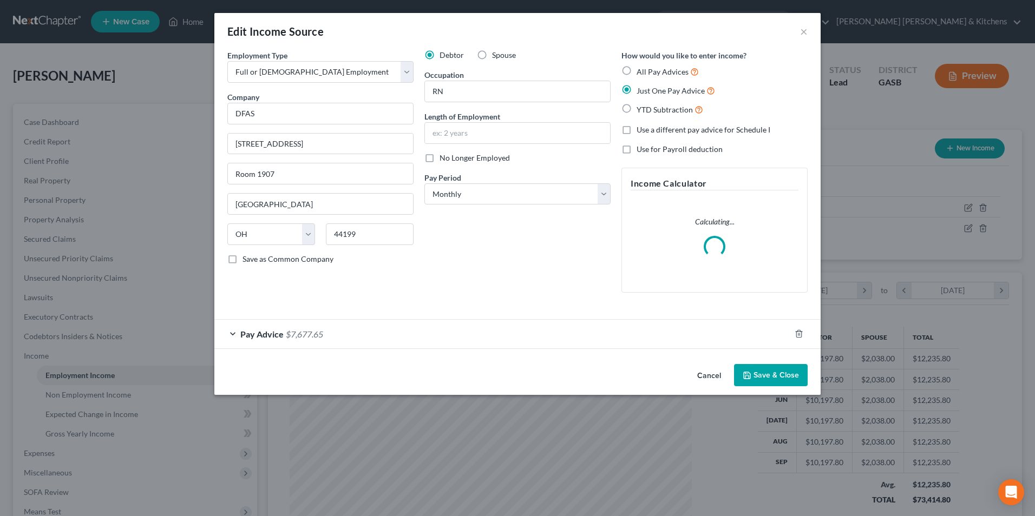
scroll to position [202, 428]
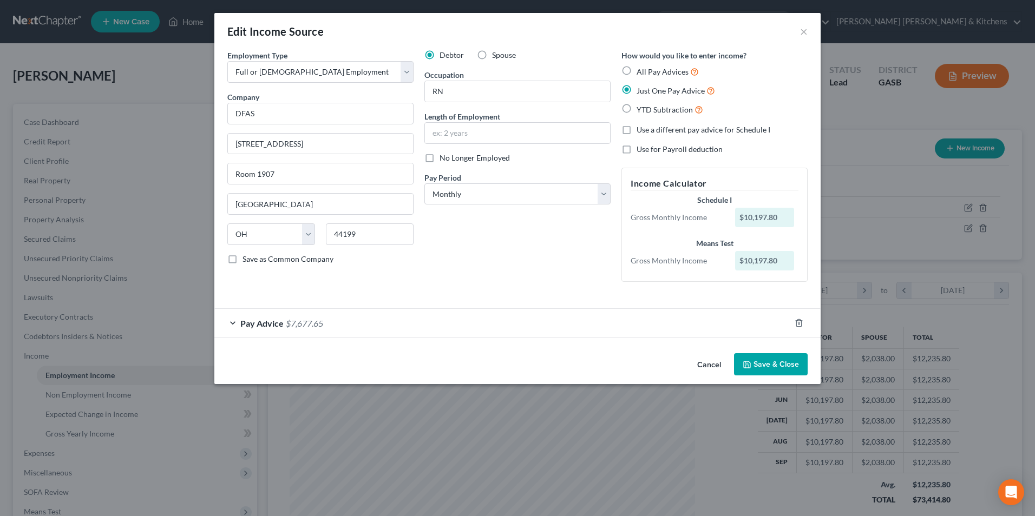
click at [636, 113] on label "YTD Subtraction" at bounding box center [669, 109] width 67 height 12
click at [641, 110] on input "YTD Subtraction" at bounding box center [644, 106] width 7 height 7
radio input "true"
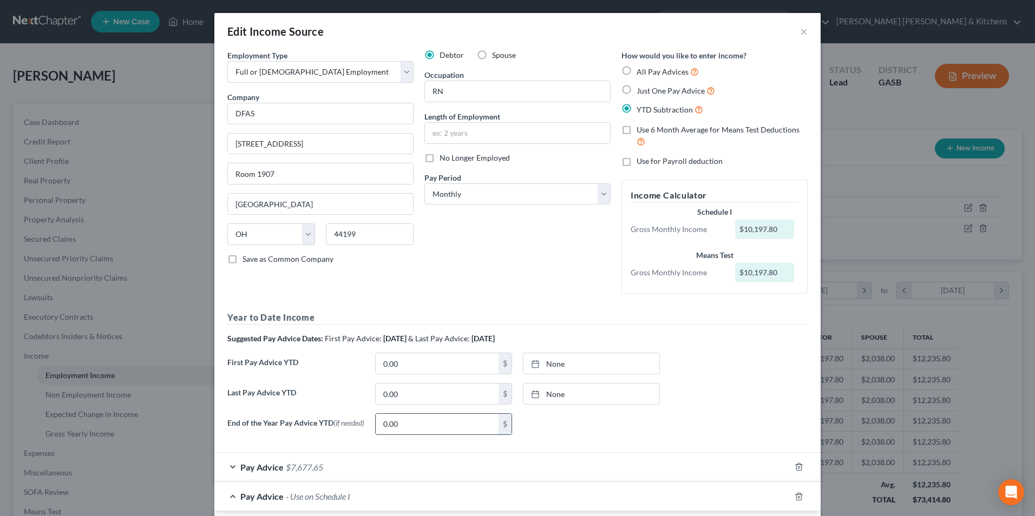
click at [410, 419] on input "0.00" at bounding box center [437, 424] width 123 height 21
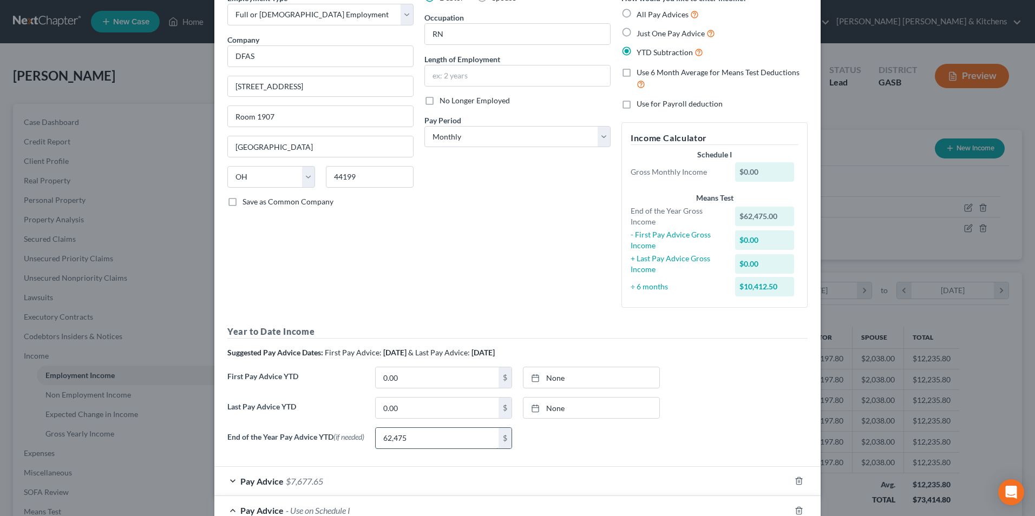
scroll to position [108, 0]
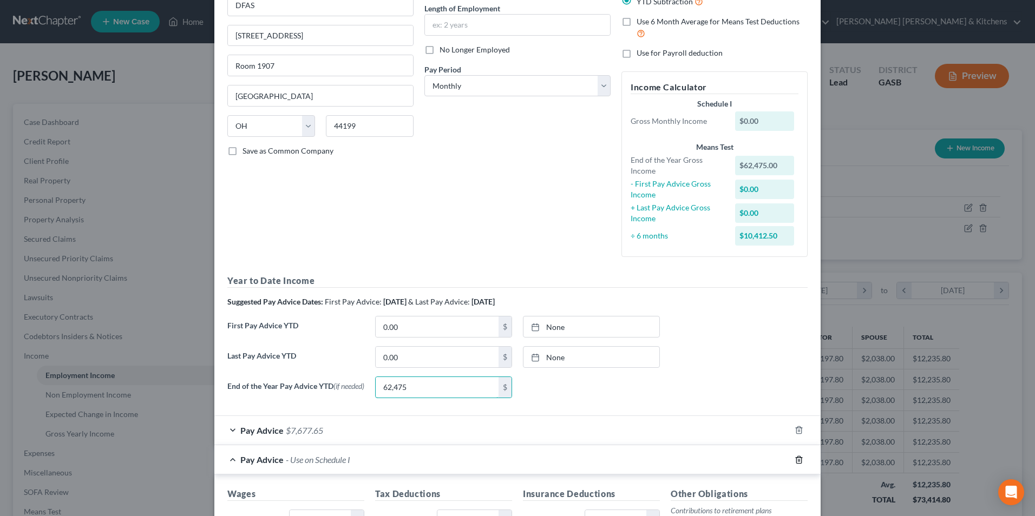
type input "62,475"
click at [796, 458] on polyline "button" at bounding box center [799, 458] width 6 height 0
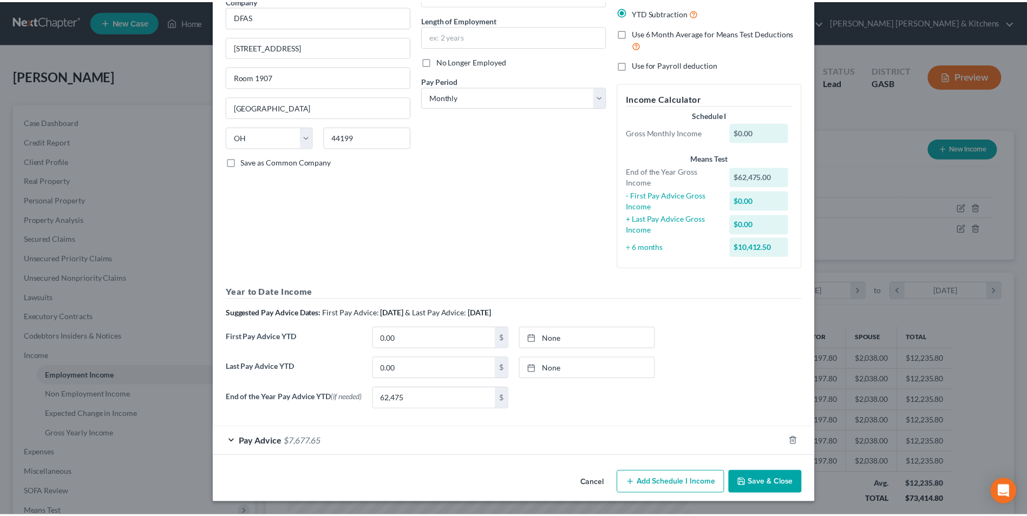
scroll to position [99, 0]
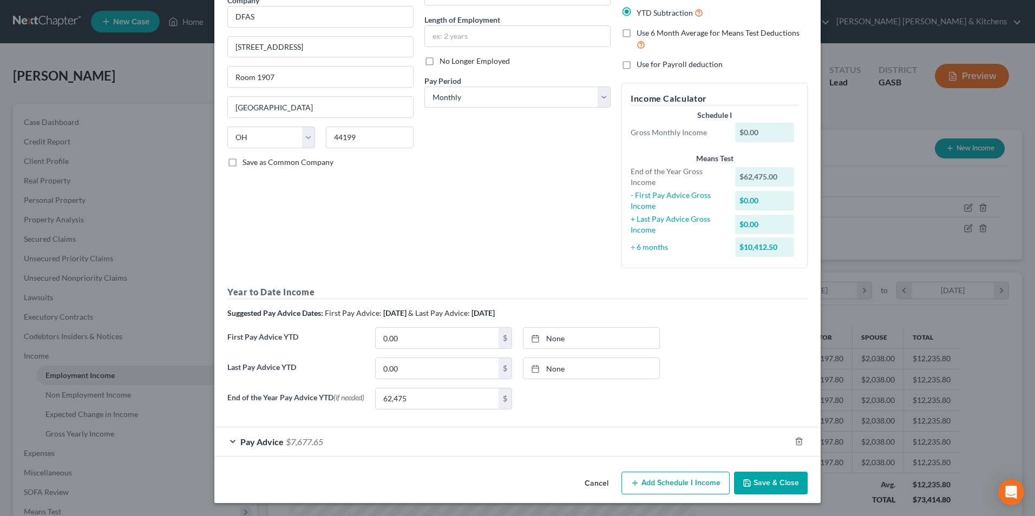
click at [754, 484] on button "Save & Close" at bounding box center [771, 483] width 74 height 23
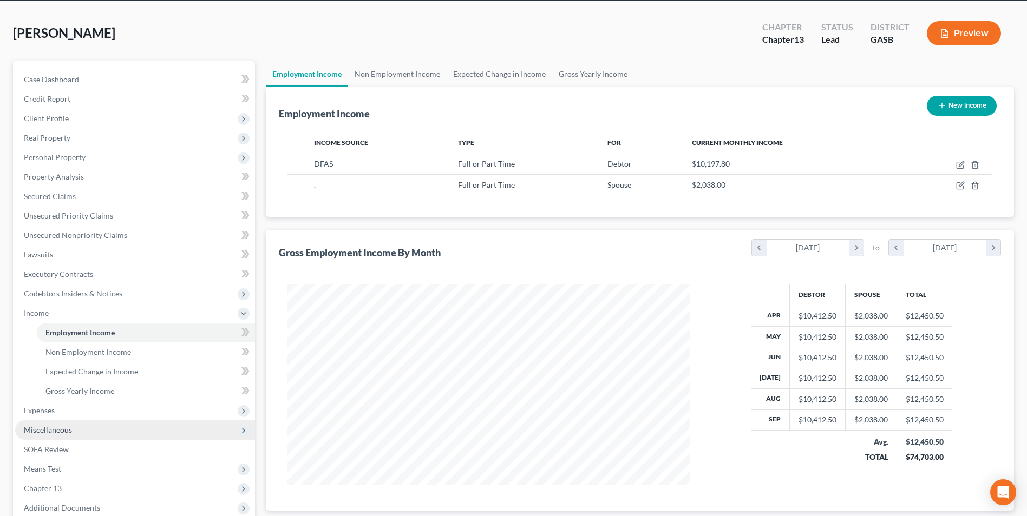
scroll to position [108, 0]
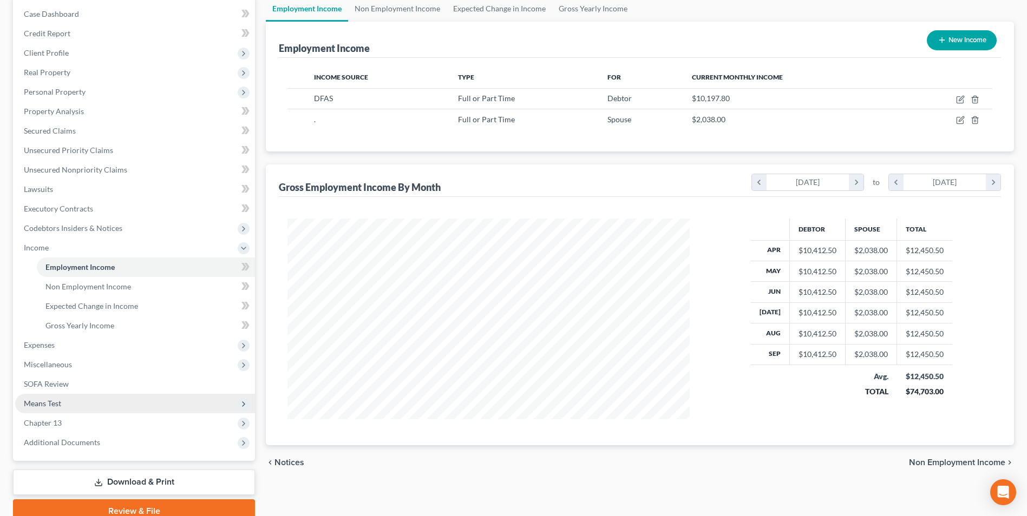
click at [47, 406] on span "Means Test" at bounding box center [42, 403] width 37 height 9
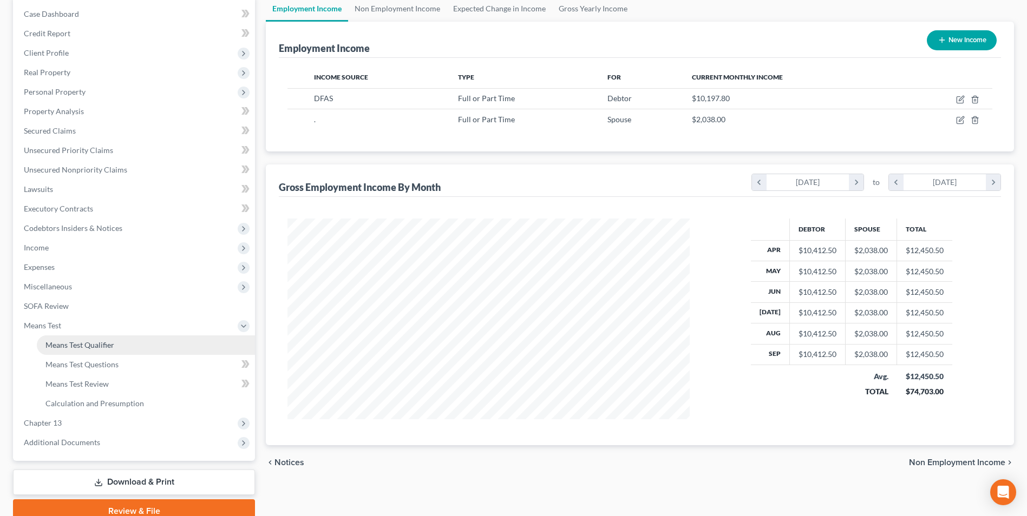
click at [71, 340] on span "Means Test Qualifier" at bounding box center [79, 344] width 69 height 9
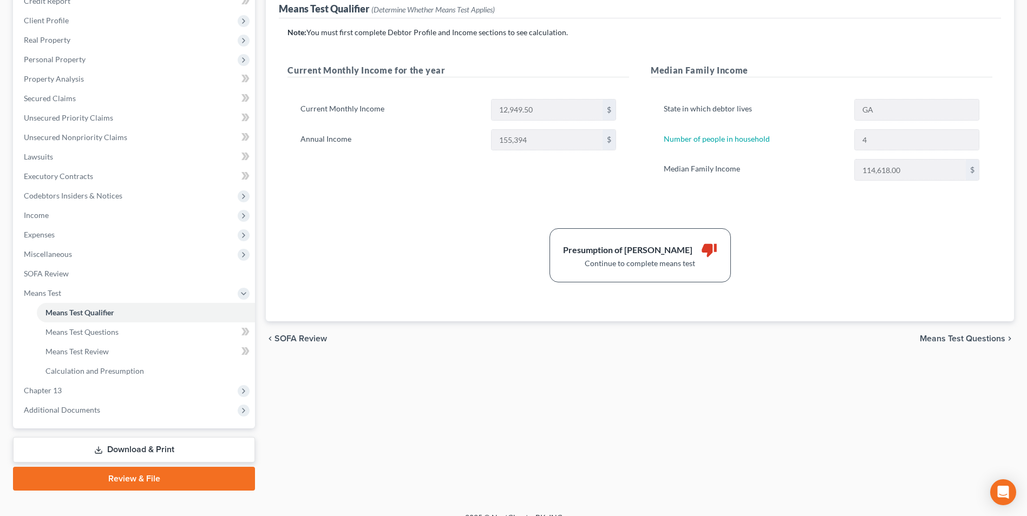
scroll to position [156, 0]
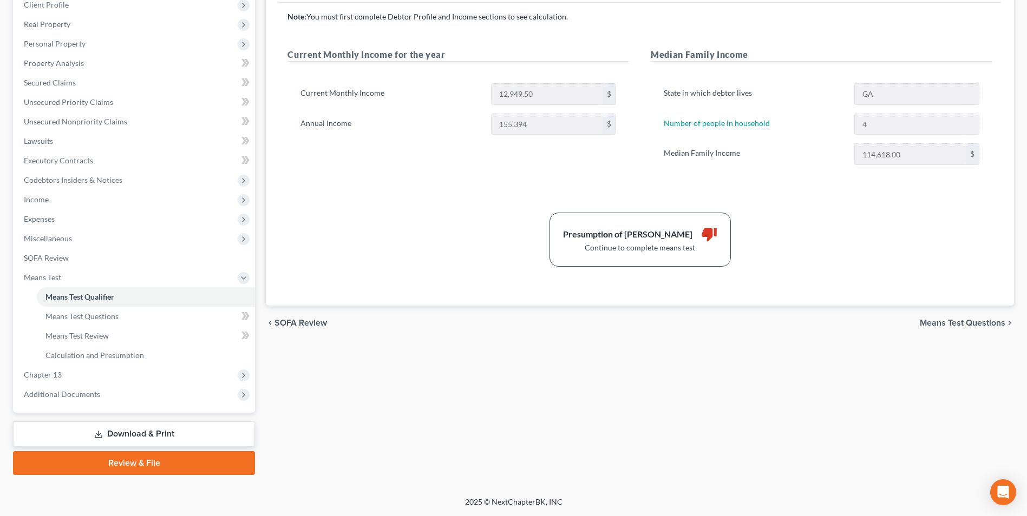
click at [956, 323] on span "Means Test Questions" at bounding box center [963, 323] width 86 height 9
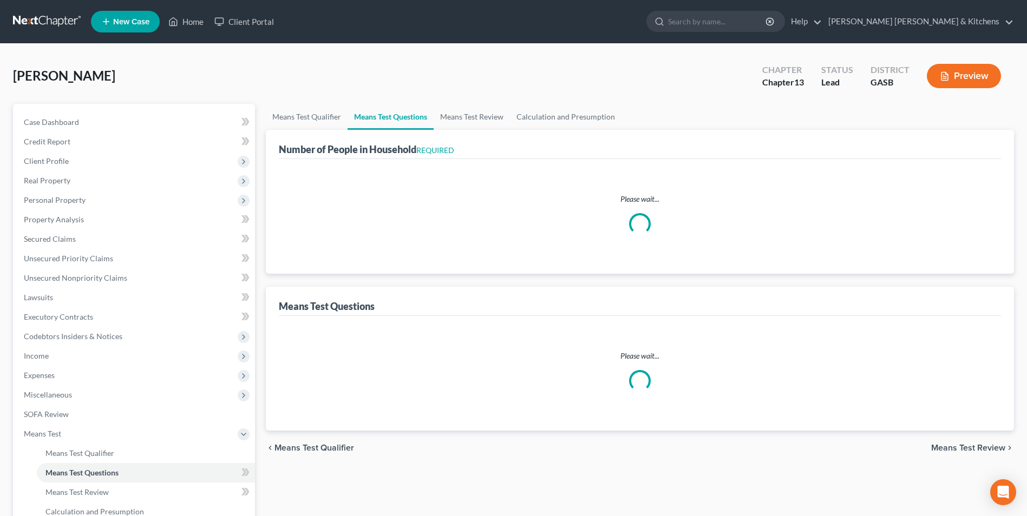
select select "0"
select select "60"
select select "1"
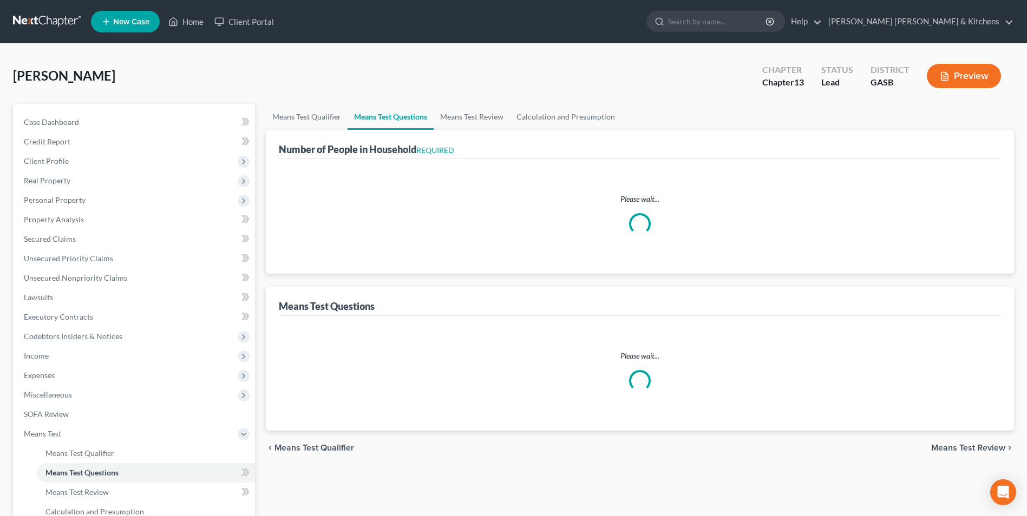
select select "60"
select select "1"
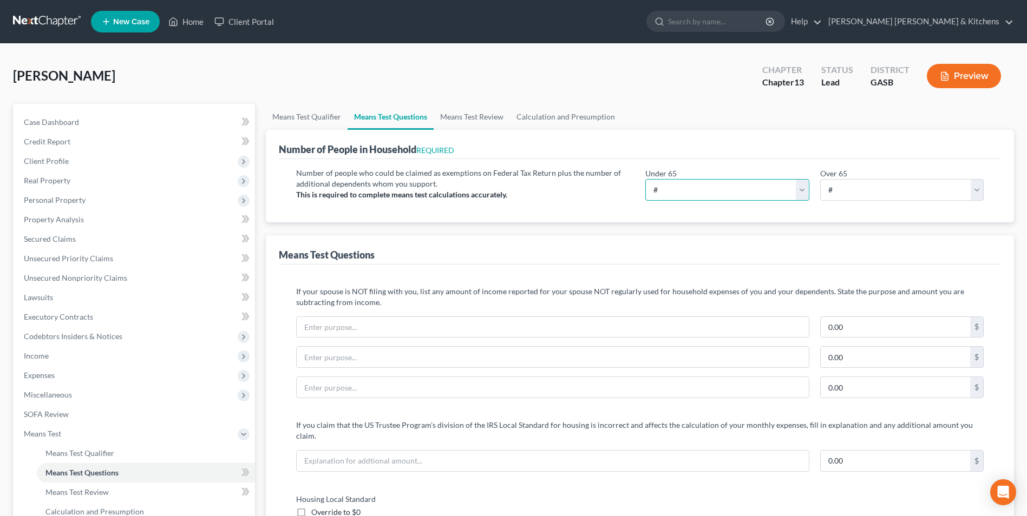
click at [731, 193] on select "# 0 1 2 3 4 5 6 7 8 9 10" at bounding box center [726, 190] width 163 height 22
select select "4"
click at [645, 179] on select "# 0 1 2 3 4 5 6 7 8 9 10" at bounding box center [726, 190] width 163 height 22
click at [837, 190] on select "# 0 1 2 3 4 5 6 7 8 9 10" at bounding box center [901, 190] width 163 height 22
select select "0"
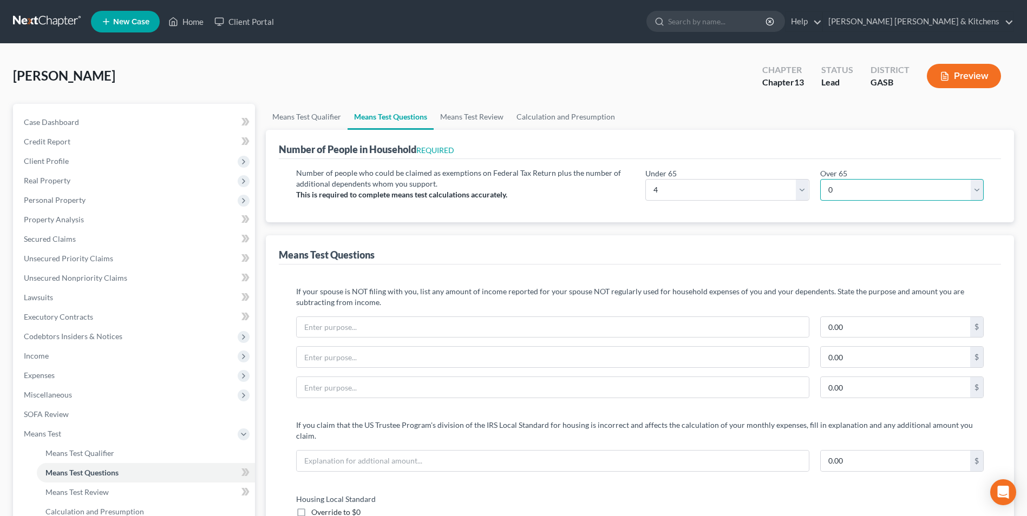
click at [820, 179] on select "# 0 1 2 3 4 5 6 7 8 9 10" at bounding box center [901, 190] width 163 height 22
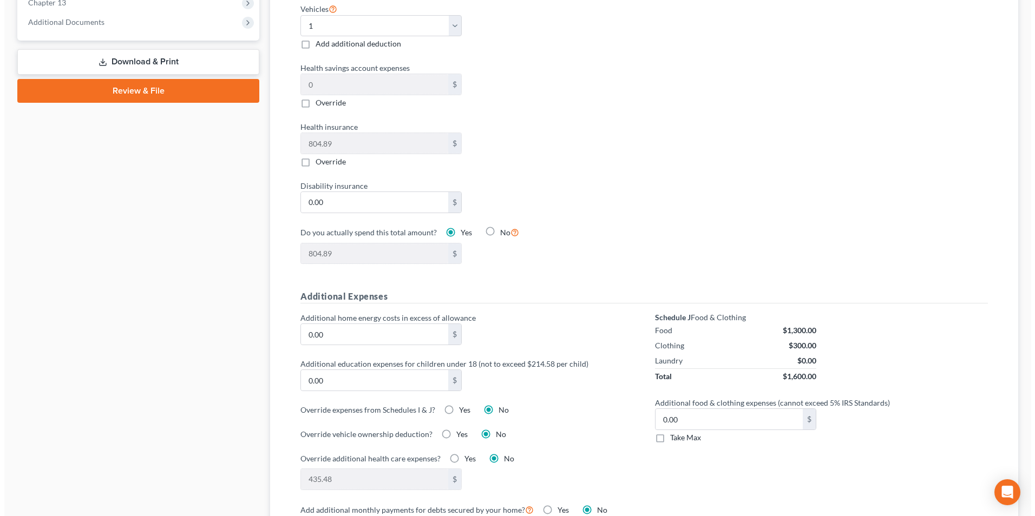
scroll to position [541, 0]
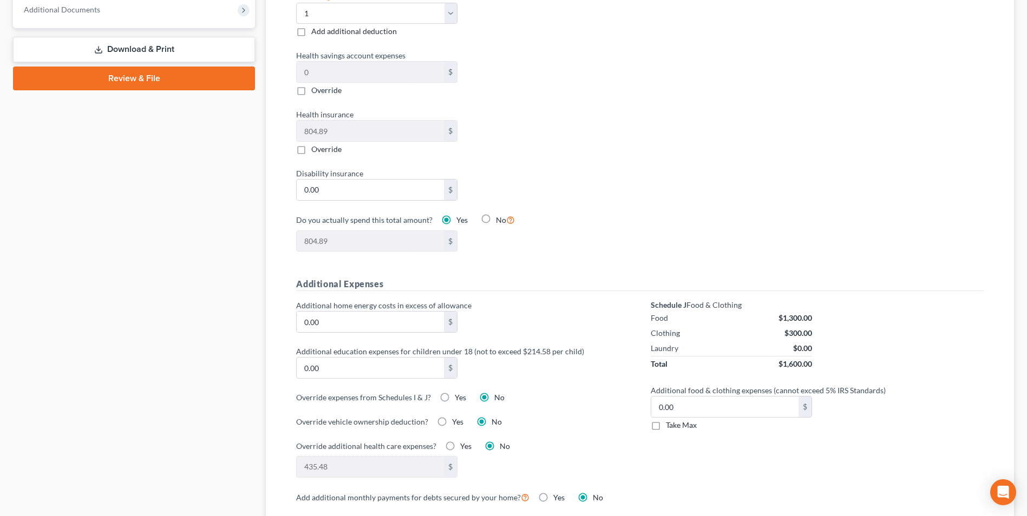
click at [455, 392] on label "Yes" at bounding box center [460, 397] width 11 height 11
click at [459, 392] on input "Yes" at bounding box center [462, 395] width 7 height 7
radio input "true"
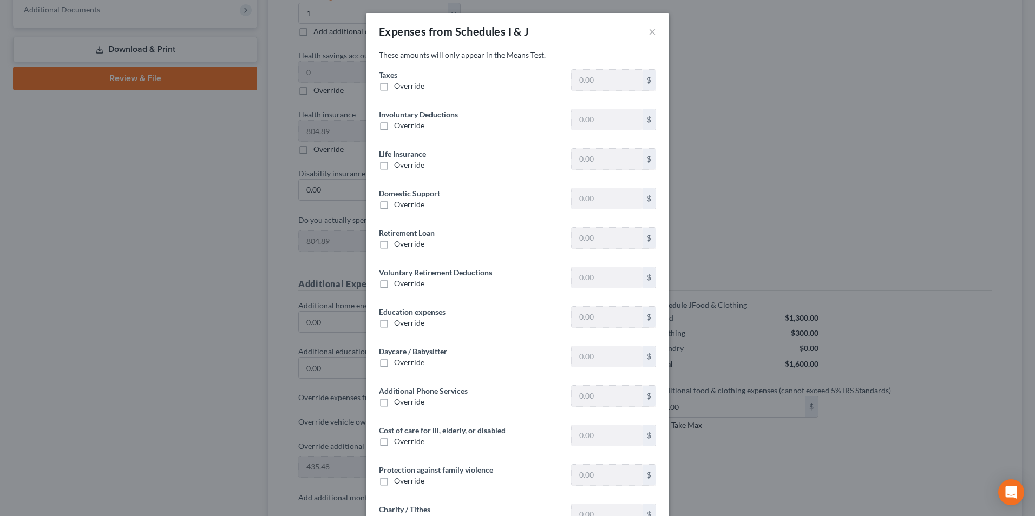
type input "989.18"
type input "0"
type input "15.20"
type input "0"
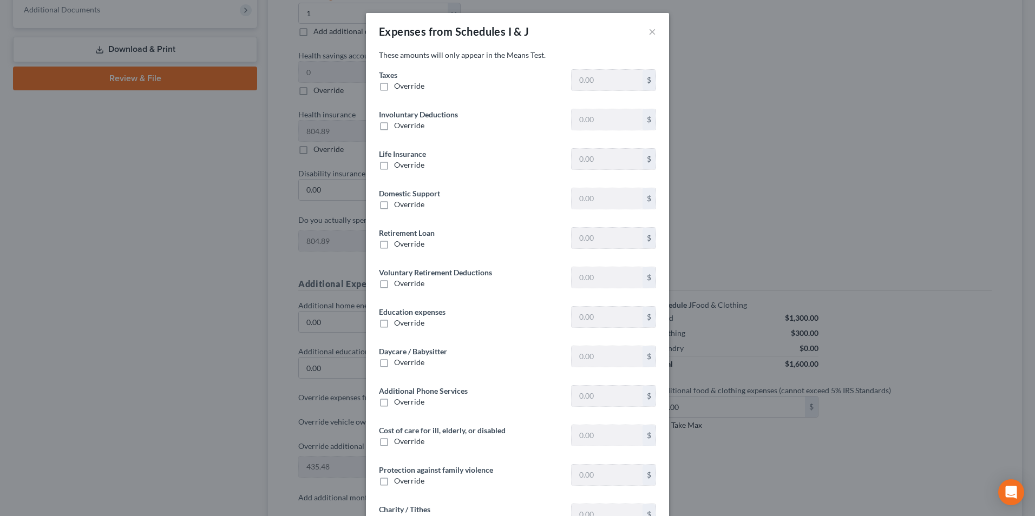
type input "726.08"
type input "0"
type input "520.00"
type input "0"
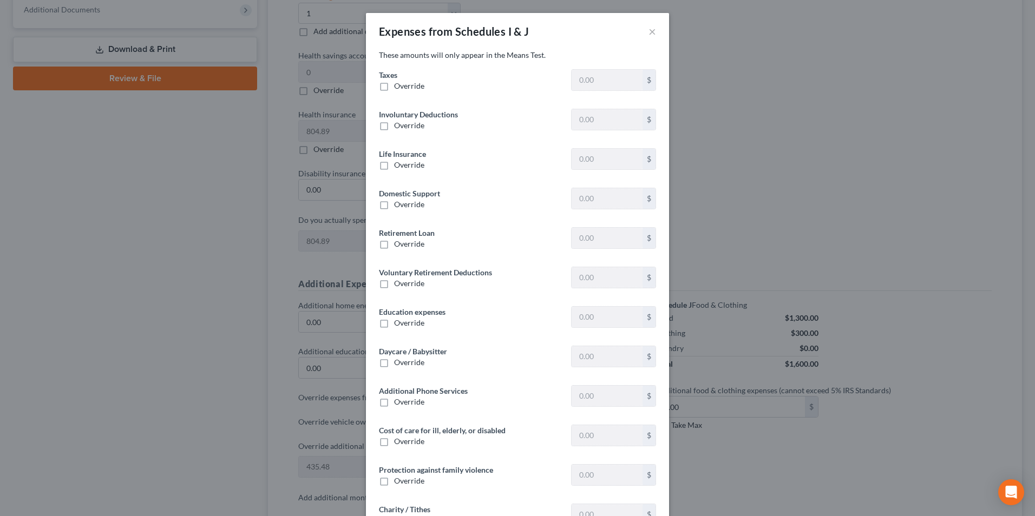
type input "0"
type input "200.00"
click at [394, 86] on label "Override" at bounding box center [409, 86] width 30 height 11
click at [398, 86] on input "Override" at bounding box center [401, 84] width 7 height 7
checkbox input "true"
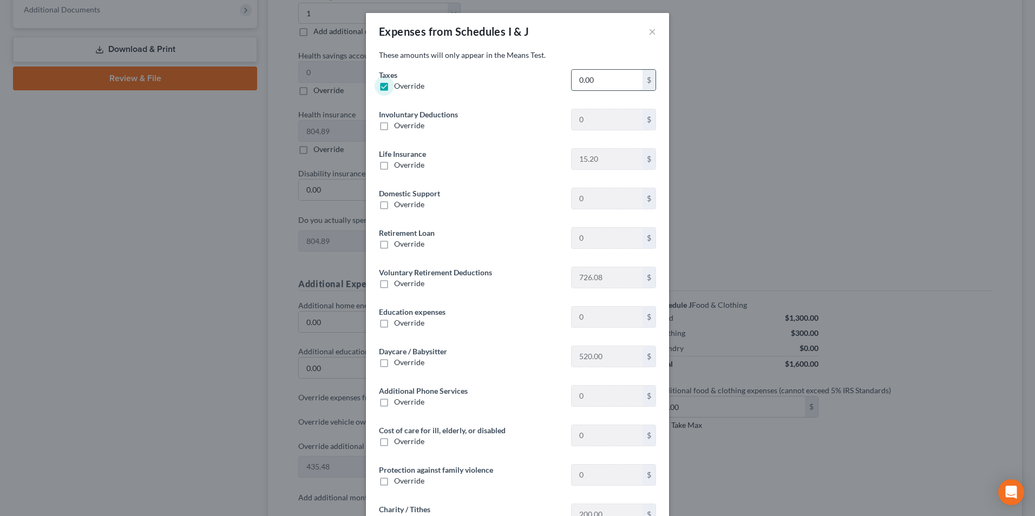
click at [618, 76] on input "0.00" at bounding box center [607, 80] width 71 height 21
type input "989.14"
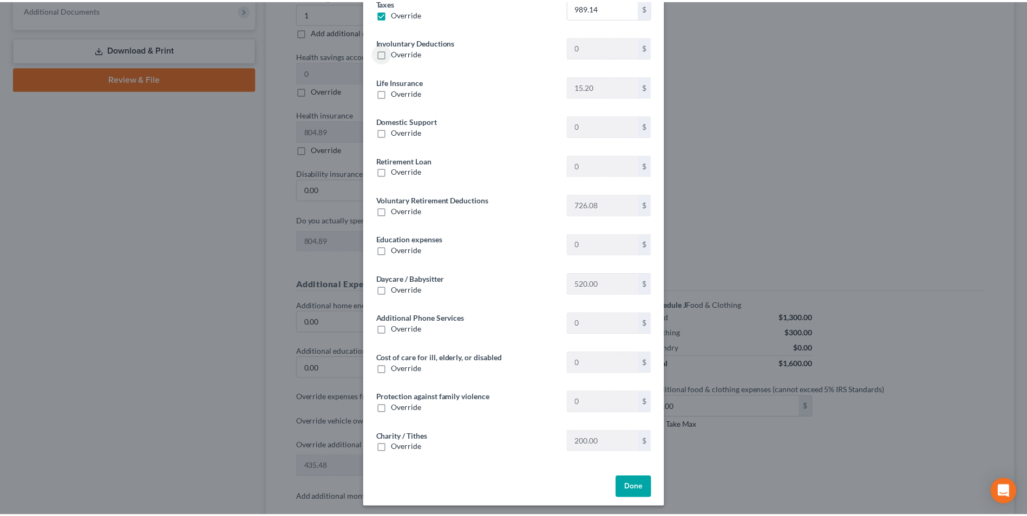
scroll to position [77, 0]
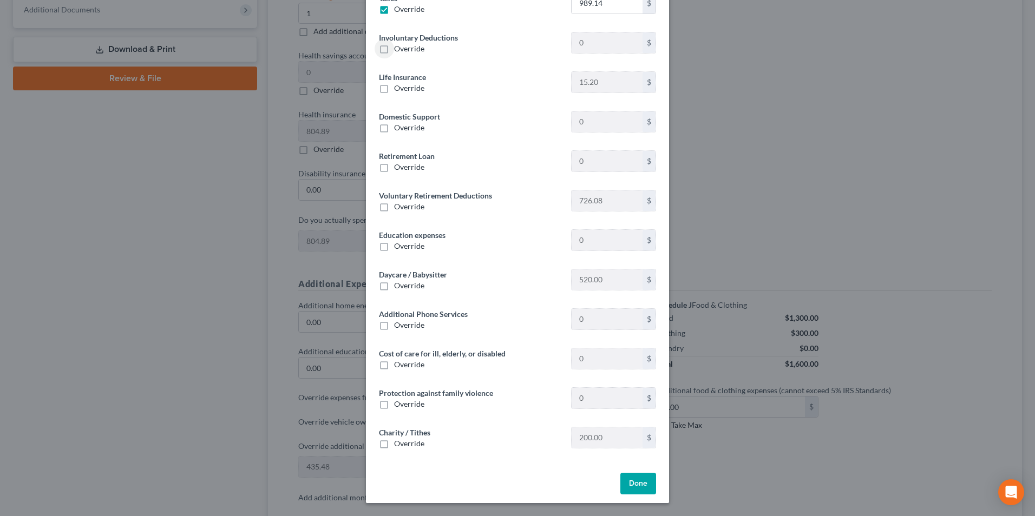
click at [637, 489] on button "Done" at bounding box center [638, 484] width 36 height 22
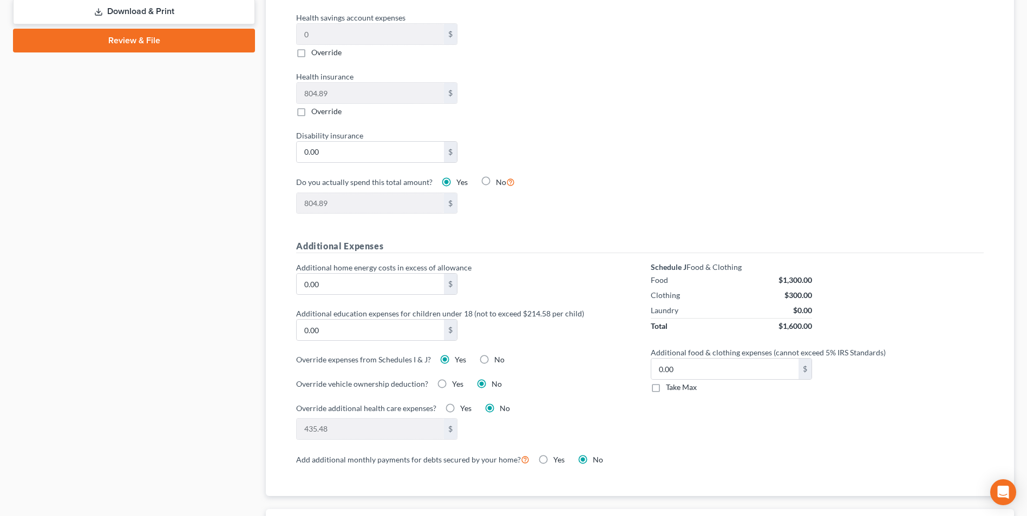
scroll to position [812, 0]
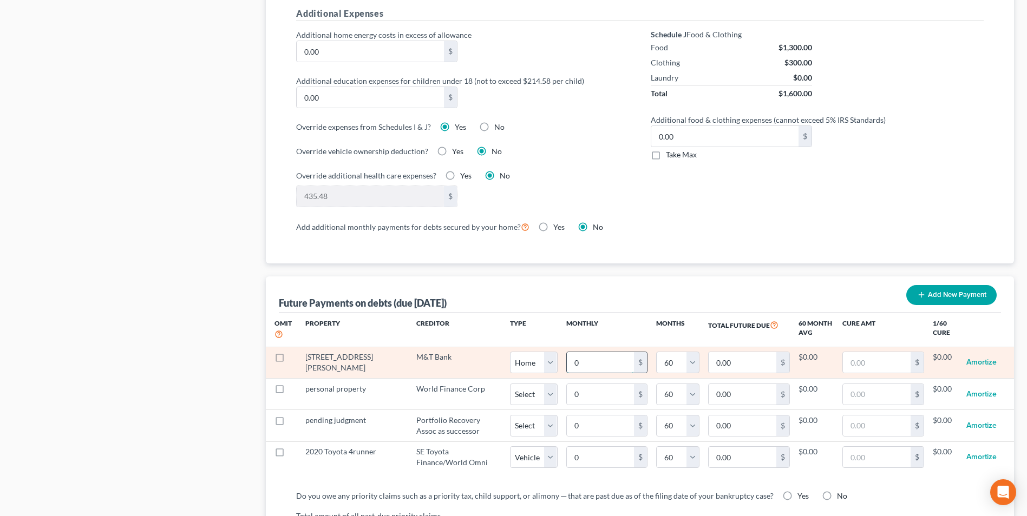
click at [567, 360] on input "0" at bounding box center [601, 362] width 68 height 21
type input "1"
type input "60.00"
type input "15"
type input "900.00"
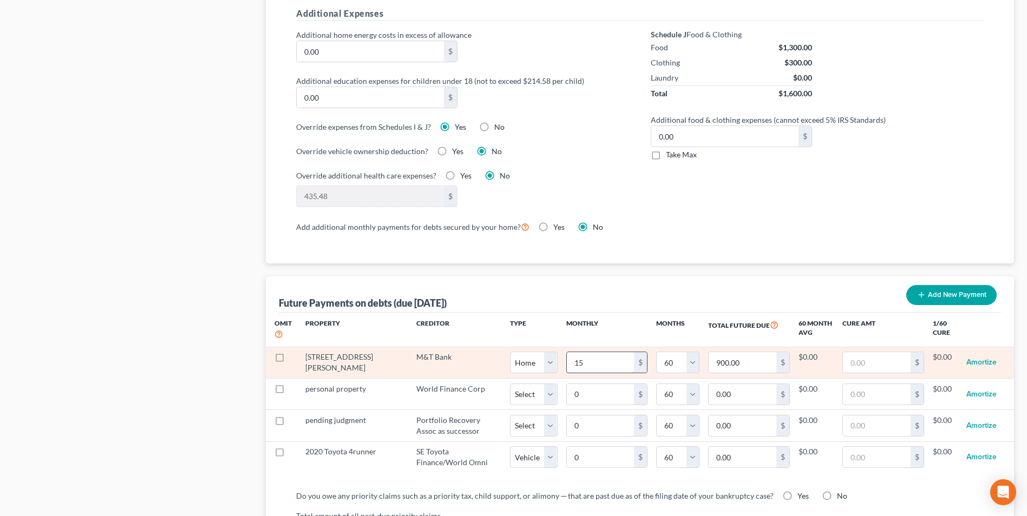
type input "150"
type input "9,000.00"
select select "0"
select select "60"
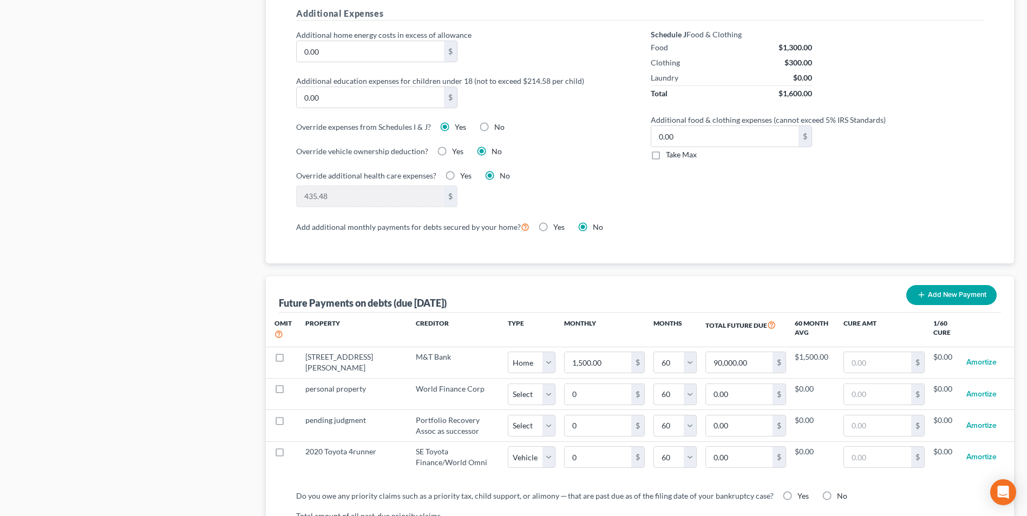
select select "0"
select select "60"
select select "0"
select select "60"
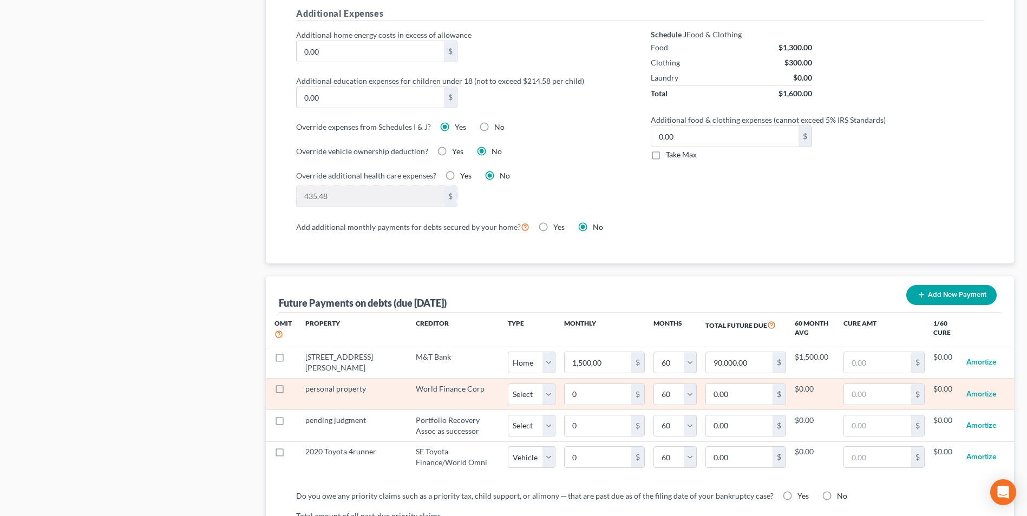
click at [290, 392] on label at bounding box center [290, 392] width 0 height 0
click at [294, 384] on input "checkbox" at bounding box center [297, 387] width 7 height 7
checkbox input "true"
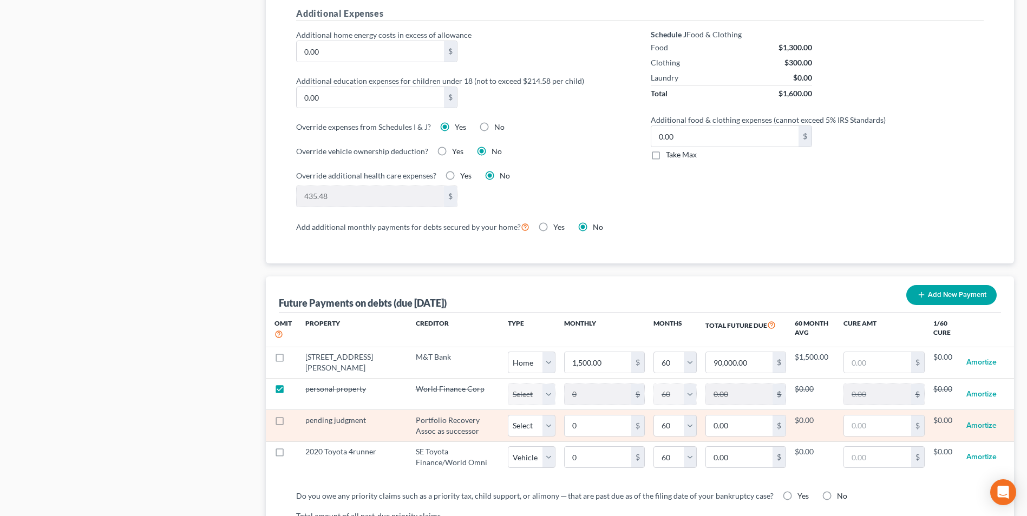
select select "60"
click at [290, 423] on label at bounding box center [290, 423] width 0 height 0
click at [294, 415] on input "checkbox" at bounding box center [297, 418] width 7 height 7
checkbox input "true"
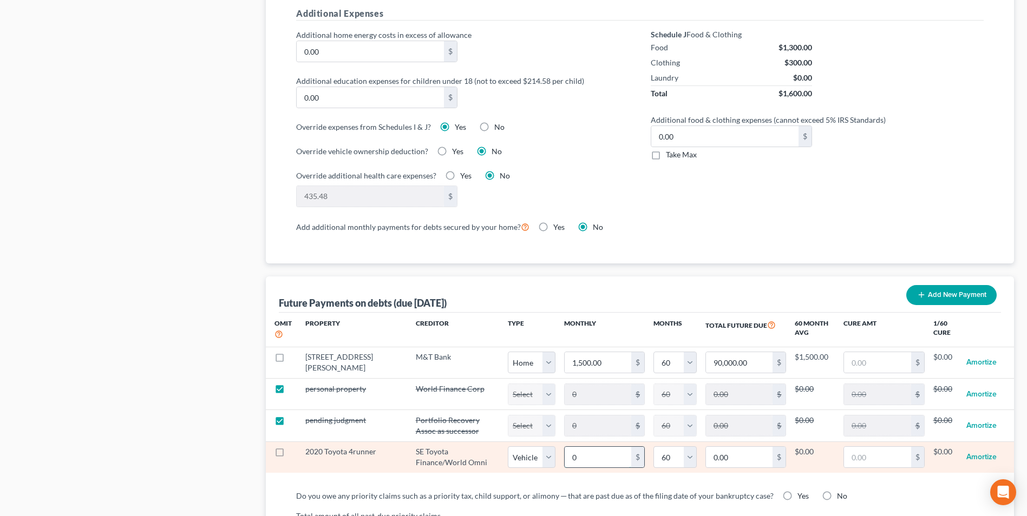
click at [564, 447] on input "0" at bounding box center [597, 457] width 67 height 21
select select "60"
type input "3"
type input "180.00"
type input "30"
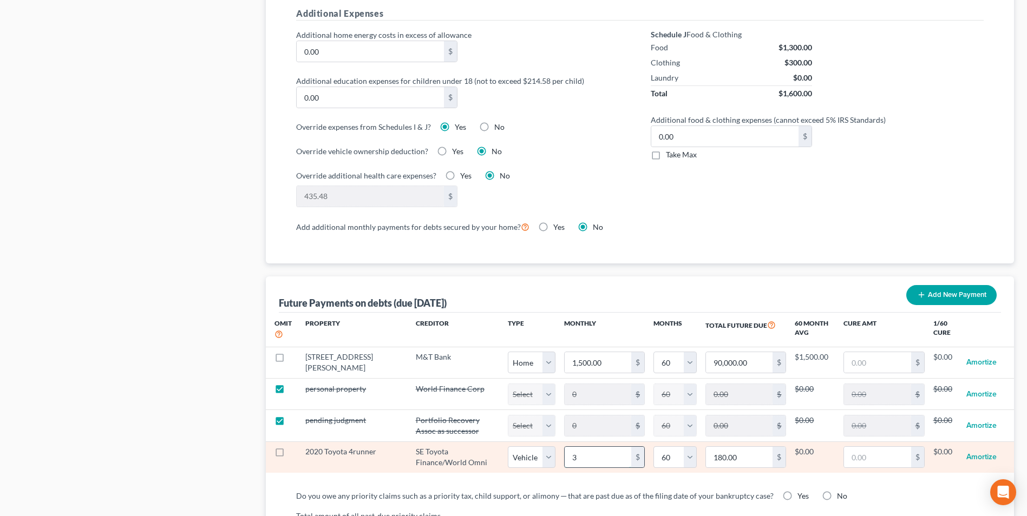
type input "1,800.00"
type input "300"
type input "18,000.00"
type input "300.00"
select select "1"
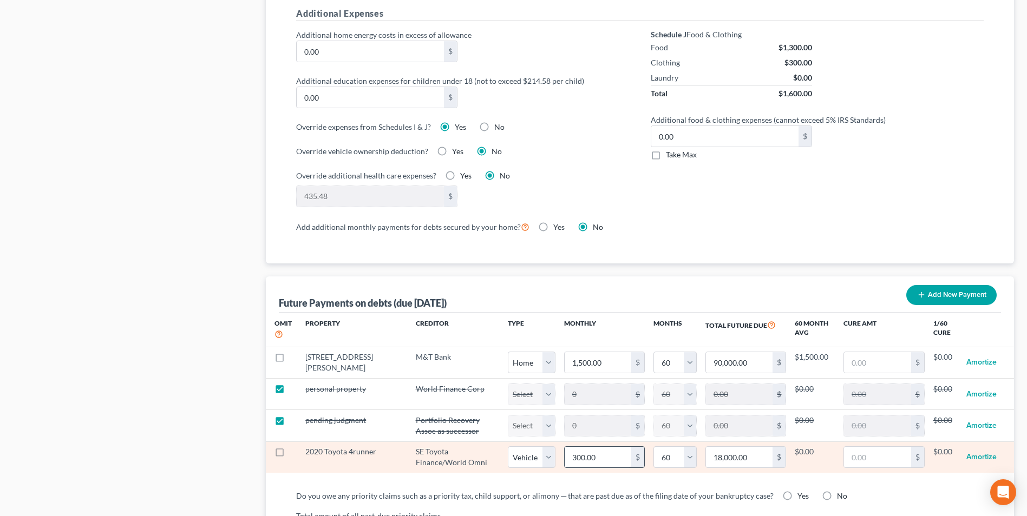
select select "60"
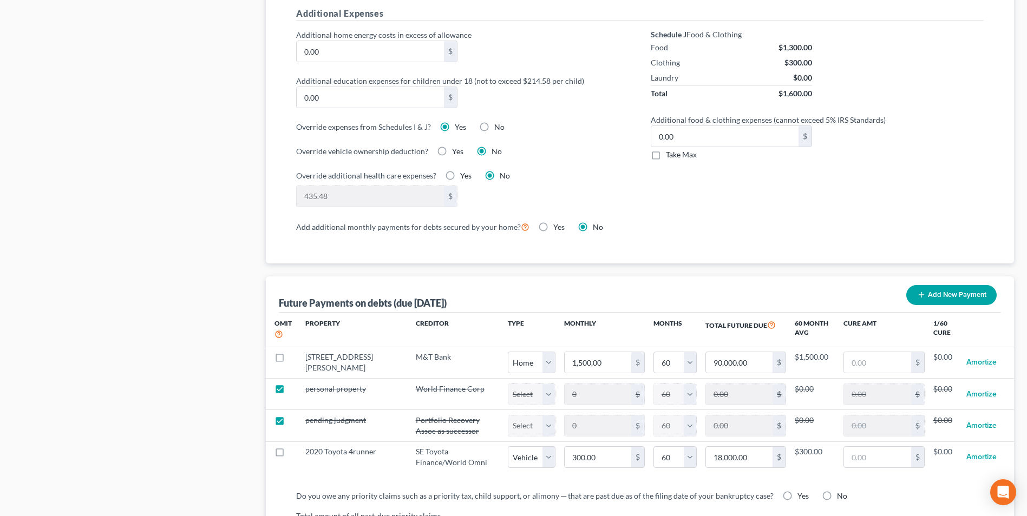
select select "1"
select select "60"
select select "1"
select select "60"
select select "1"
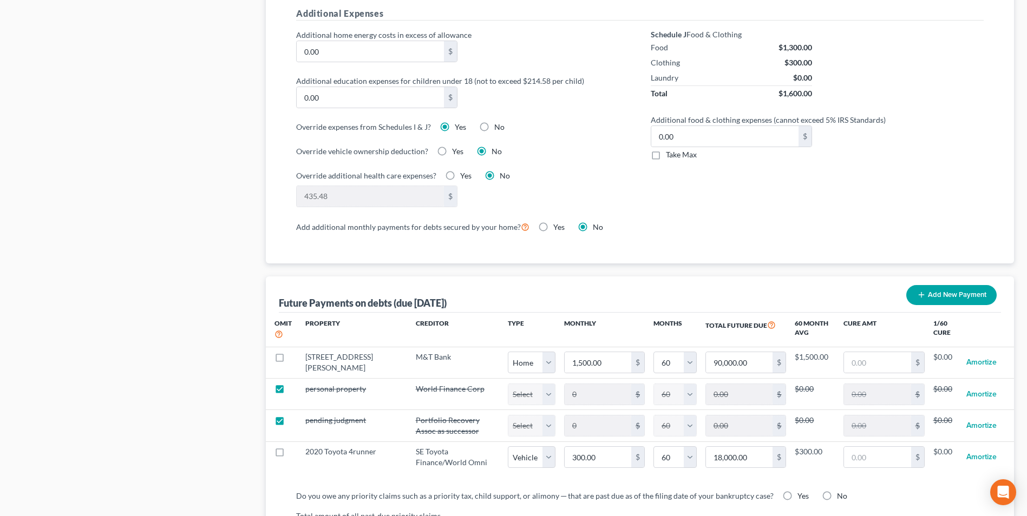
select select "60"
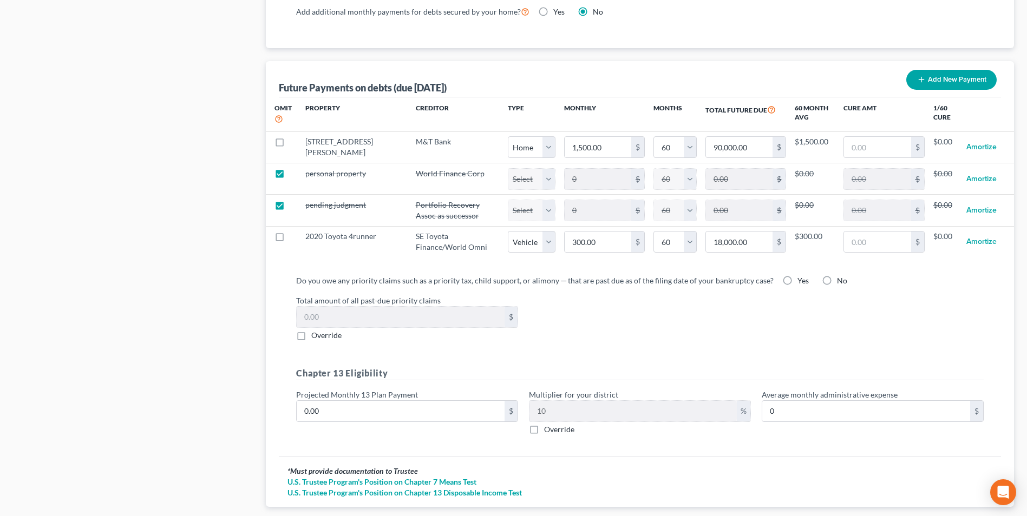
scroll to position [1028, 0]
click at [336, 403] on input "0.00" at bounding box center [401, 410] width 208 height 21
type input "9"
type input "0.90"
type input "97"
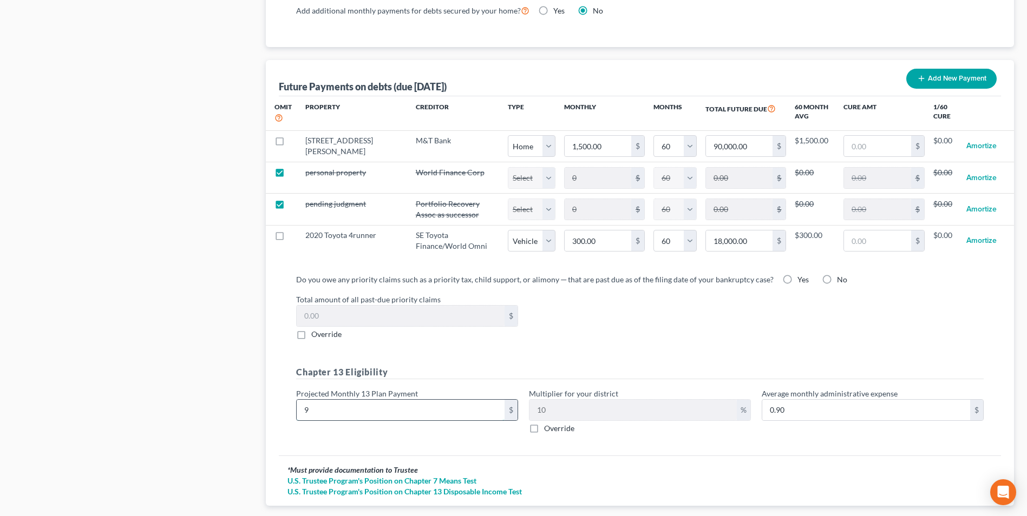
type input "9.70"
type input "975"
type input "97.50"
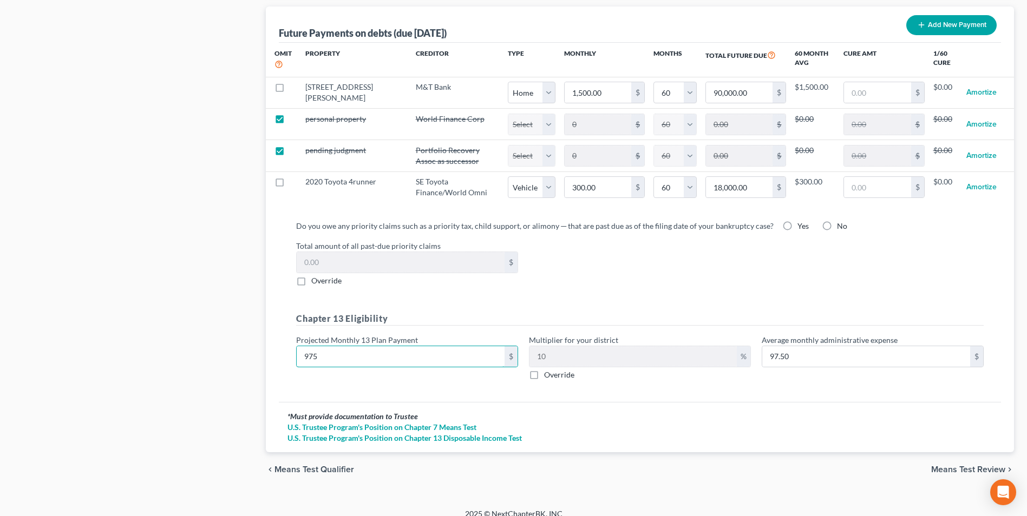
scroll to position [1083, 0]
type input "975"
click at [979, 464] on span "Means Test Review" at bounding box center [968, 468] width 74 height 9
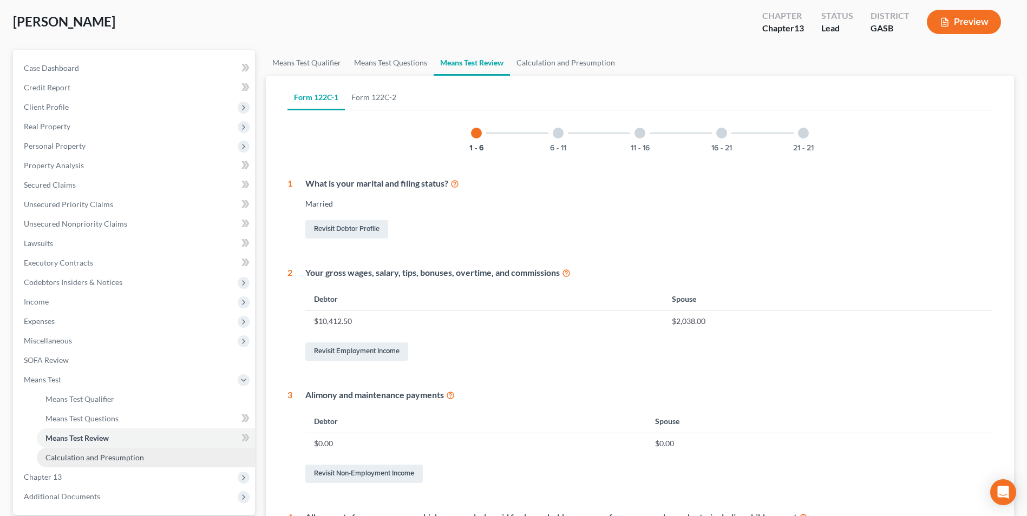
click at [52, 459] on span "Calculation and Presumption" at bounding box center [94, 457] width 98 height 9
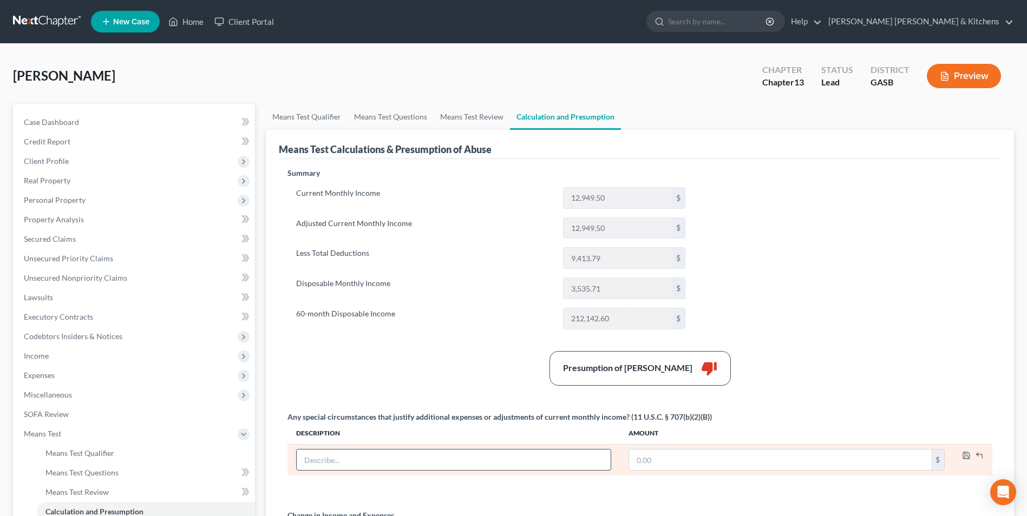
click at [374, 460] on input "text" at bounding box center [454, 460] width 314 height 21
click at [967, 456] on polyline "button" at bounding box center [966, 457] width 4 height 3
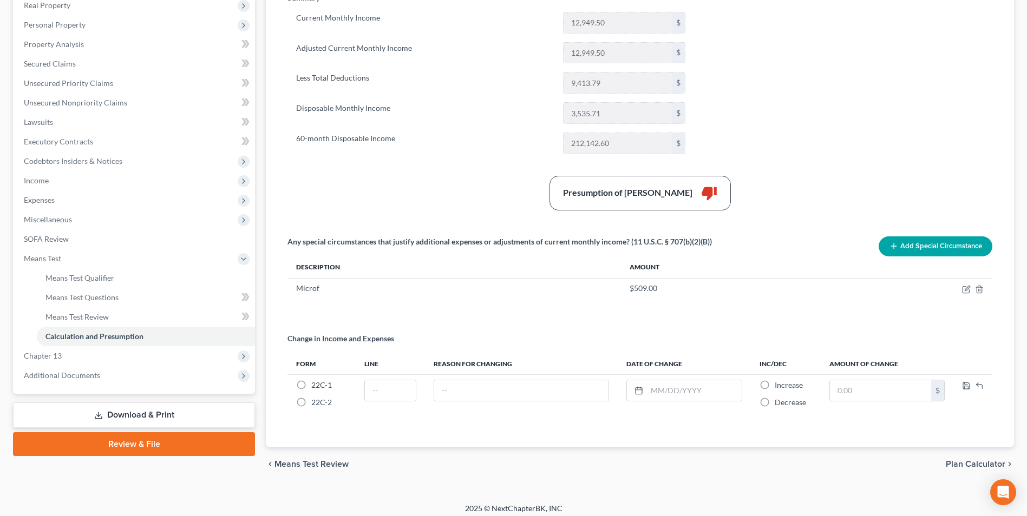
scroll to position [182, 0]
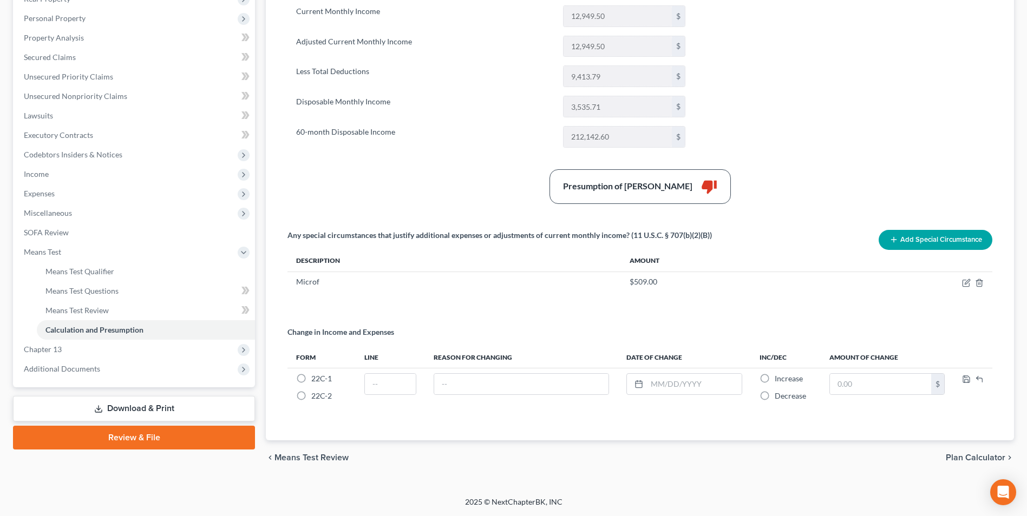
click at [967, 457] on span "Plan Calculator" at bounding box center [975, 458] width 60 height 9
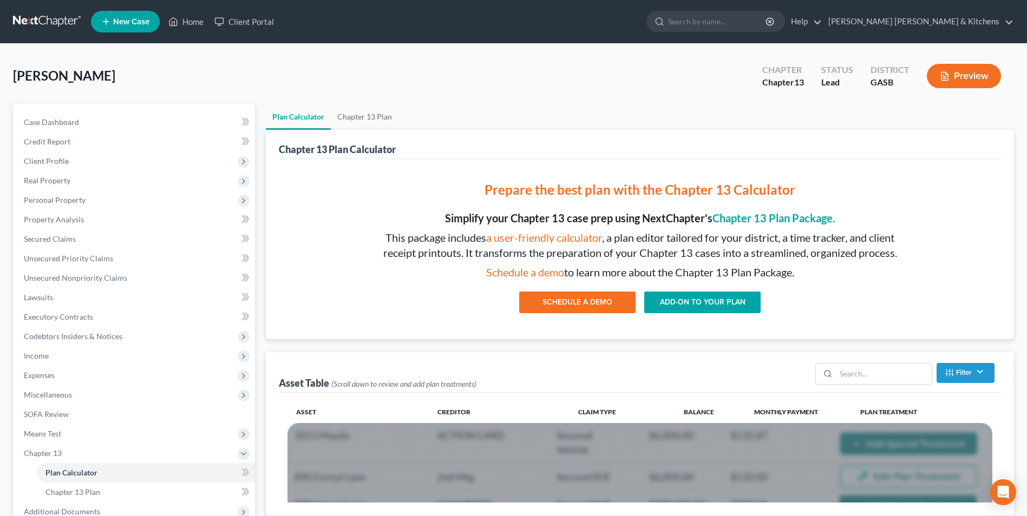
click at [970, 78] on button "Preview" at bounding box center [964, 76] width 74 height 24
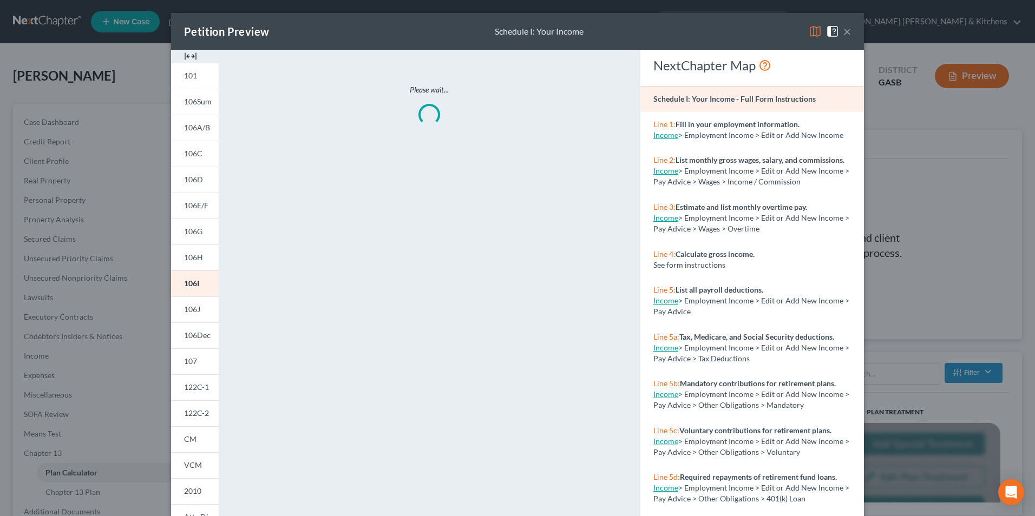
drag, startPoint x: 189, startPoint y: 413, endPoint x: 247, endPoint y: 454, distance: 70.4
click at [189, 413] on span "122C-2" at bounding box center [196, 413] width 25 height 9
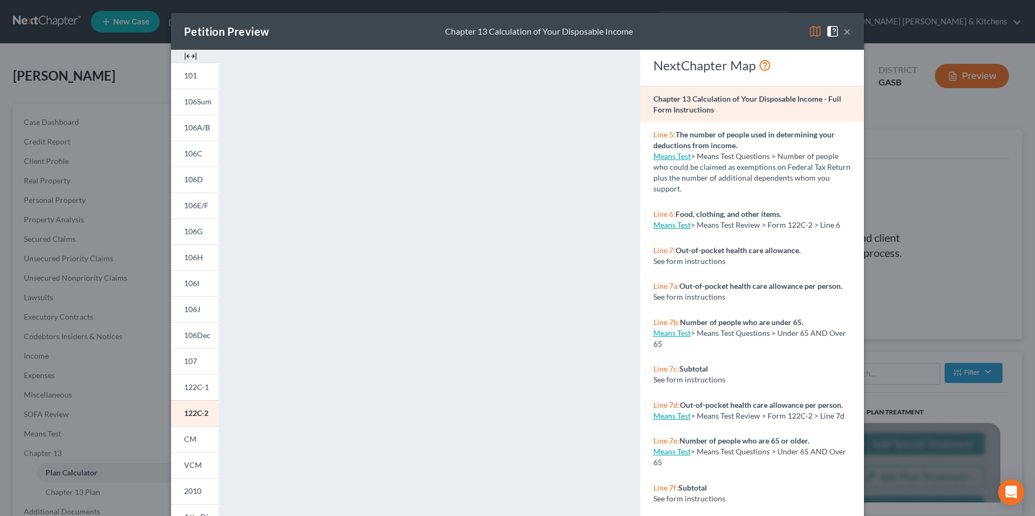
click at [894, 285] on div "Petition Preview Chapter 13 Calculation of Your Disposable Income × 101 106Sum …" at bounding box center [517, 258] width 1035 height 516
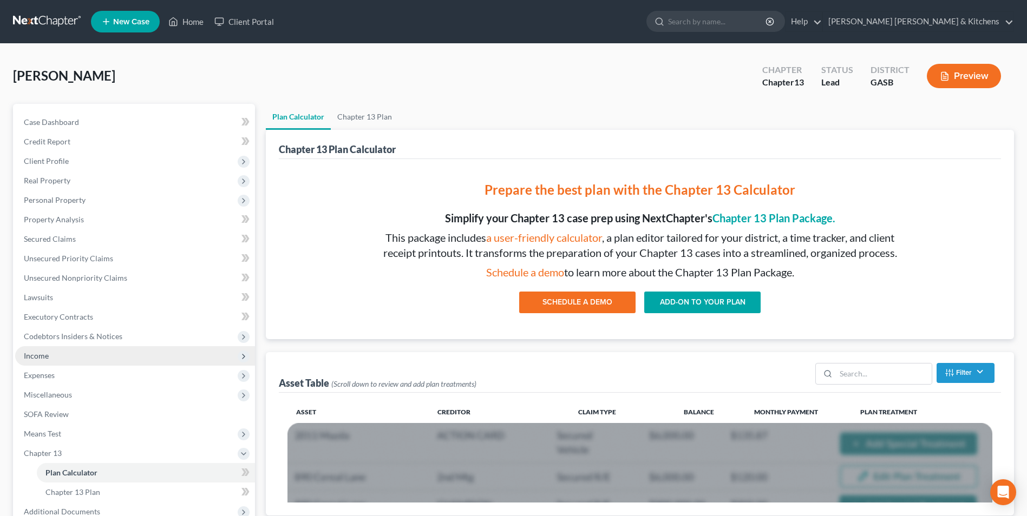
click at [45, 358] on span "Income" at bounding box center [36, 355] width 25 height 9
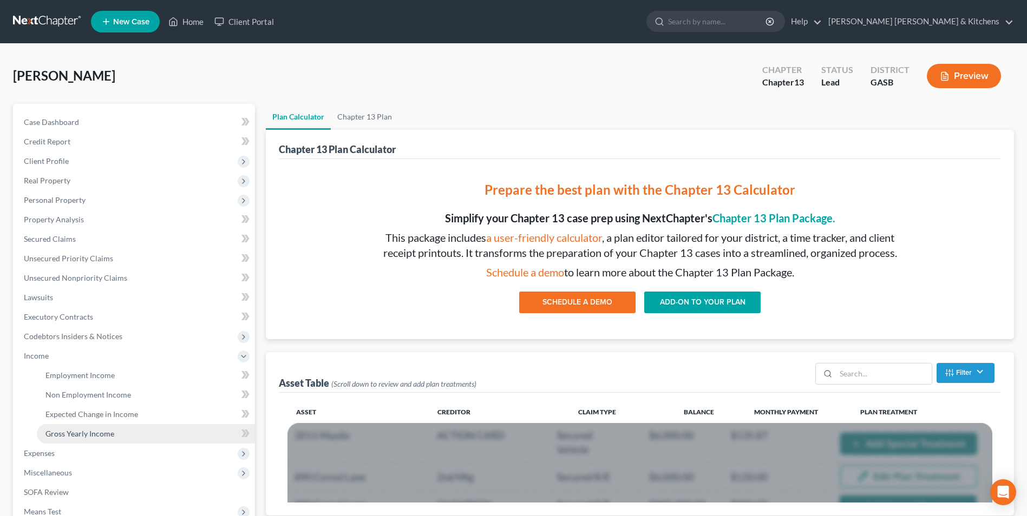
click at [63, 434] on span "Gross Yearly Income" at bounding box center [79, 433] width 69 height 9
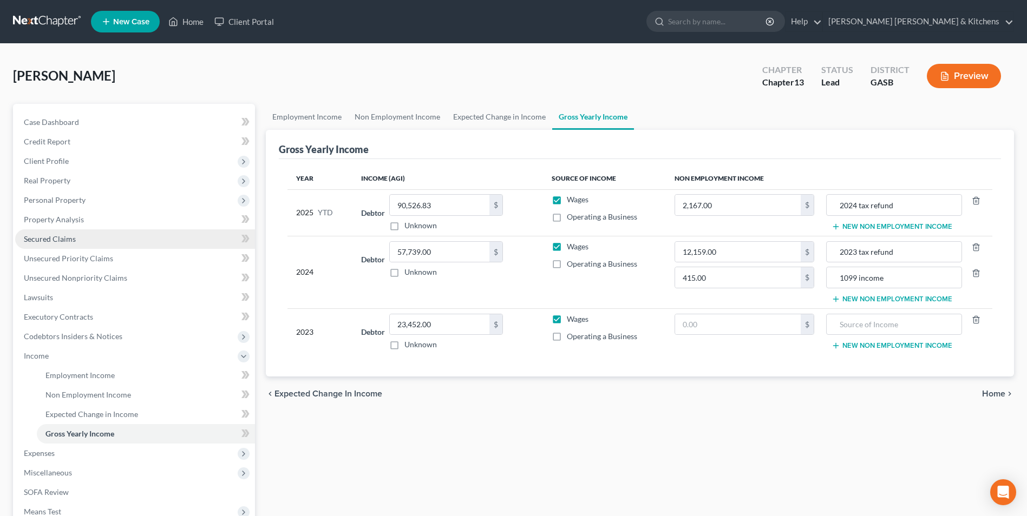
click at [43, 242] on span "Secured Claims" at bounding box center [50, 238] width 52 height 9
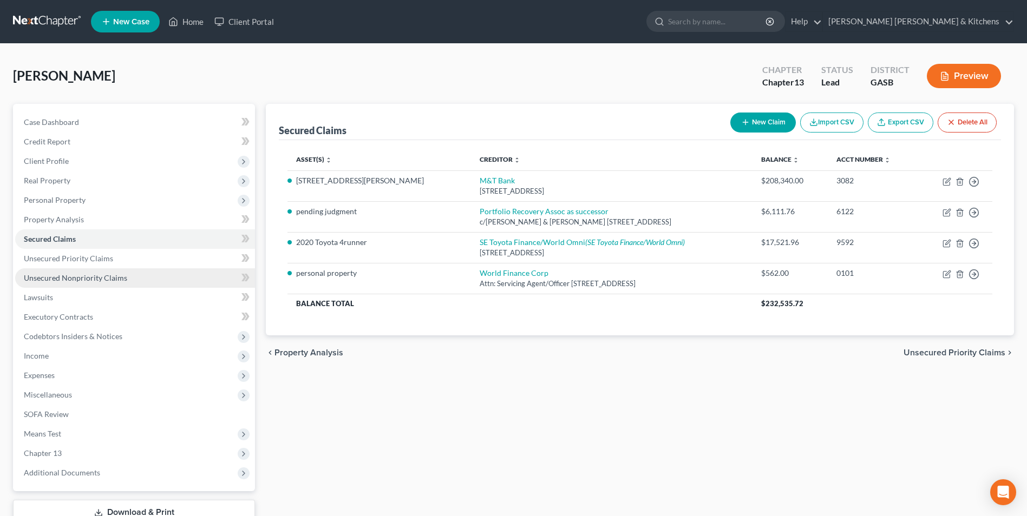
drag, startPoint x: 81, startPoint y: 273, endPoint x: 184, endPoint y: 273, distance: 103.4
click at [81, 273] on span "Unsecured Nonpriority Claims" at bounding box center [75, 277] width 103 height 9
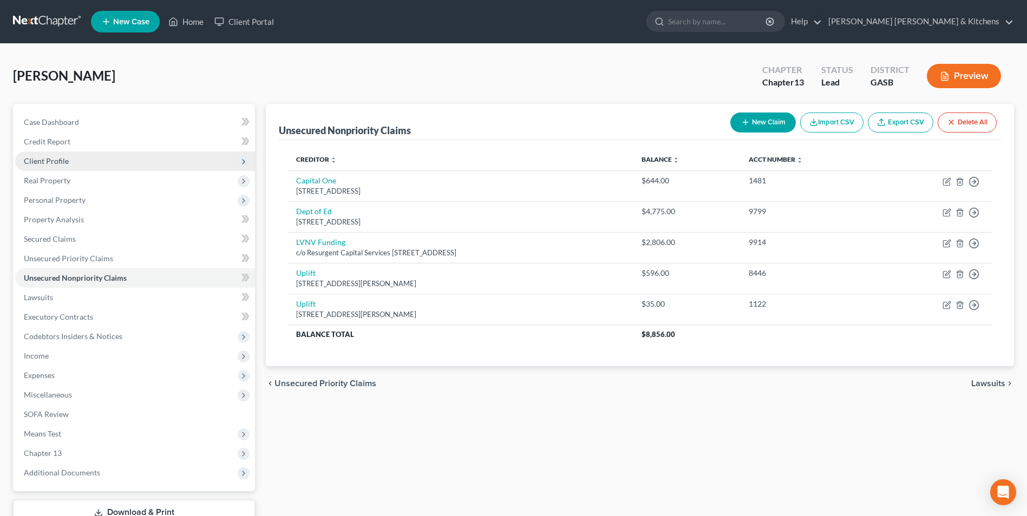
click at [52, 157] on span "Client Profile" at bounding box center [46, 160] width 45 height 9
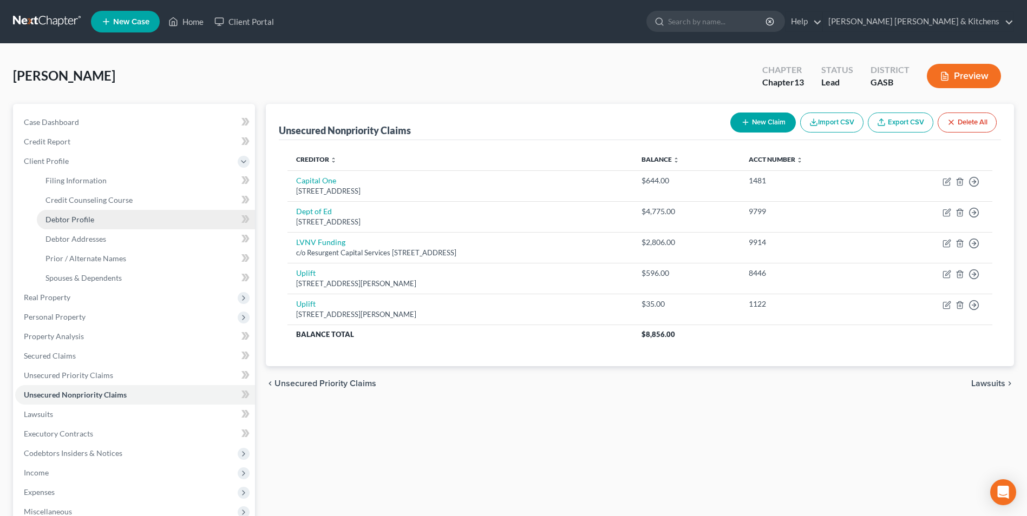
click at [70, 218] on span "Debtor Profile" at bounding box center [69, 219] width 49 height 9
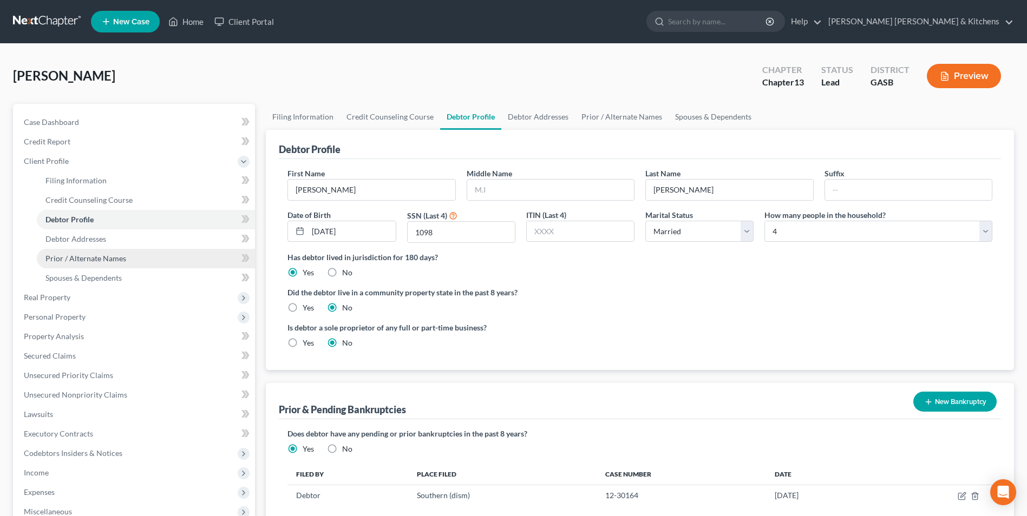
click at [69, 258] on span "Prior / Alternate Names" at bounding box center [85, 258] width 81 height 9
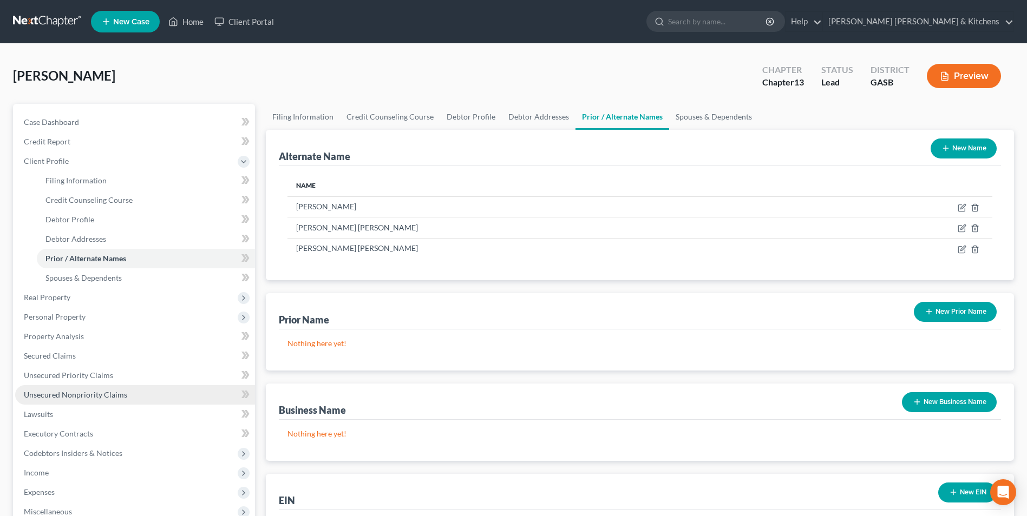
click at [52, 391] on span "Unsecured Nonpriority Claims" at bounding box center [75, 394] width 103 height 9
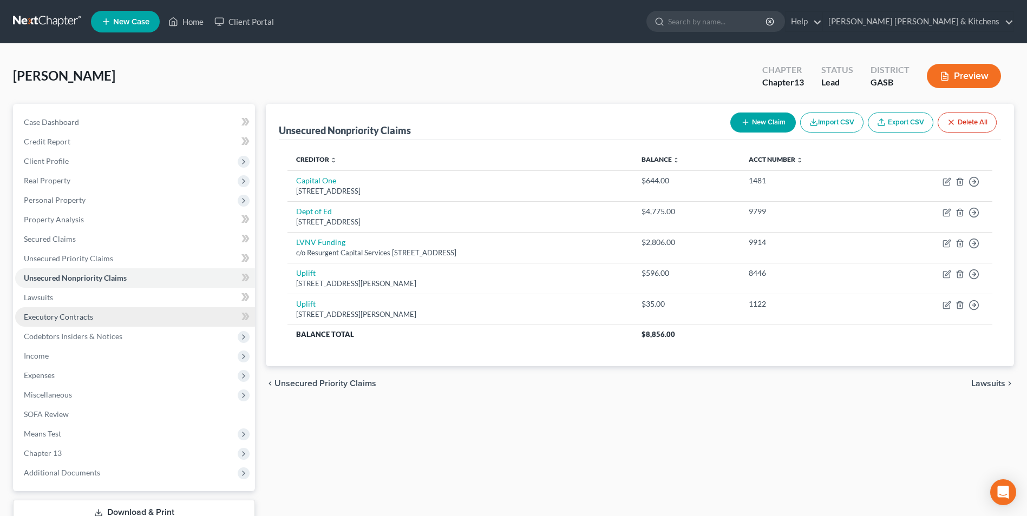
click at [56, 316] on span "Executory Contracts" at bounding box center [58, 316] width 69 height 9
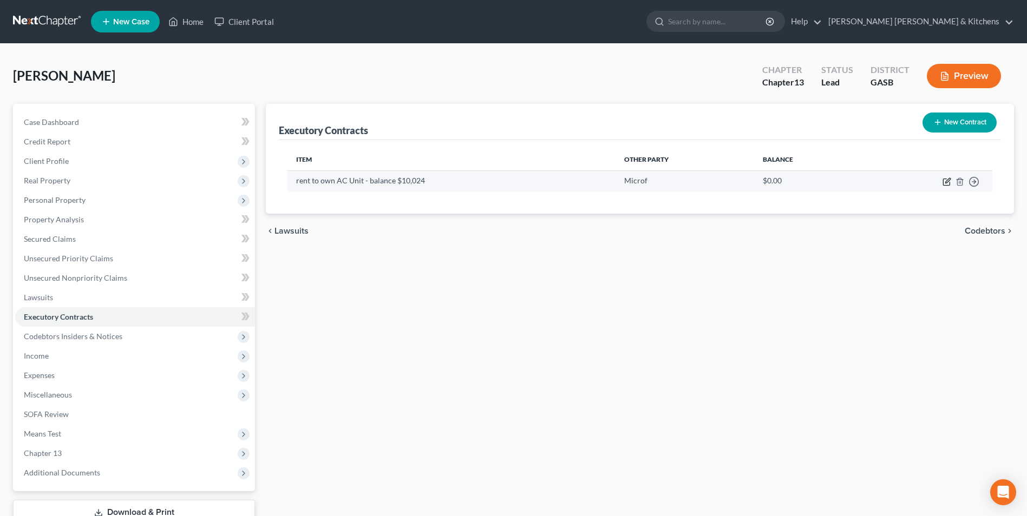
click at [946, 183] on icon "button" at bounding box center [947, 180] width 5 height 5
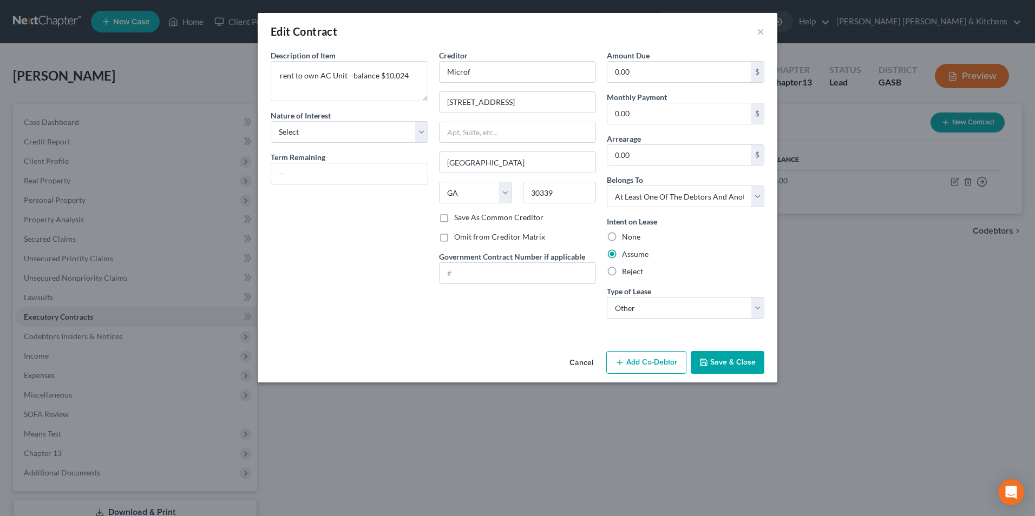
click at [595, 365] on button "Cancel" at bounding box center [581, 363] width 41 height 22
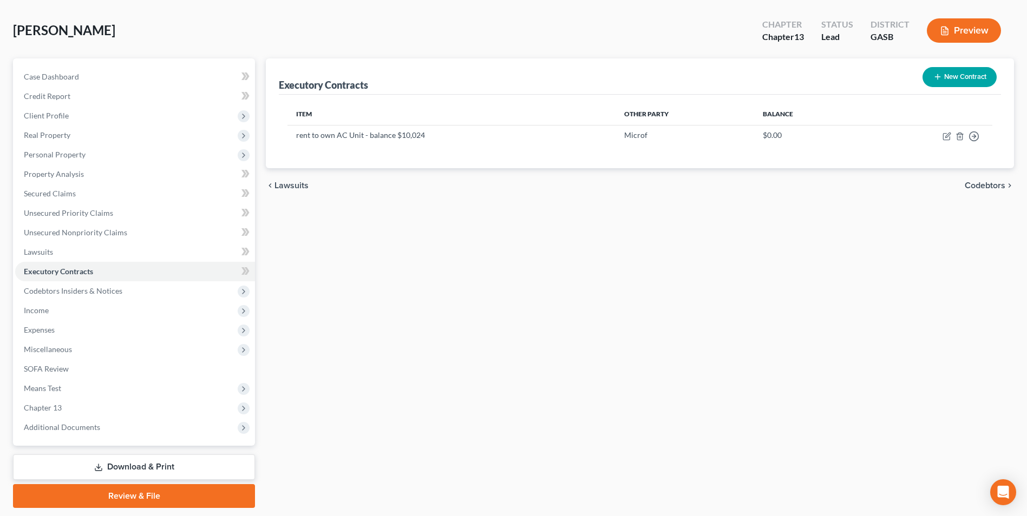
scroll to position [78, 0]
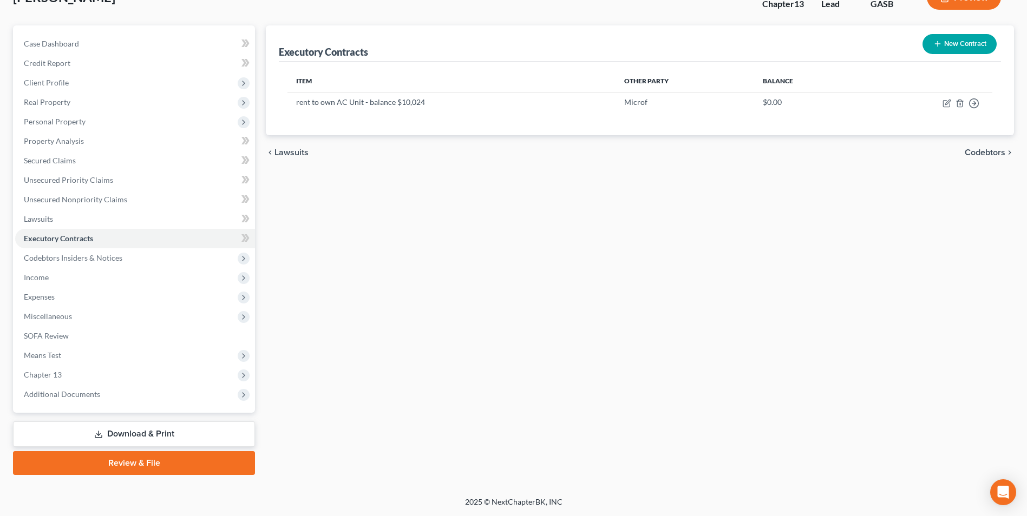
click at [123, 433] on link "Download & Print" at bounding box center [134, 434] width 242 height 25
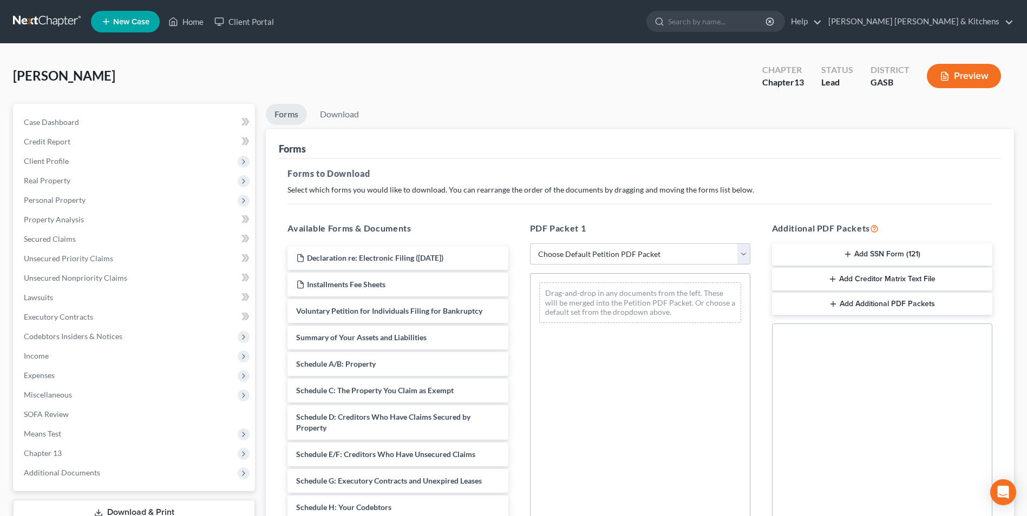
click at [583, 252] on select "Choose Default Petition PDF Packet Complete Bankruptcy Petition (all forms and …" at bounding box center [640, 255] width 220 height 22
click at [530, 244] on select "Choose Default Petition PDF Packet Complete Bankruptcy Petition (all forms and …" at bounding box center [640, 255] width 220 height 22
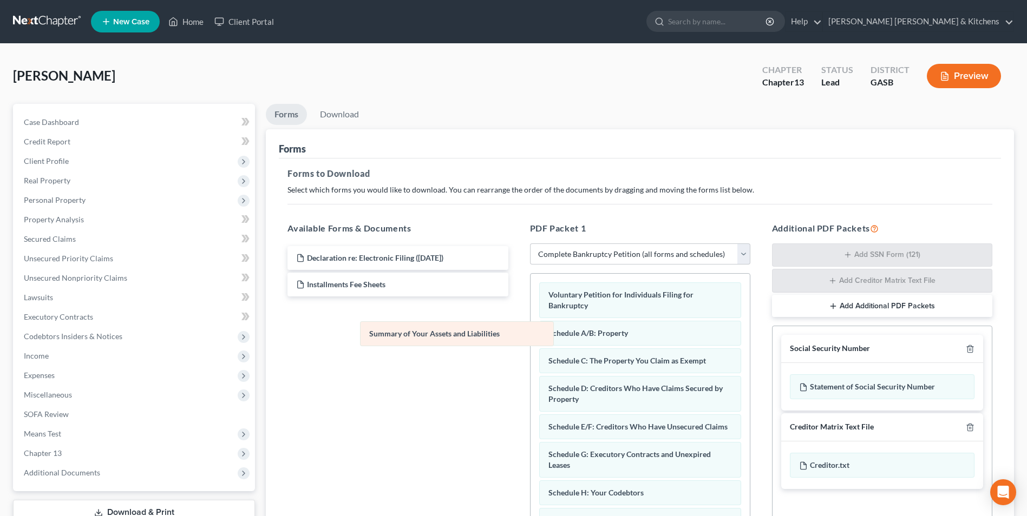
drag, startPoint x: 603, startPoint y: 337, endPoint x: 366, endPoint y: 324, distance: 237.4
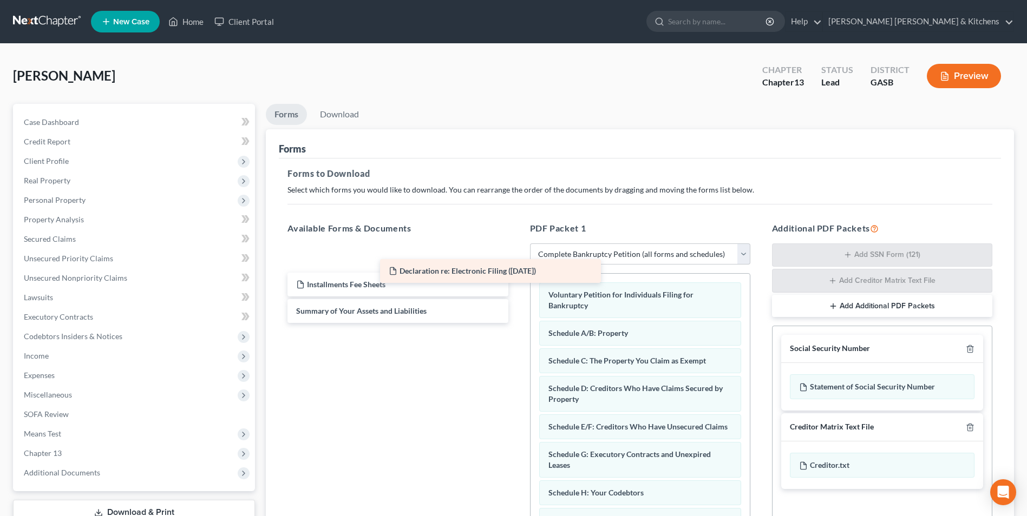
drag, startPoint x: 373, startPoint y: 256, endPoint x: 570, endPoint y: 284, distance: 198.9
click at [516, 284] on div "Declaration re: Electronic Filing ([DATE]) Declaration re: Electronic Filing ([…" at bounding box center [398, 284] width 238 height 77
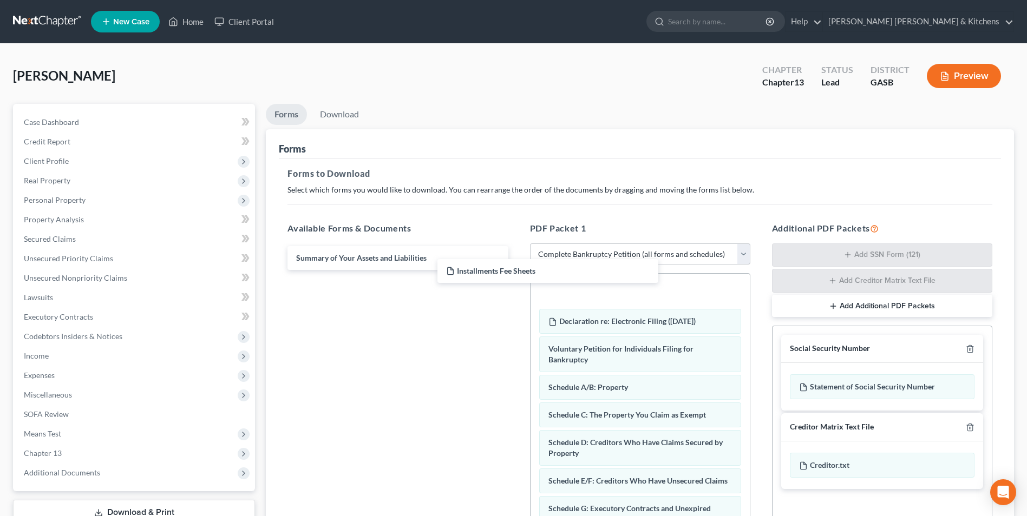
drag, startPoint x: 408, startPoint y: 262, endPoint x: 687, endPoint y: 300, distance: 281.7
click at [516, 270] on div "Installments Fee Sheets Installments Fee Sheets Summary of Your Assets and Liab…" at bounding box center [398, 258] width 238 height 24
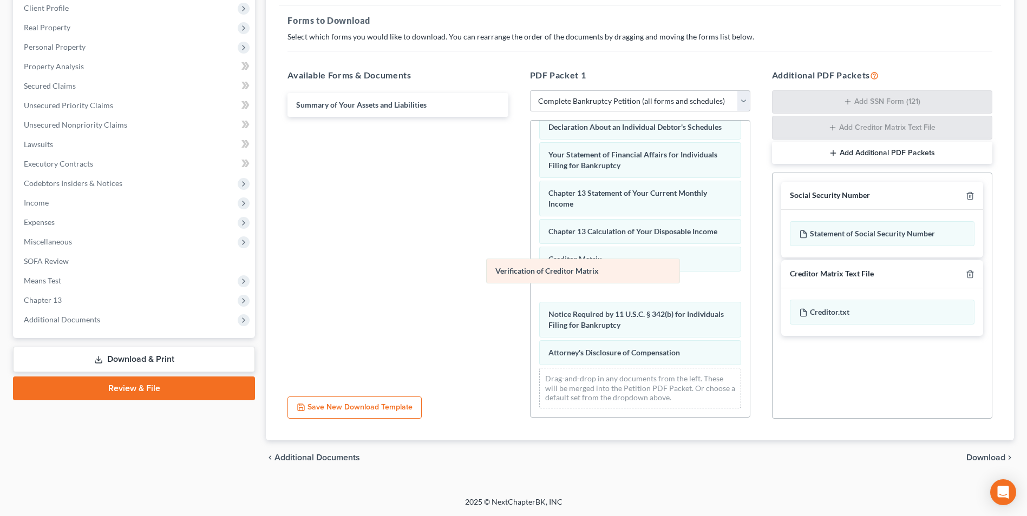
scroll to position [334, 0]
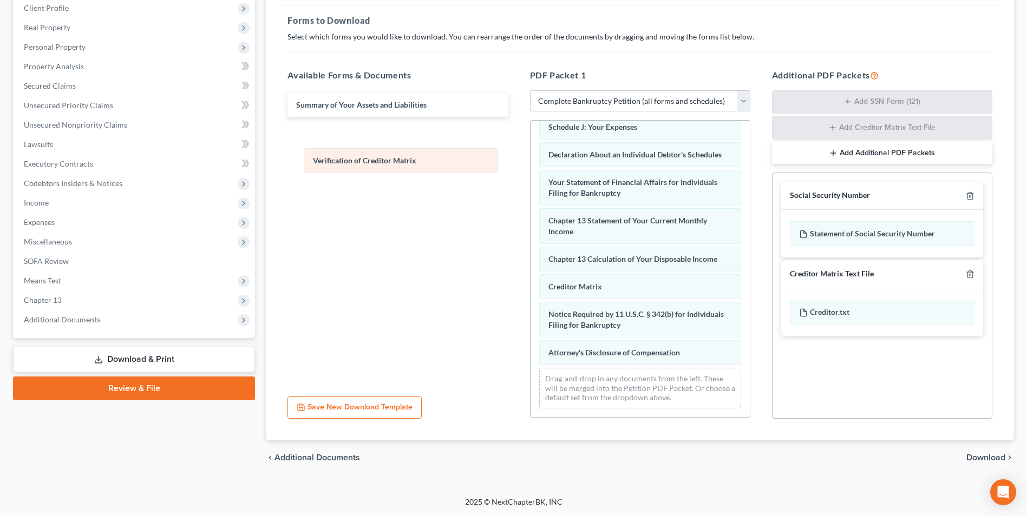
drag, startPoint x: 604, startPoint y: 291, endPoint x: 363, endPoint y: 158, distance: 275.4
click at [530, 163] on div "Verification of Creditor Matrix Installments Fee Sheets Declaration re: Electro…" at bounding box center [639, 108] width 219 height 620
click at [982, 458] on span "Download" at bounding box center [985, 458] width 39 height 9
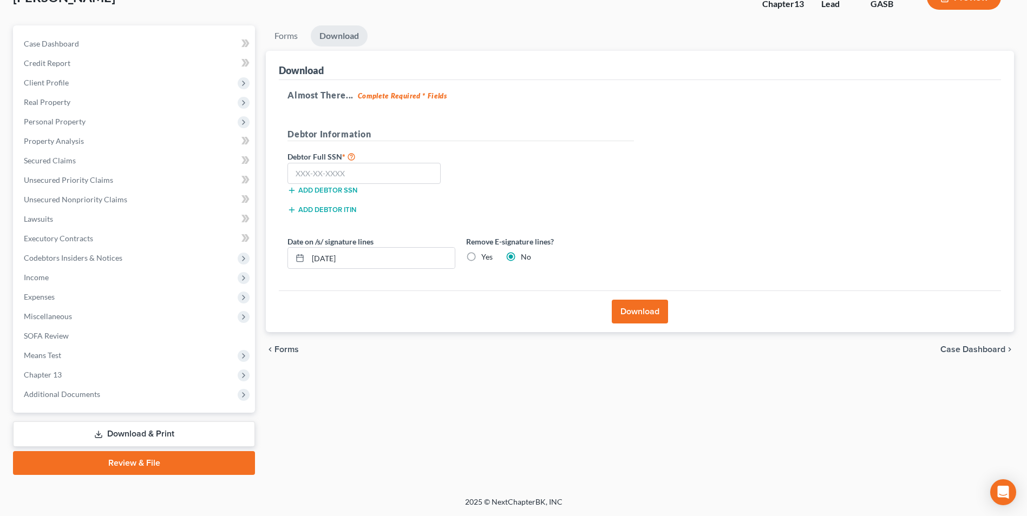
scroll to position [78, 0]
click at [354, 174] on input "text" at bounding box center [363, 174] width 153 height 22
drag, startPoint x: 358, startPoint y: 260, endPoint x: 279, endPoint y: 275, distance: 81.1
click at [281, 277] on div "Almost There... Complete Required * Fields Debtor Information Debtor Full SSN *…" at bounding box center [640, 185] width 722 height 211
drag, startPoint x: 473, startPoint y: 254, endPoint x: 495, endPoint y: 280, distance: 34.2
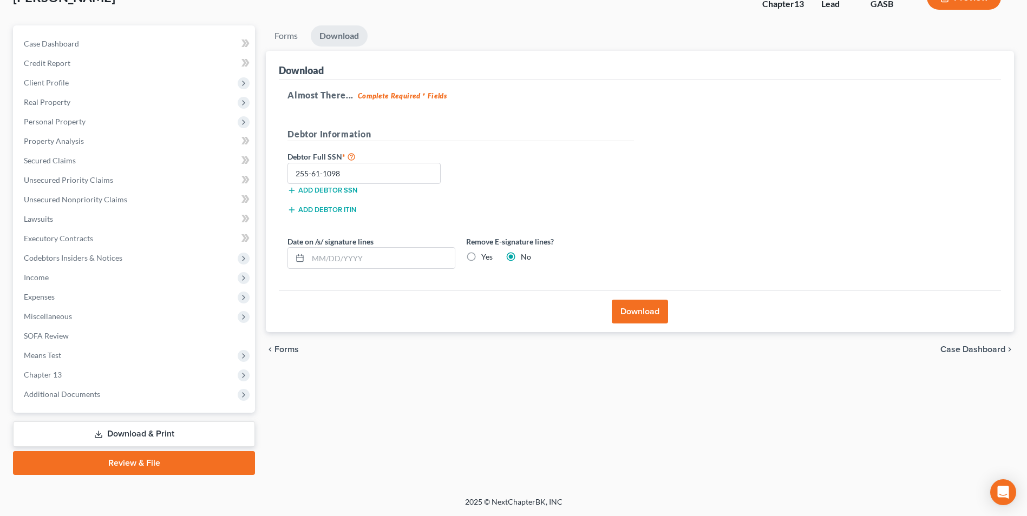
click at [481, 256] on label "Yes" at bounding box center [486, 257] width 11 height 11
click at [485, 256] on input "Yes" at bounding box center [488, 255] width 7 height 7
click at [663, 312] on button "Download" at bounding box center [640, 312] width 56 height 24
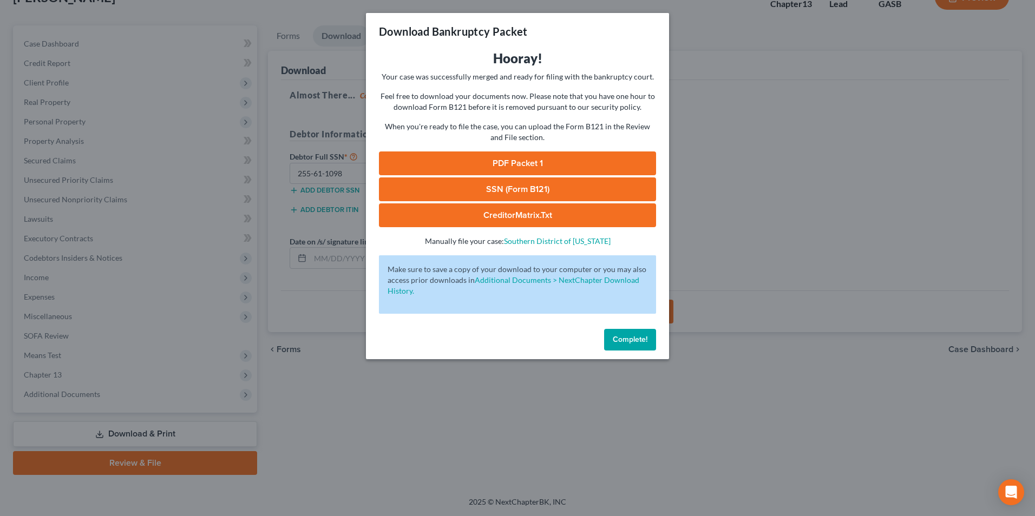
click at [490, 188] on link "SSN (Form B121)" at bounding box center [517, 190] width 277 height 24
click at [516, 159] on link "PDF Packet 1" at bounding box center [517, 164] width 277 height 24
click at [382, 415] on div "Download Bankruptcy Packet Hooray! Your case was successfully merged and ready …" at bounding box center [517, 258] width 1035 height 516
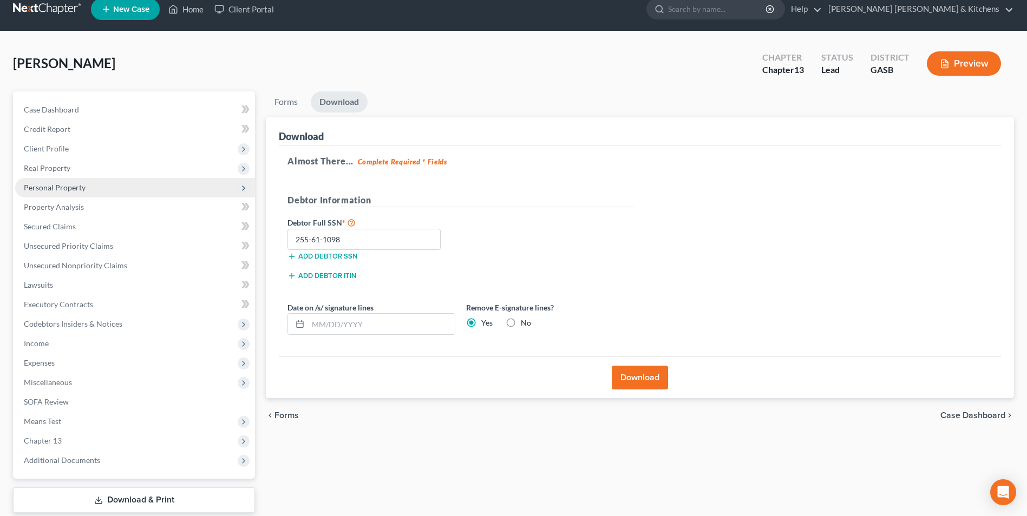
scroll to position [0, 0]
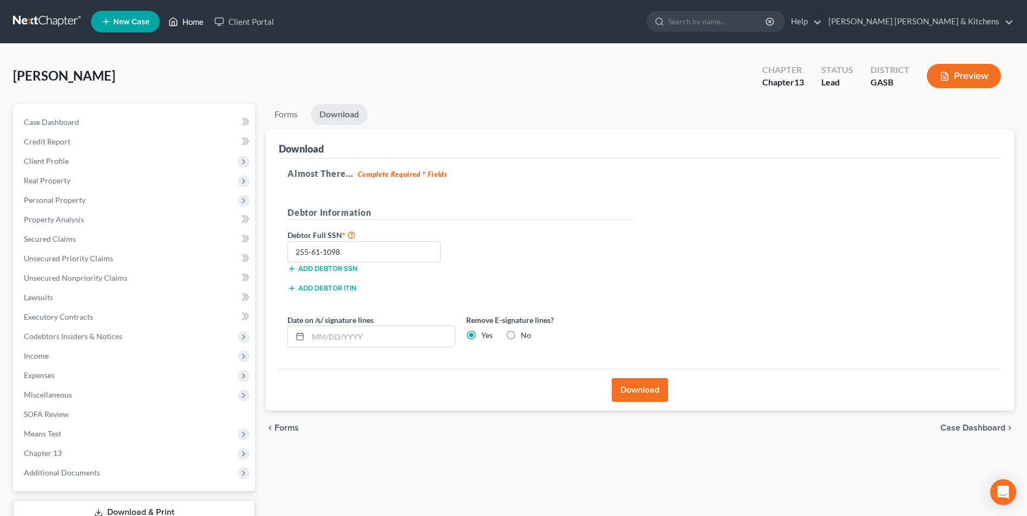
click at [193, 24] on link "Home" at bounding box center [186, 21] width 46 height 19
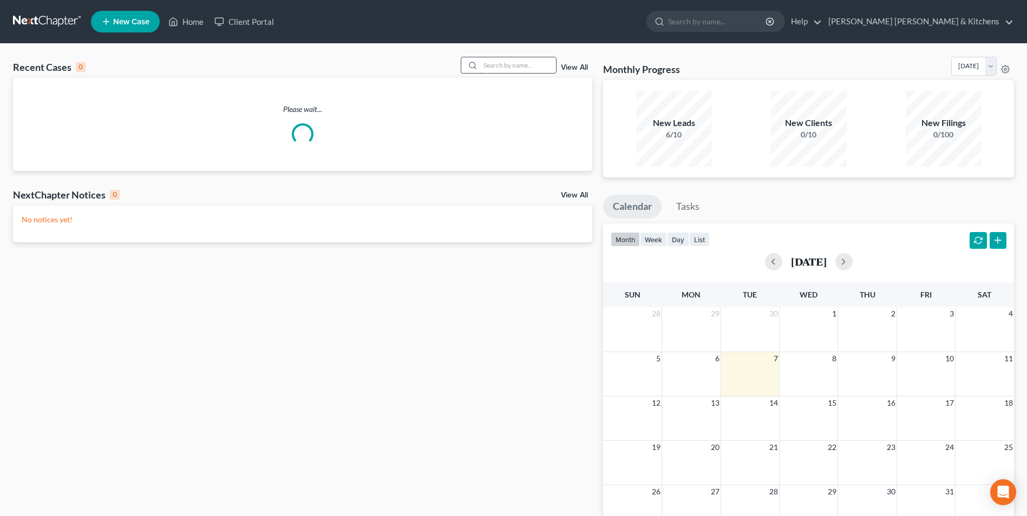
click at [492, 67] on input "search" at bounding box center [518, 65] width 76 height 16
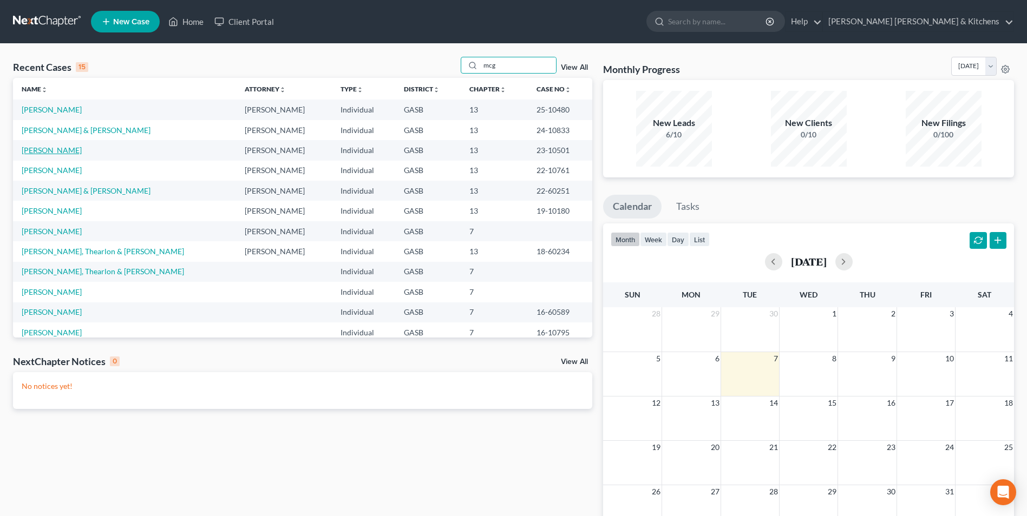
click at [41, 152] on link "[PERSON_NAME]" at bounding box center [52, 150] width 60 height 9
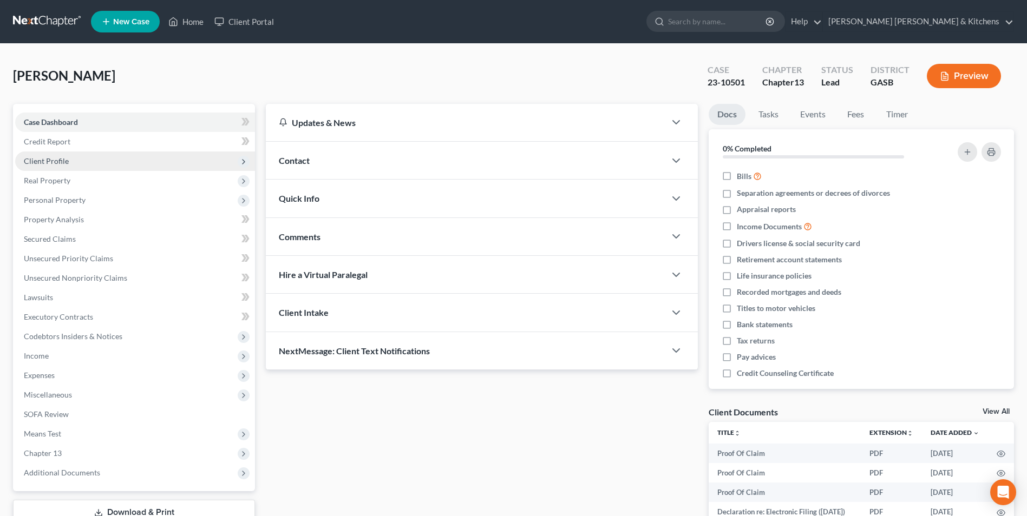
click at [41, 157] on span "Client Profile" at bounding box center [46, 160] width 45 height 9
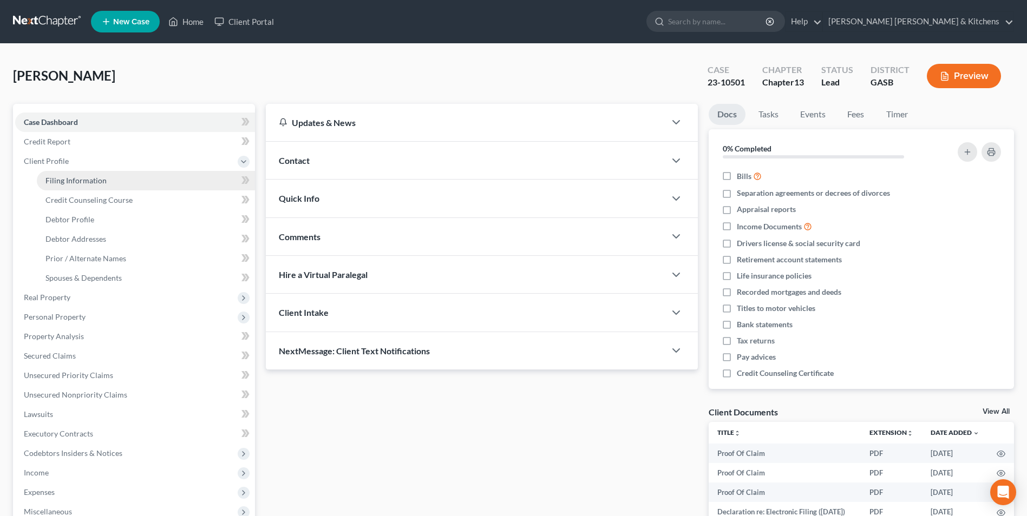
click at [50, 178] on span "Filing Information" at bounding box center [75, 180] width 61 height 9
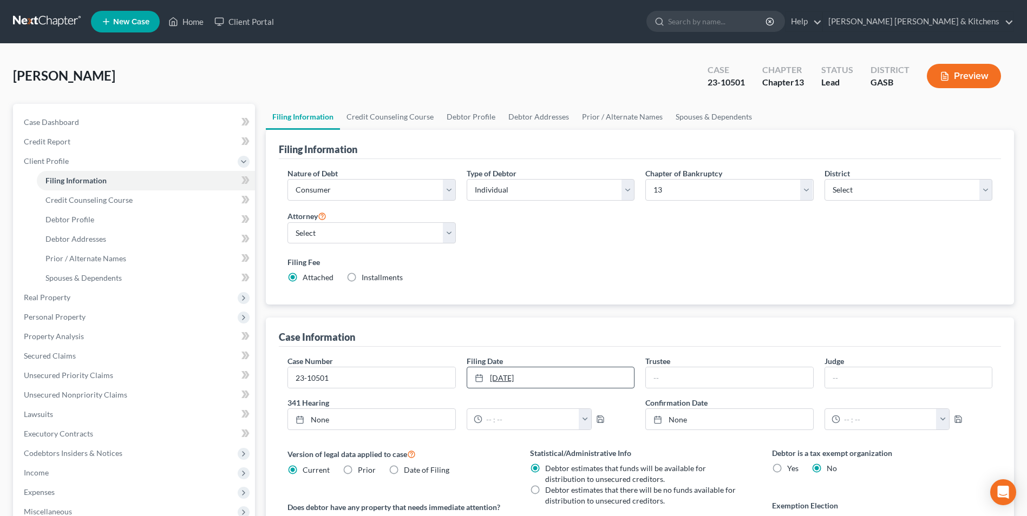
drag, startPoint x: 500, startPoint y: 375, endPoint x: 530, endPoint y: 382, distance: 30.5
click at [530, 382] on link "[DATE]" at bounding box center [550, 377] width 167 height 21
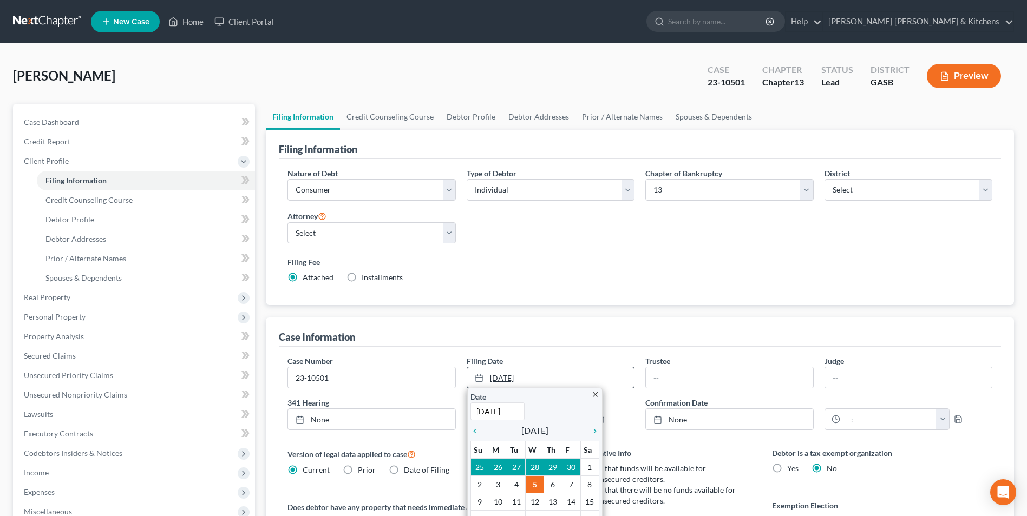
drag, startPoint x: 530, startPoint y: 382, endPoint x: 487, endPoint y: 377, distance: 43.0
click at [492, 376] on link "[DATE]" at bounding box center [550, 377] width 167 height 21
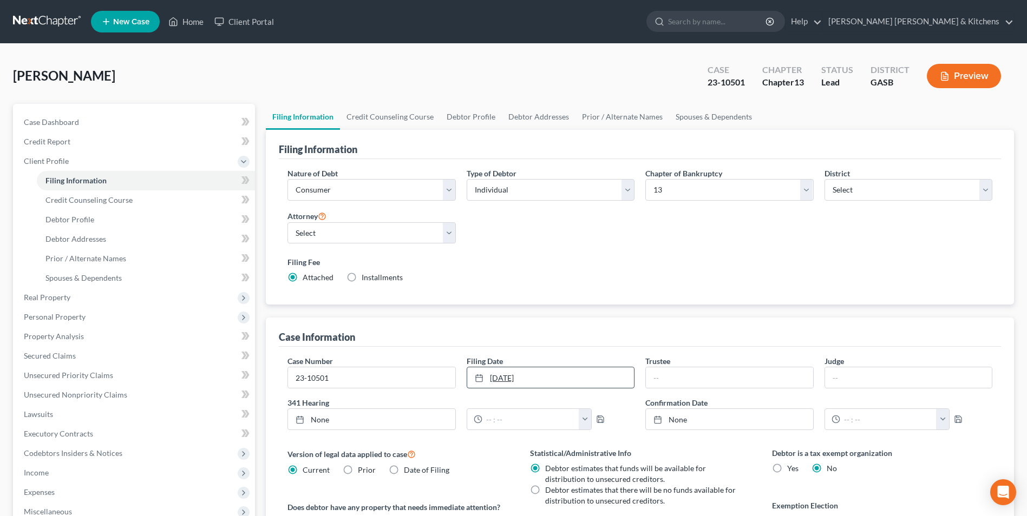
drag, startPoint x: 485, startPoint y: 377, endPoint x: 528, endPoint y: 382, distance: 43.0
click at [528, 382] on link "[DATE]" at bounding box center [550, 377] width 167 height 21
drag, startPoint x: 359, startPoint y: 380, endPoint x: 277, endPoint y: 384, distance: 81.8
click at [278, 384] on div "Case Information Case Number 23-10501 Filing Date [DATE] close Date [DATE] Time…" at bounding box center [640, 478] width 748 height 320
click at [362, 278] on label "Installments Installments" at bounding box center [382, 277] width 41 height 11
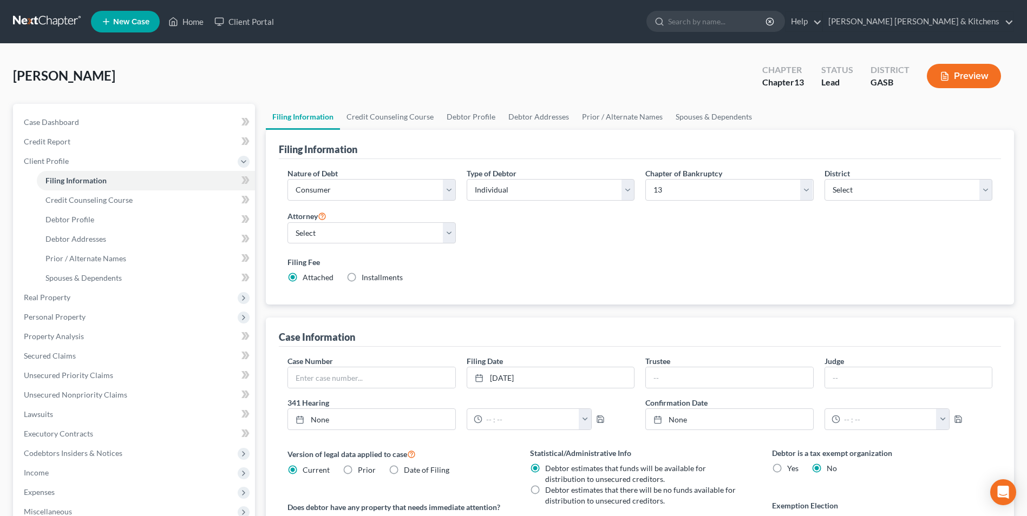
click at [366, 278] on input "Installments Installments" at bounding box center [369, 275] width 7 height 7
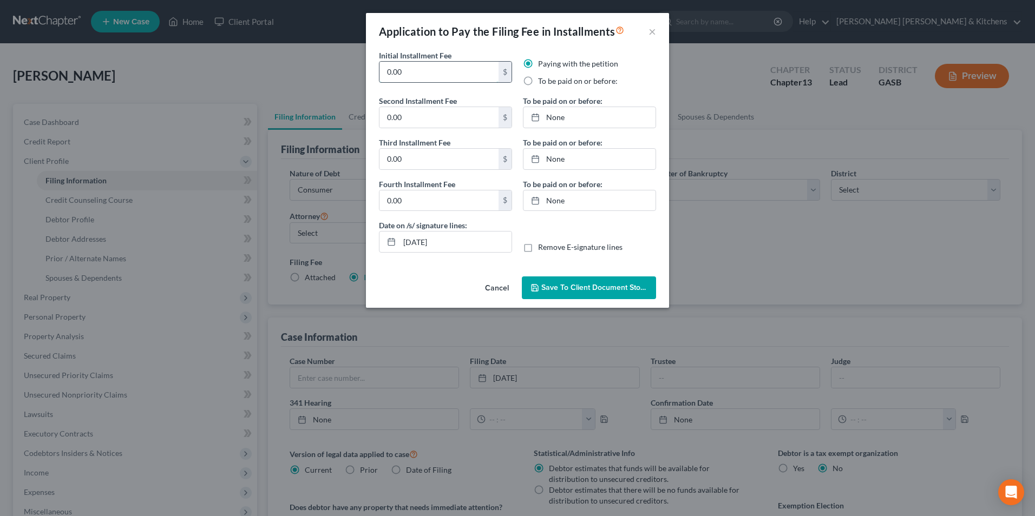
click at [415, 68] on input "0.00" at bounding box center [438, 72] width 119 height 21
click at [538, 82] on label "To be paid on or before:" at bounding box center [578, 81] width 80 height 11
click at [542, 82] on input "To be paid on or before:" at bounding box center [545, 79] width 7 height 7
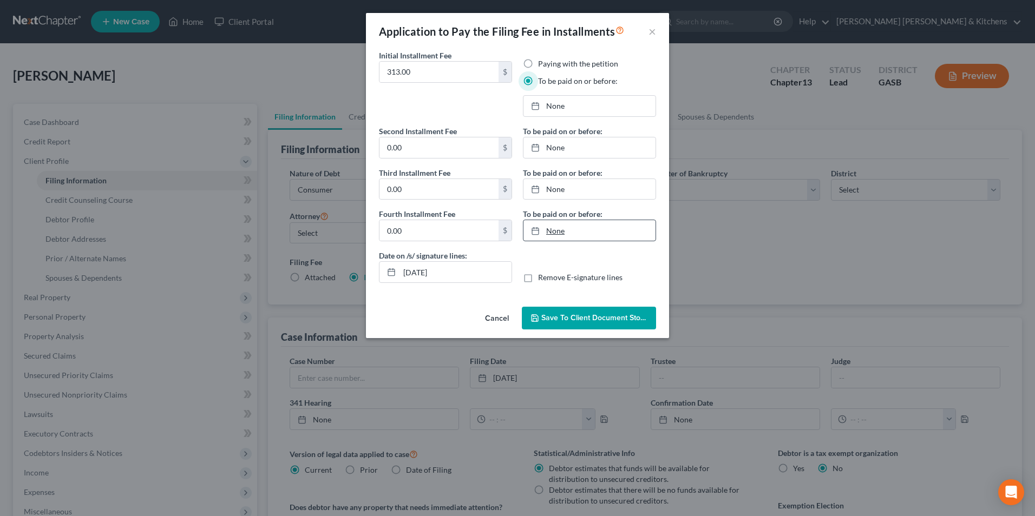
click at [561, 230] on link "None" at bounding box center [589, 230] width 132 height 21
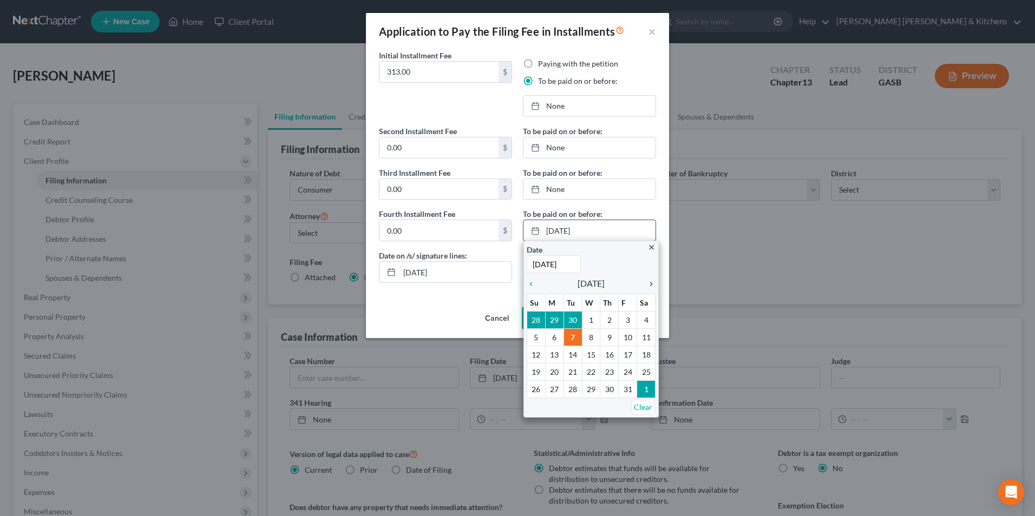
click at [648, 288] on link "chevron_right" at bounding box center [648, 283] width 14 height 13
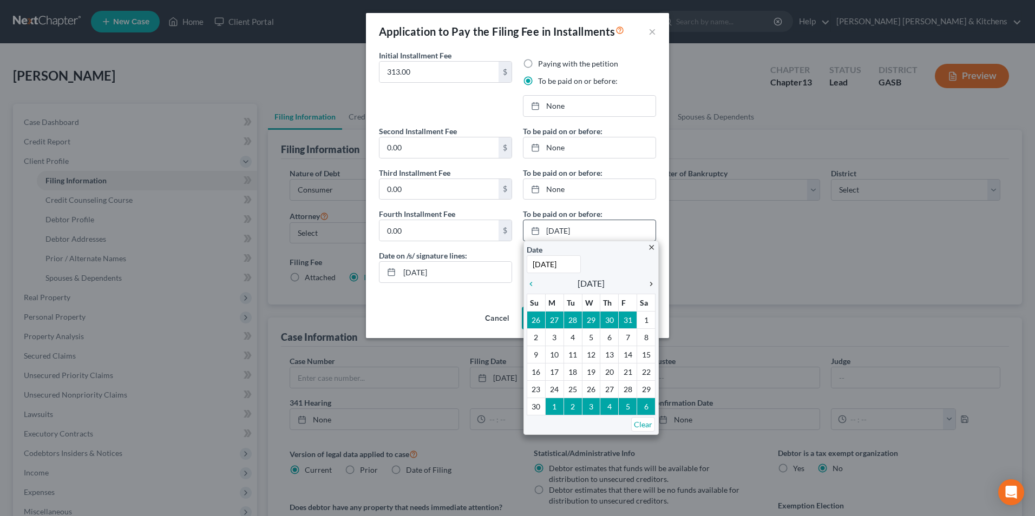
click at [648, 288] on icon "chevron_right" at bounding box center [648, 284] width 14 height 9
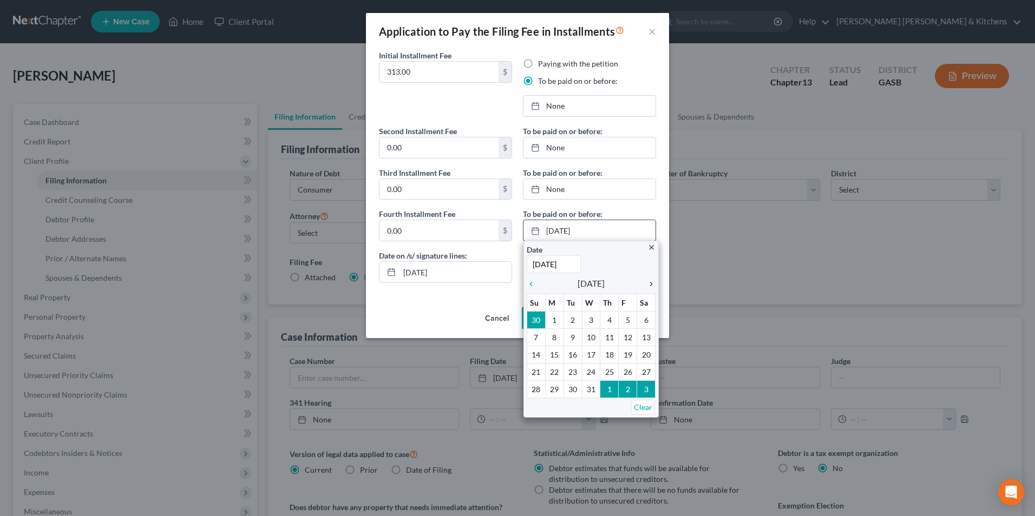
click at [652, 283] on icon "chevron_right" at bounding box center [648, 284] width 14 height 9
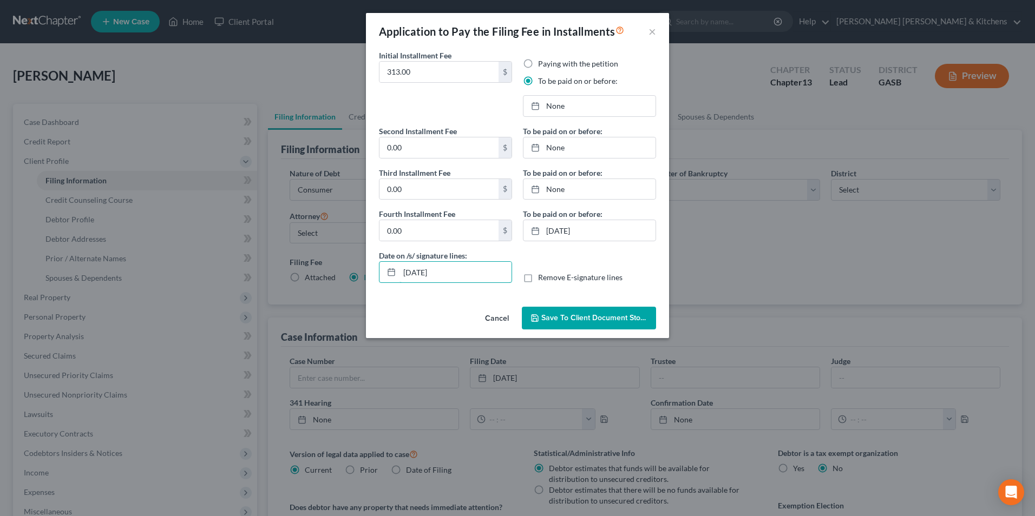
drag, startPoint x: 413, startPoint y: 276, endPoint x: 346, endPoint y: 278, distance: 66.6
click at [349, 278] on div "Application to Pay the Filing Fee in Installments × Initial Installment Fee 313…" at bounding box center [517, 258] width 1035 height 516
click at [538, 283] on label "Remove E-signature lines" at bounding box center [580, 277] width 84 height 11
click at [542, 279] on input "Remove E-signature lines" at bounding box center [545, 275] width 7 height 7
click at [564, 321] on span "Save to Client Document Storage" at bounding box center [598, 317] width 115 height 9
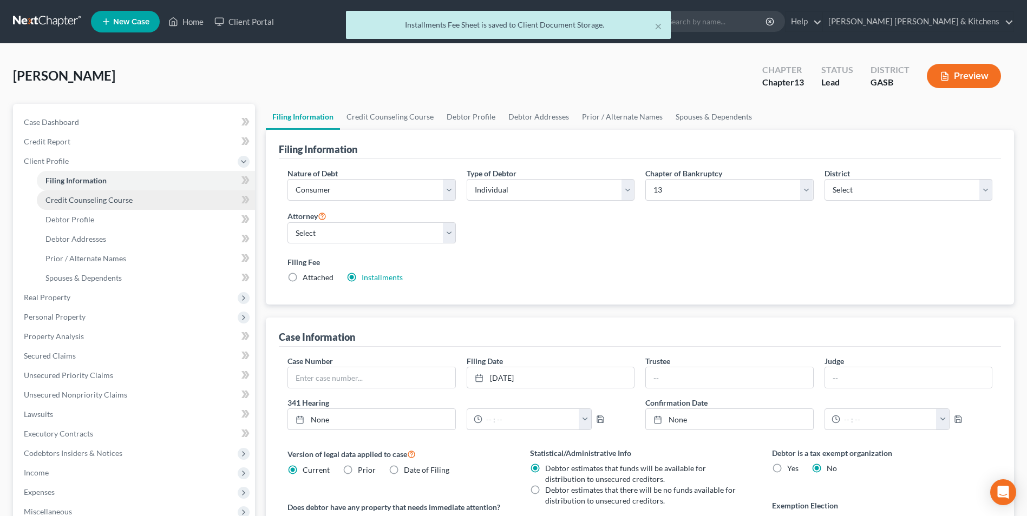
click at [101, 202] on span "Credit Counseling Course" at bounding box center [88, 199] width 87 height 9
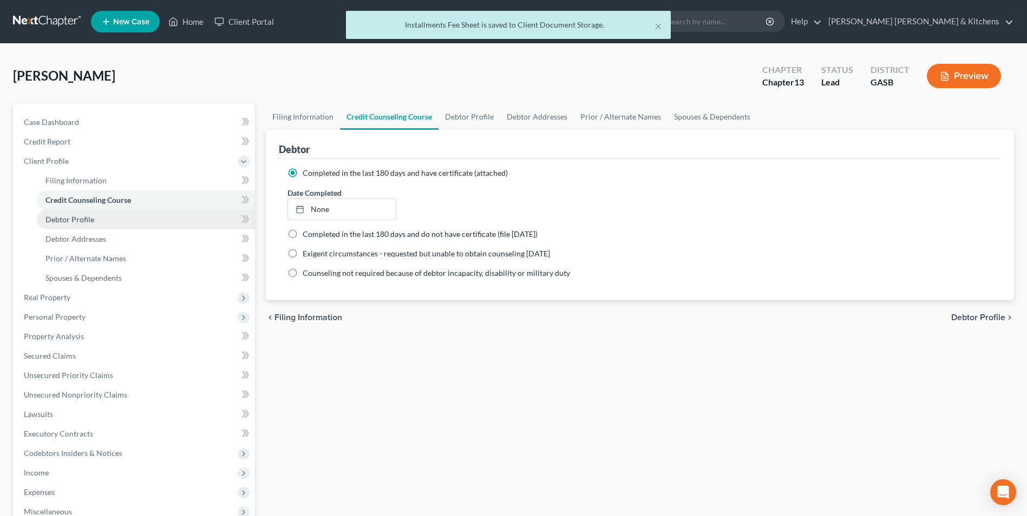
click at [84, 219] on span "Debtor Profile" at bounding box center [69, 219] width 49 height 9
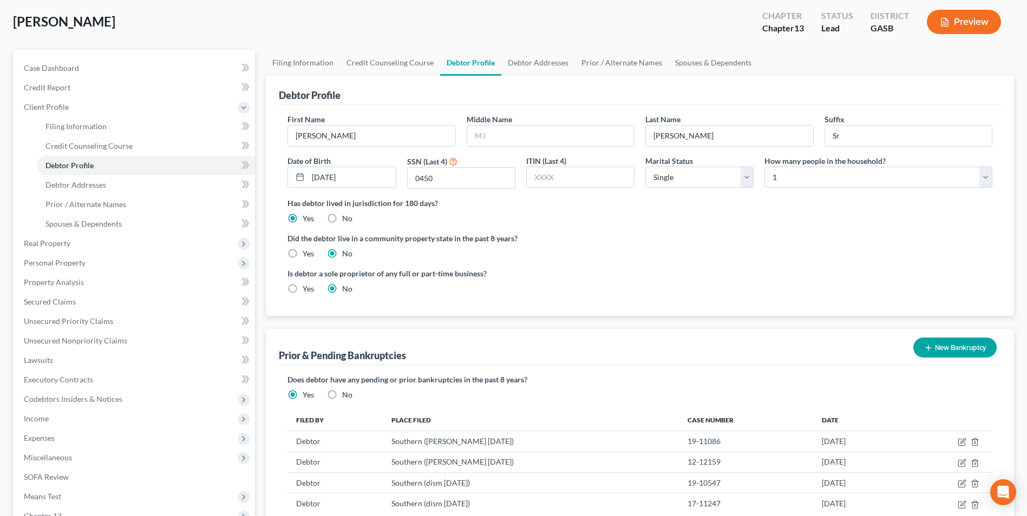
scroll to position [108, 0]
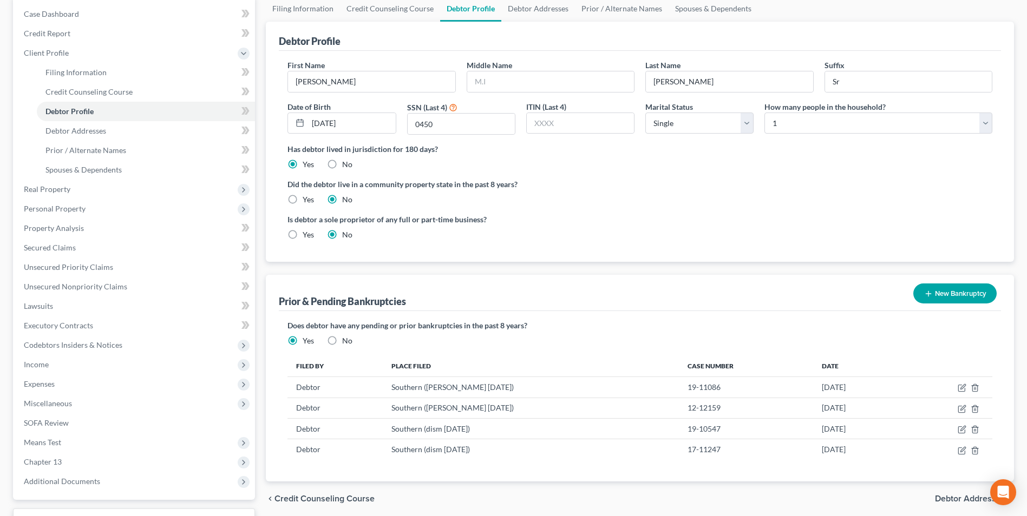
click at [963, 297] on button "New Bankruptcy" at bounding box center [954, 294] width 83 height 20
